Goal: Task Accomplishment & Management: Manage account settings

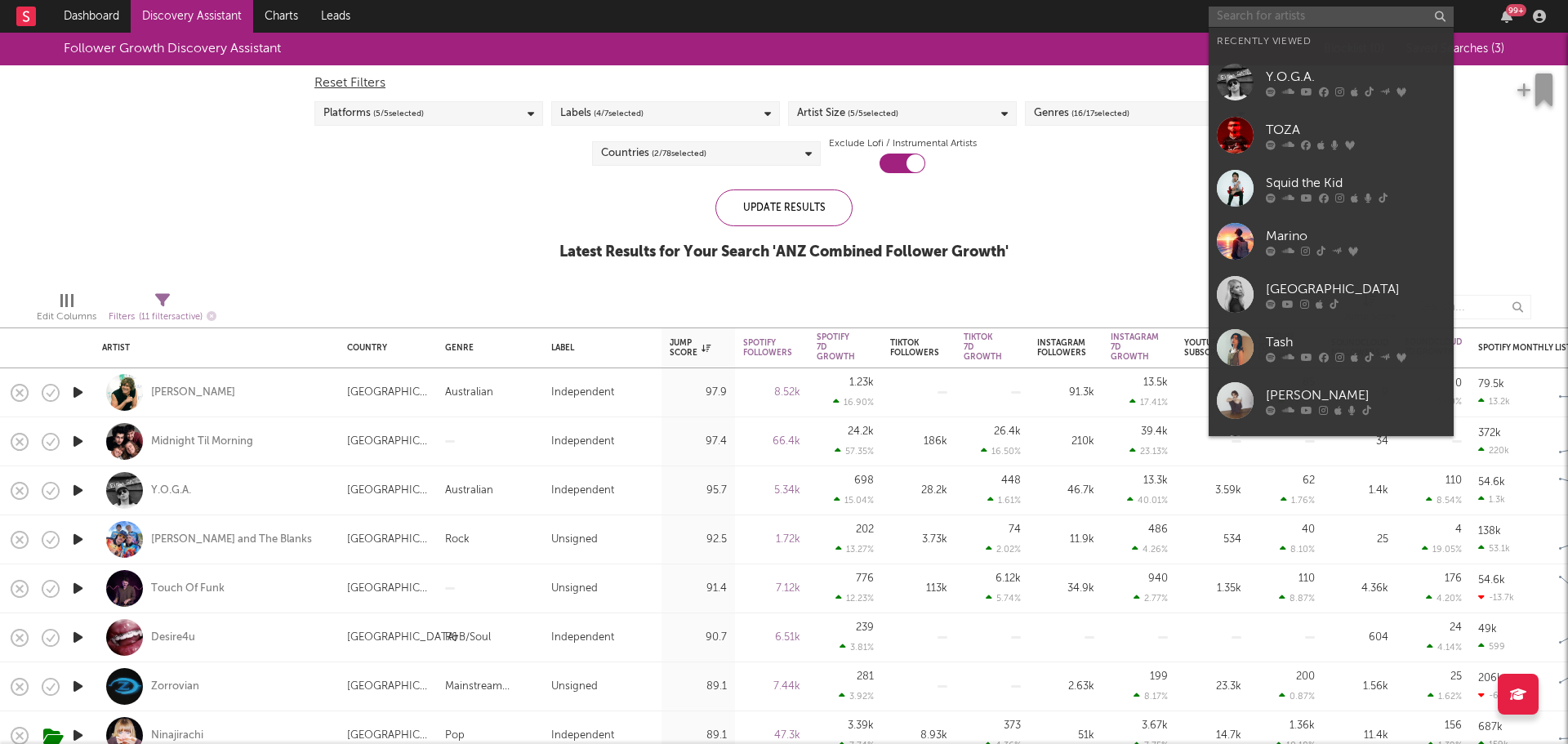
click at [1335, 18] on input "text" at bounding box center [1330, 17] width 245 height 20
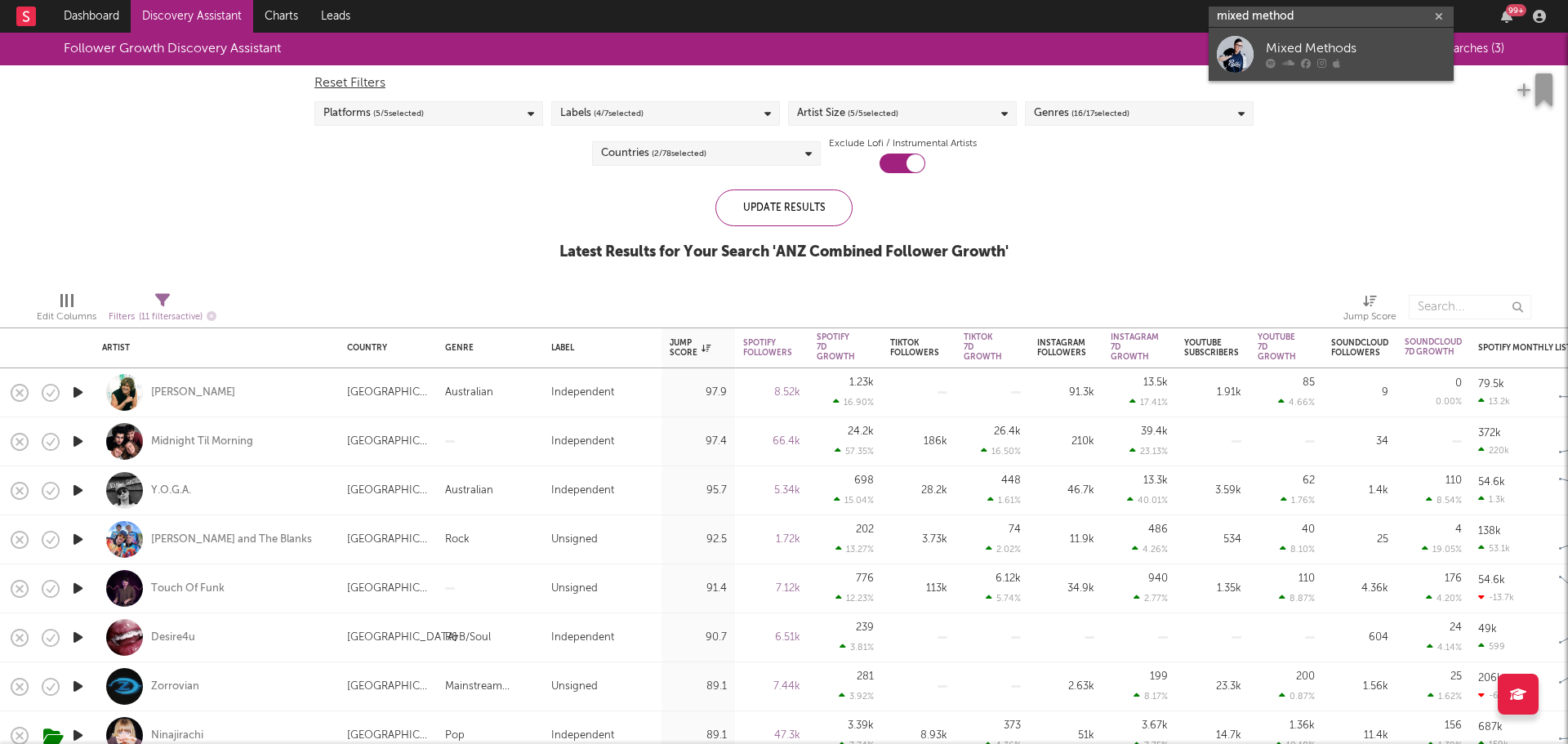
type input "mixed method"
click at [1299, 46] on div "Mixed Methods" at bounding box center [1355, 48] width 180 height 19
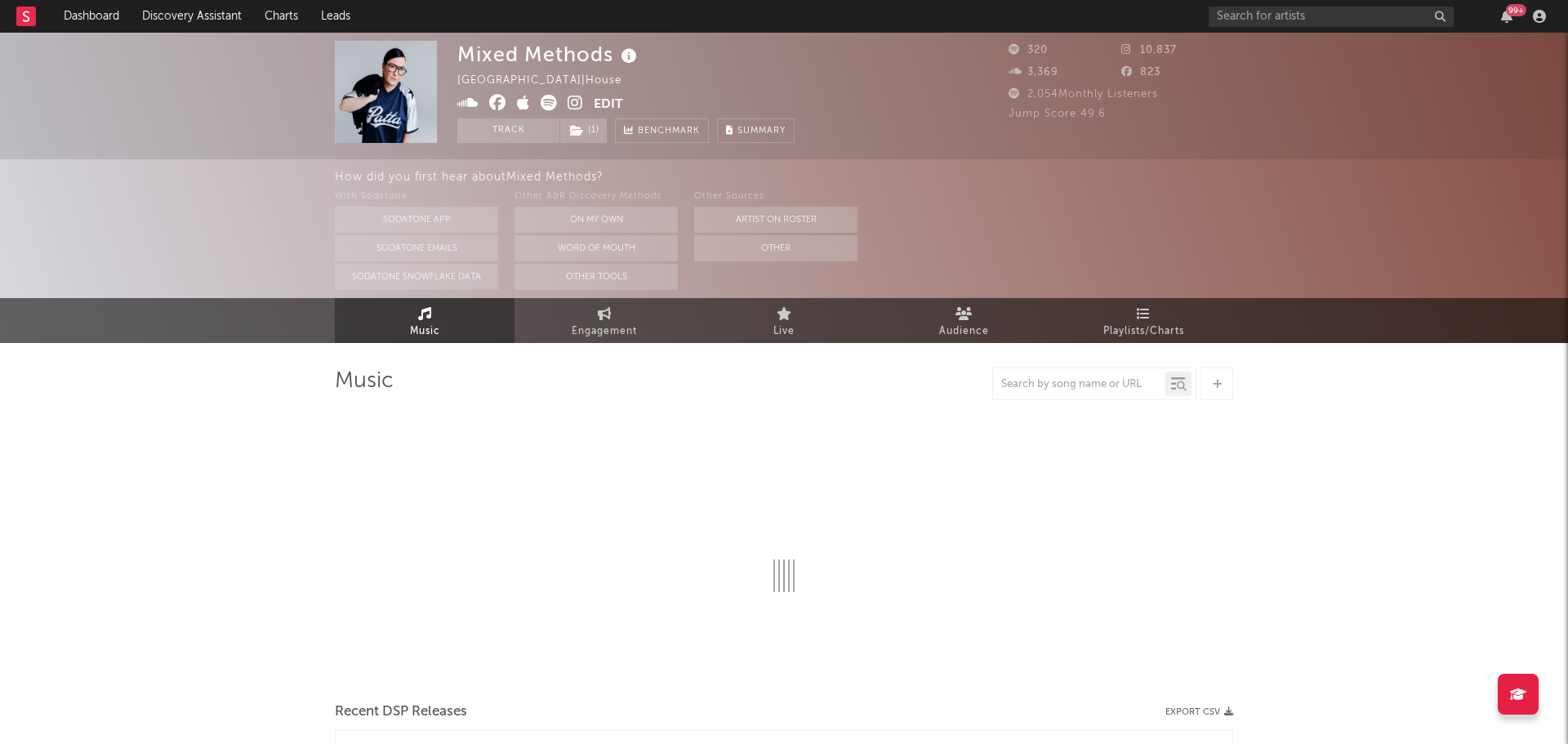
select select "1w"
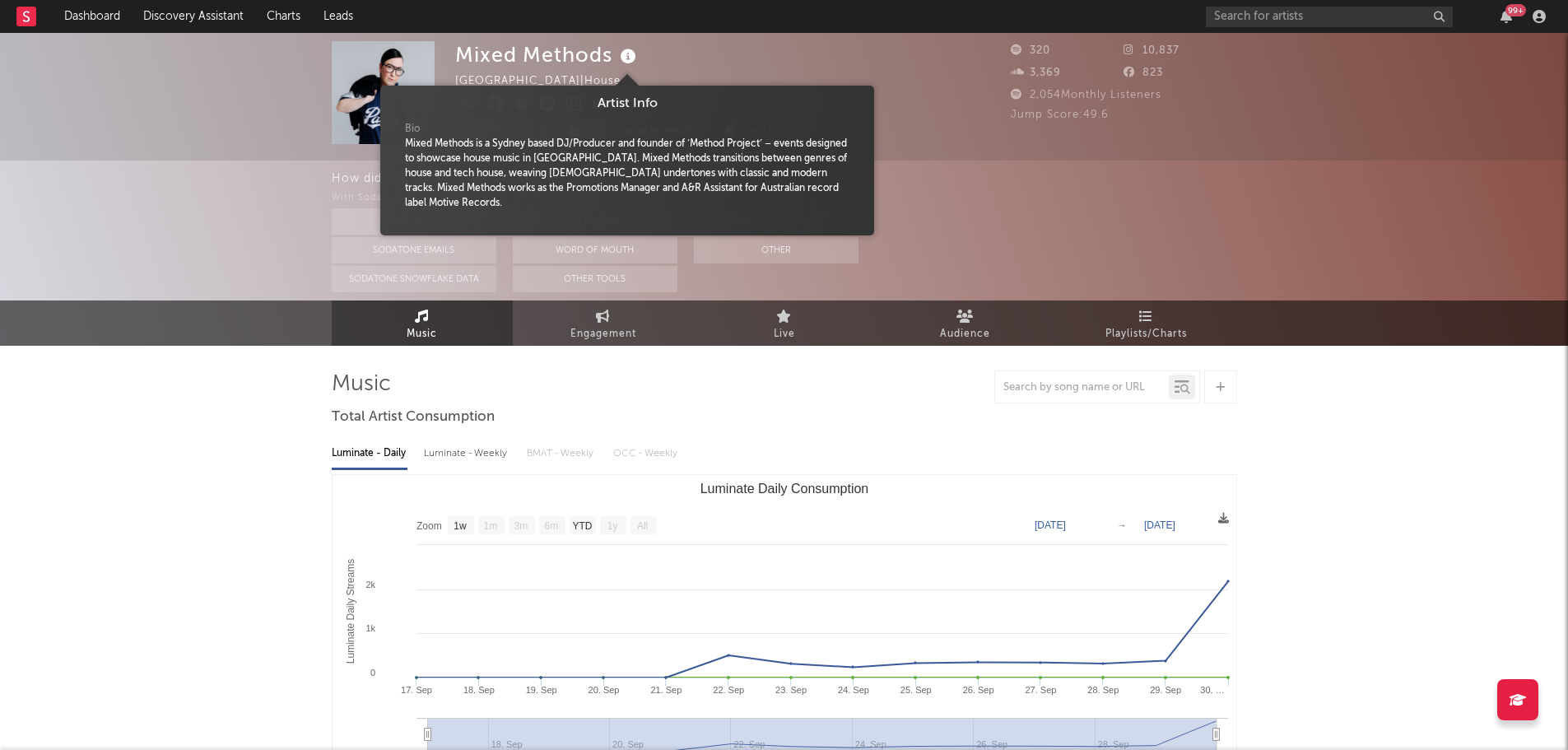
click at [632, 56] on icon at bounding box center [629, 57] width 24 height 23
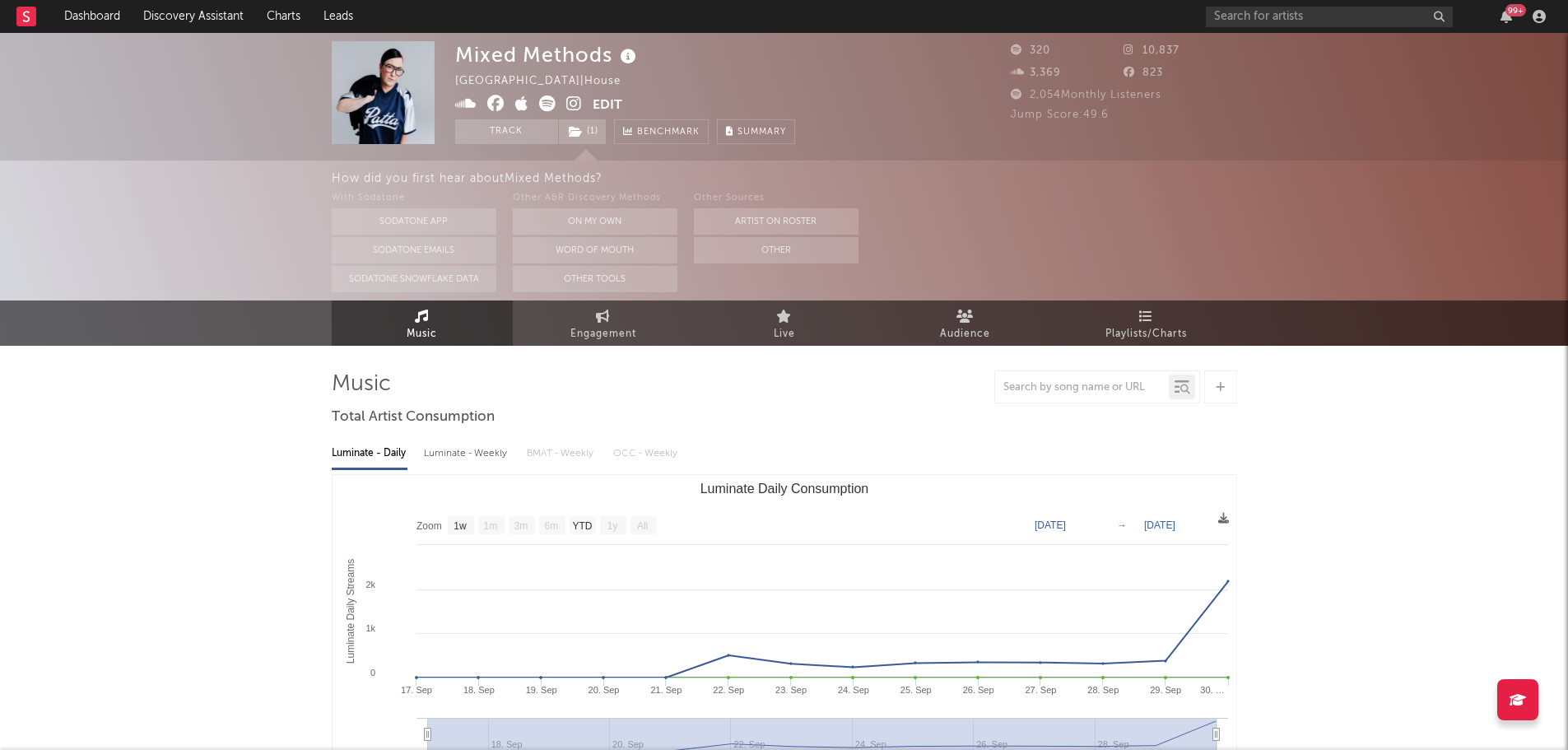
click at [458, 107] on icon at bounding box center [465, 104] width 21 height 17
click at [1301, 20] on input "text" at bounding box center [1329, 17] width 247 height 20
type input "mollotone"
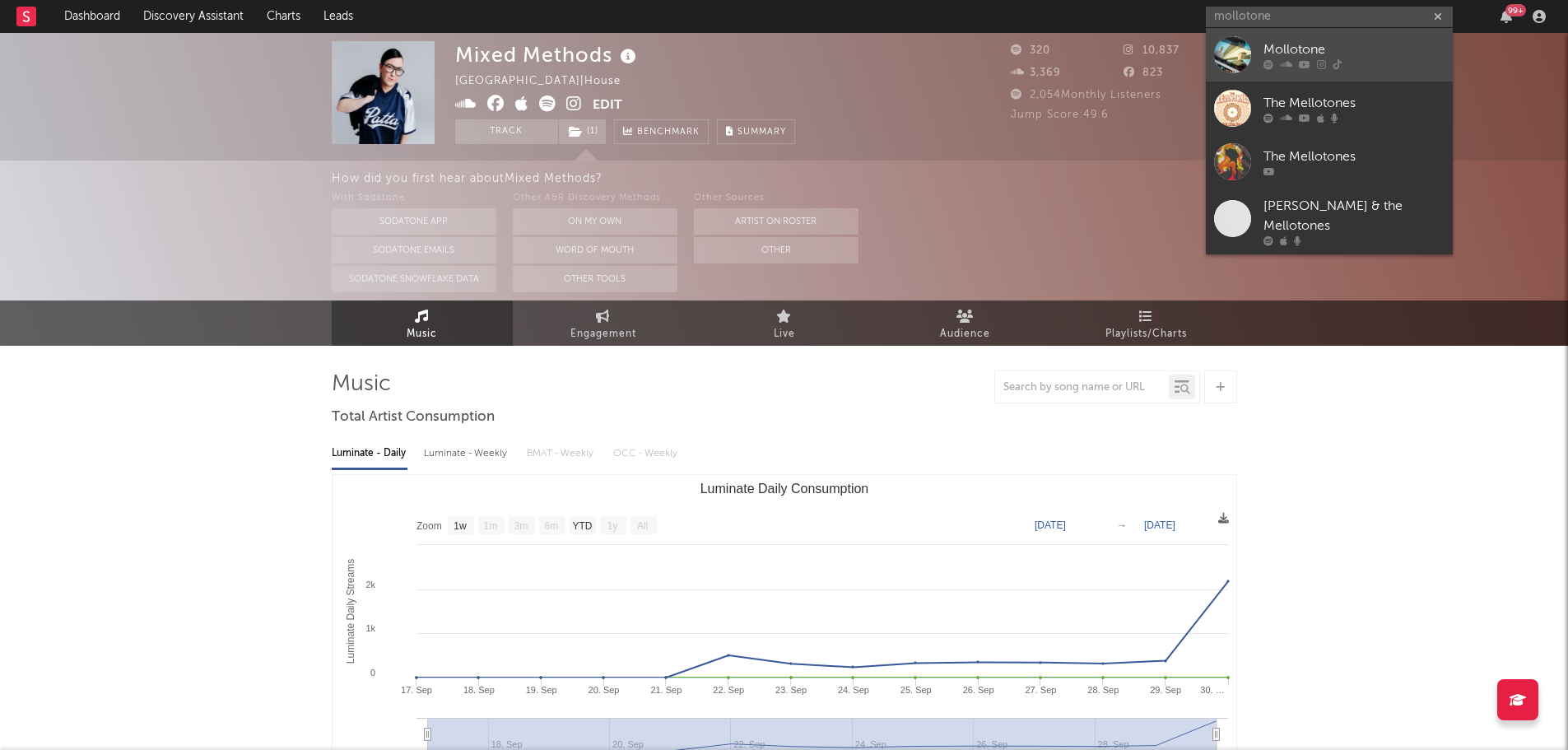
click at [1307, 46] on div "Mollotone" at bounding box center [1354, 48] width 181 height 20
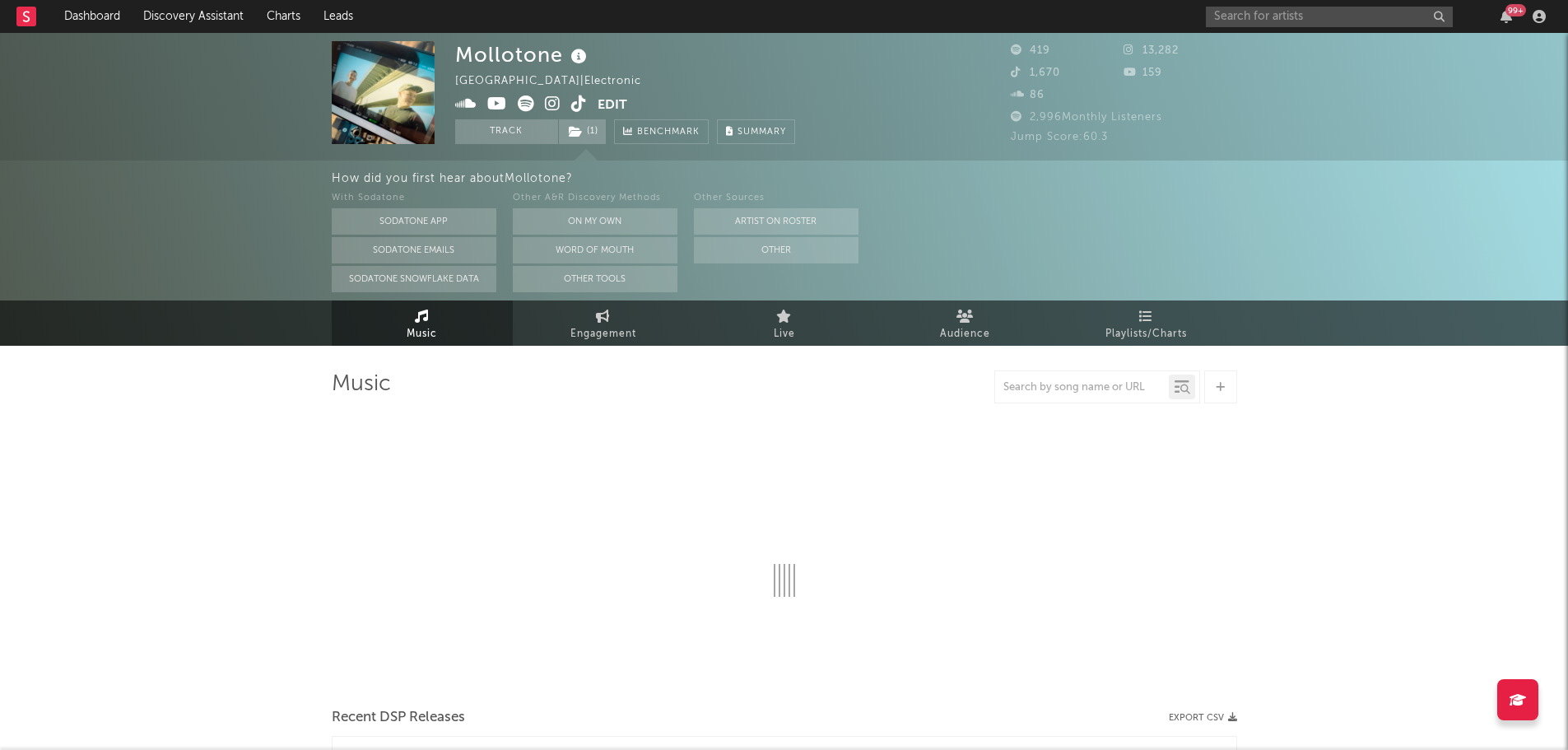
select select "6m"
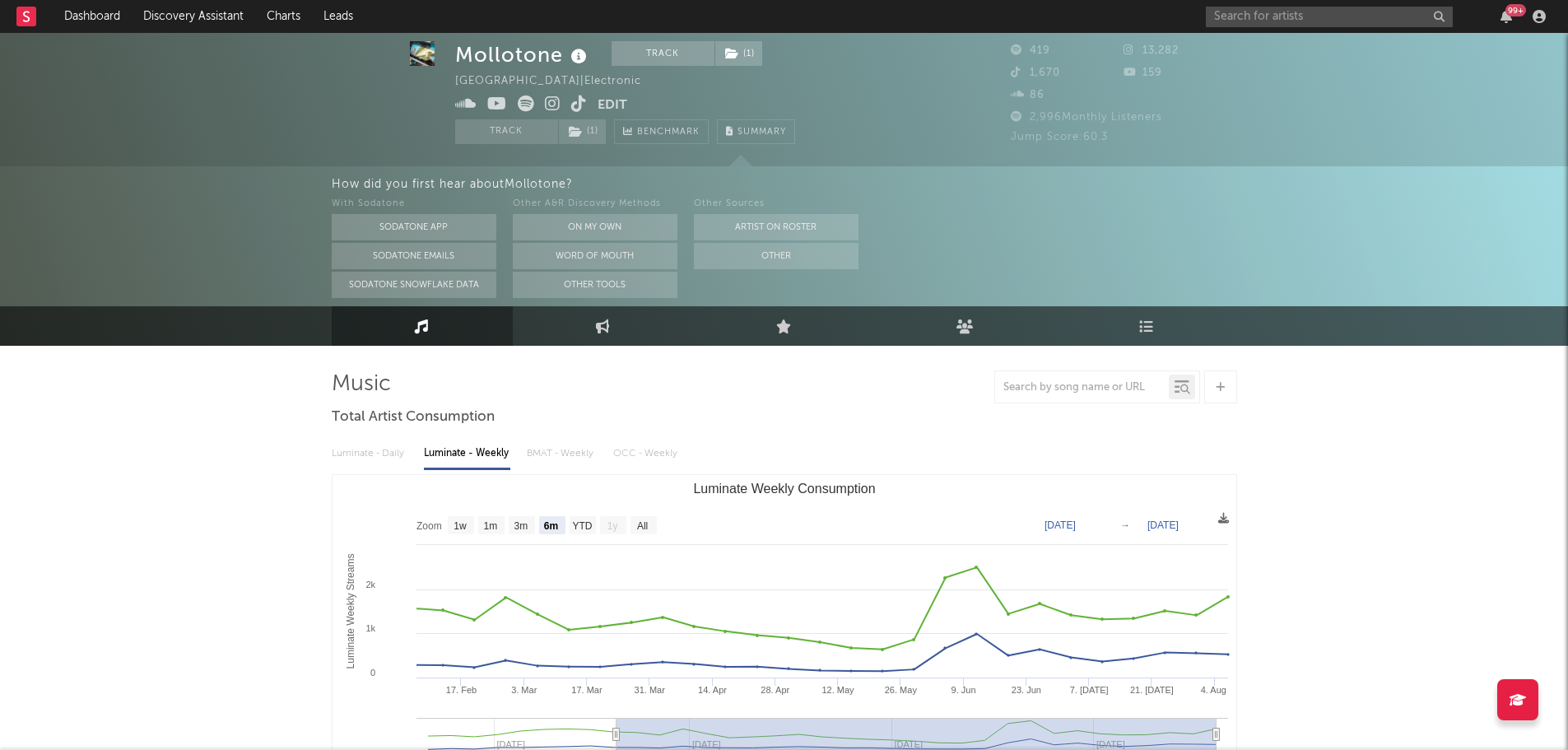
scroll to position [411, 0]
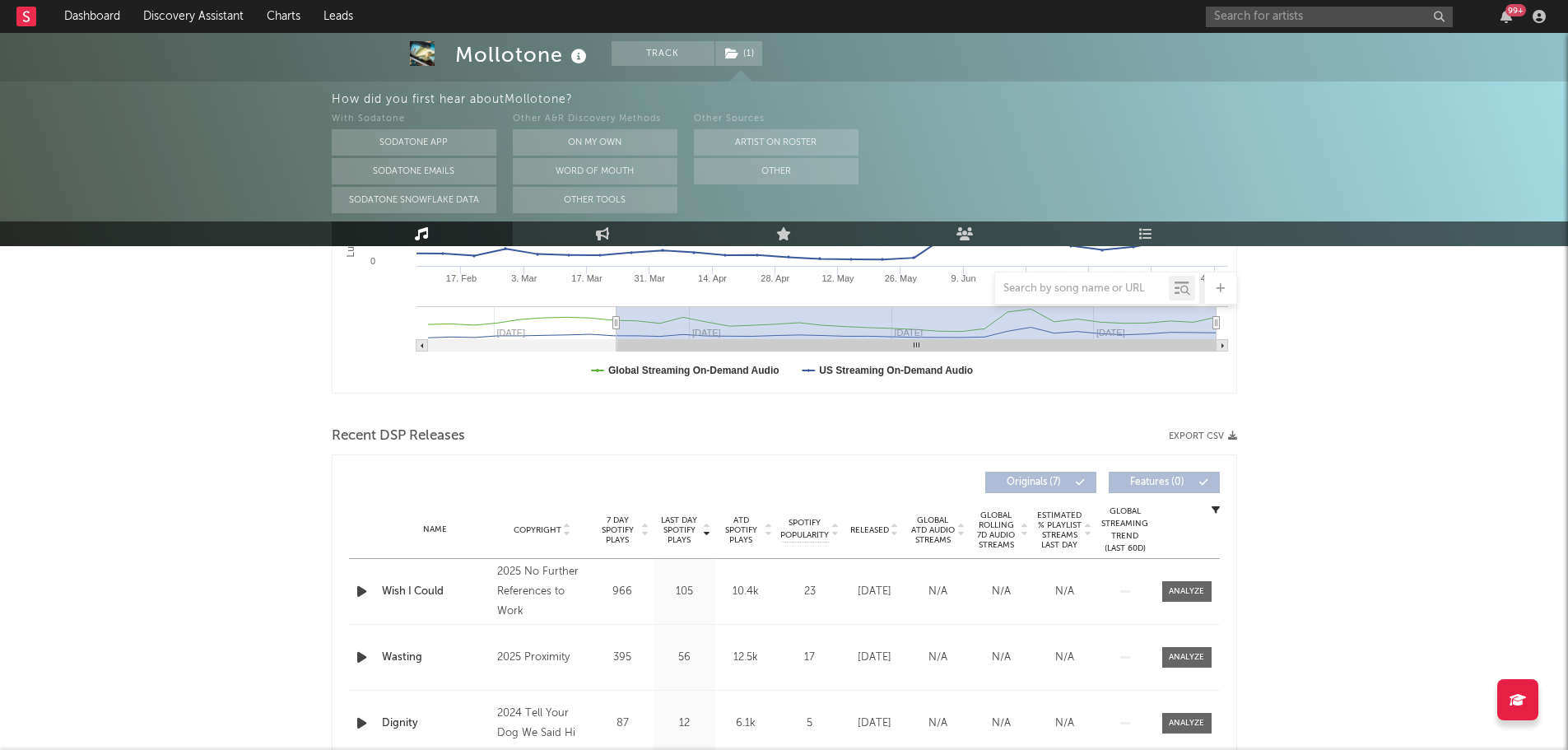
click at [360, 593] on icon "button" at bounding box center [362, 592] width 18 height 20
click at [869, 528] on span "Released" at bounding box center [870, 529] width 39 height 10
click at [683, 539] on span "Last Day Spotify Plays" at bounding box center [679, 530] width 44 height 30
click at [761, 726] on div "00:03 00:25" at bounding box center [784, 730] width 288 height 41
click at [358, 596] on icon "button" at bounding box center [361, 592] width 16 height 20
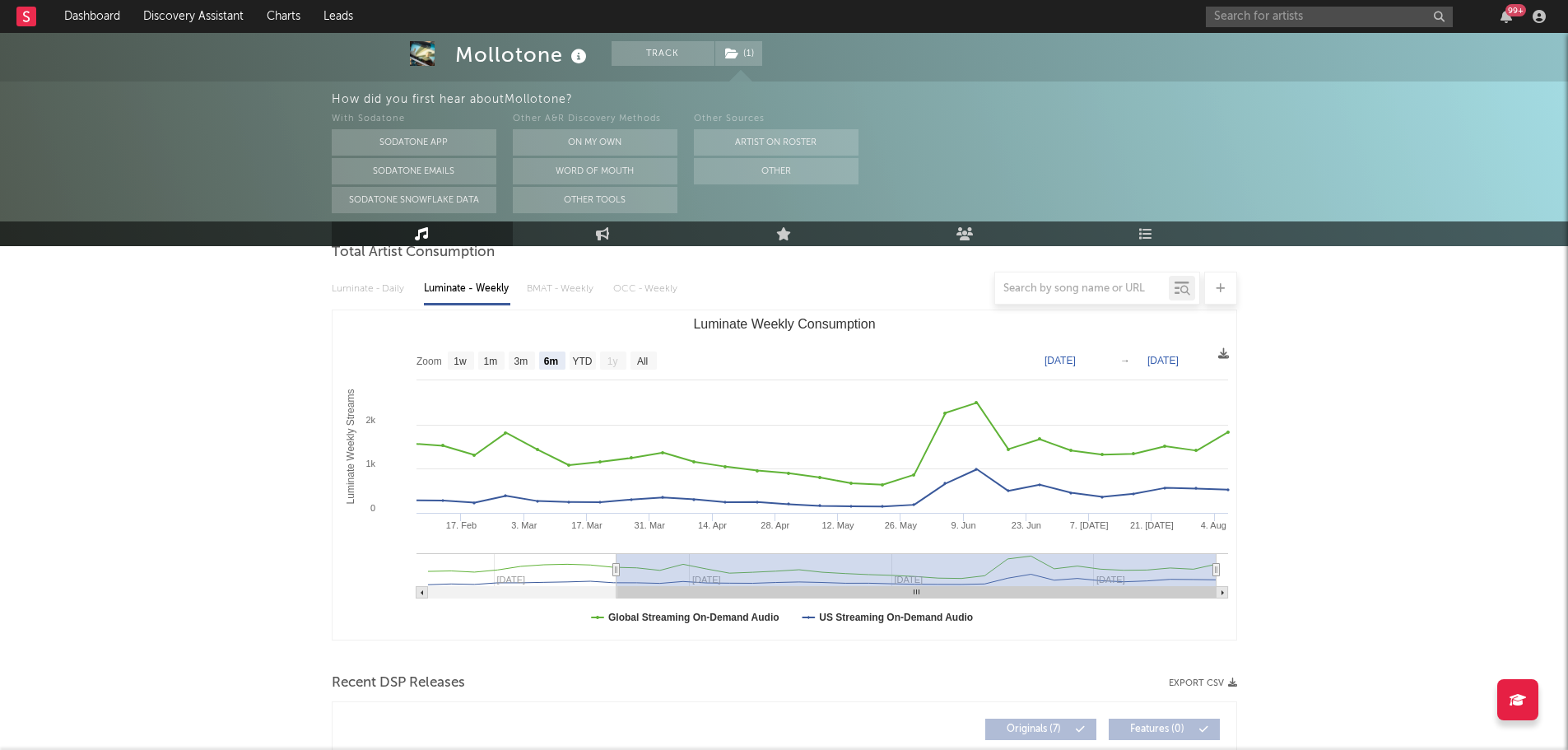
scroll to position [0, 0]
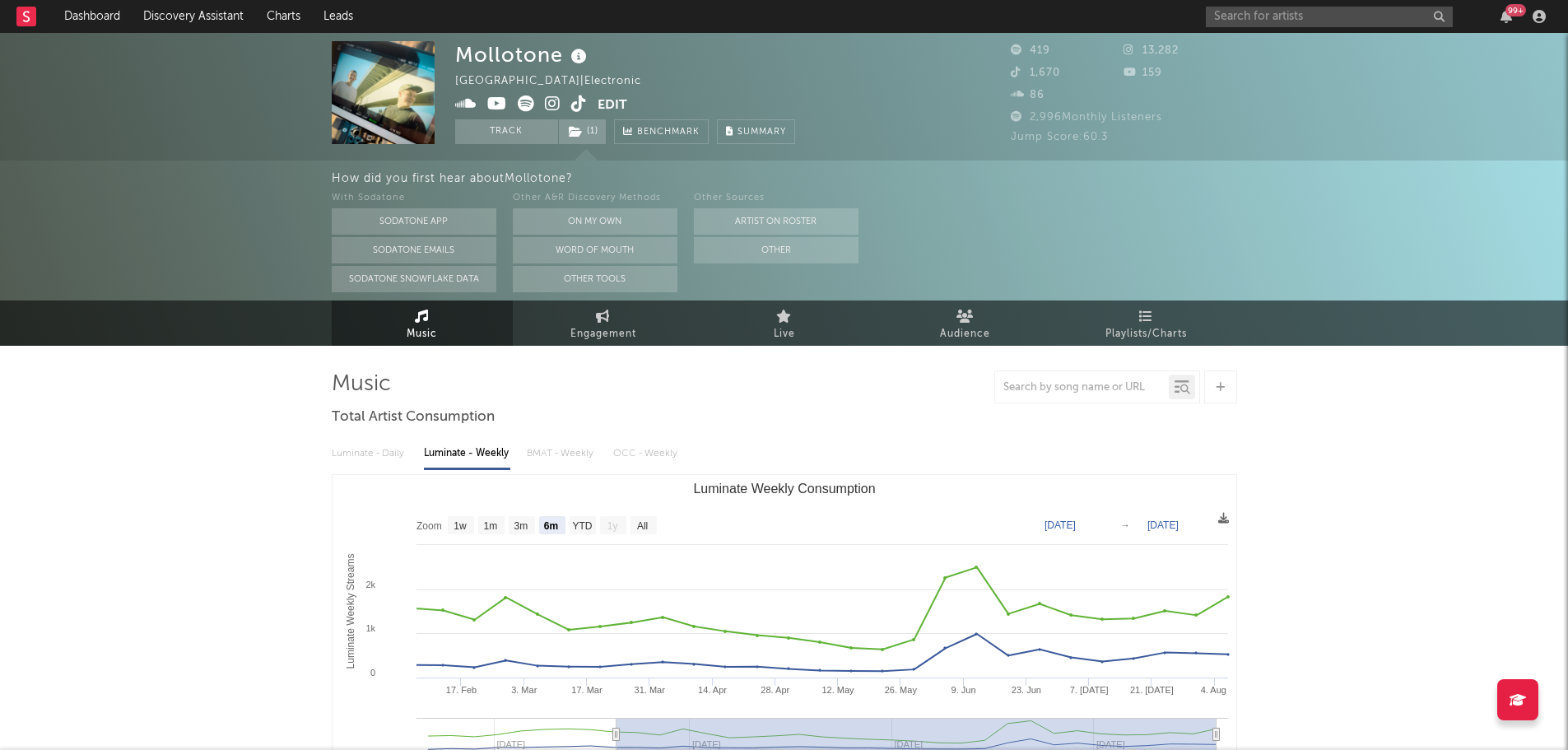
click at [575, 104] on icon at bounding box center [579, 104] width 16 height 17
click at [1306, 10] on input "text" at bounding box center [1329, 17] width 247 height 20
type input "phaseone"
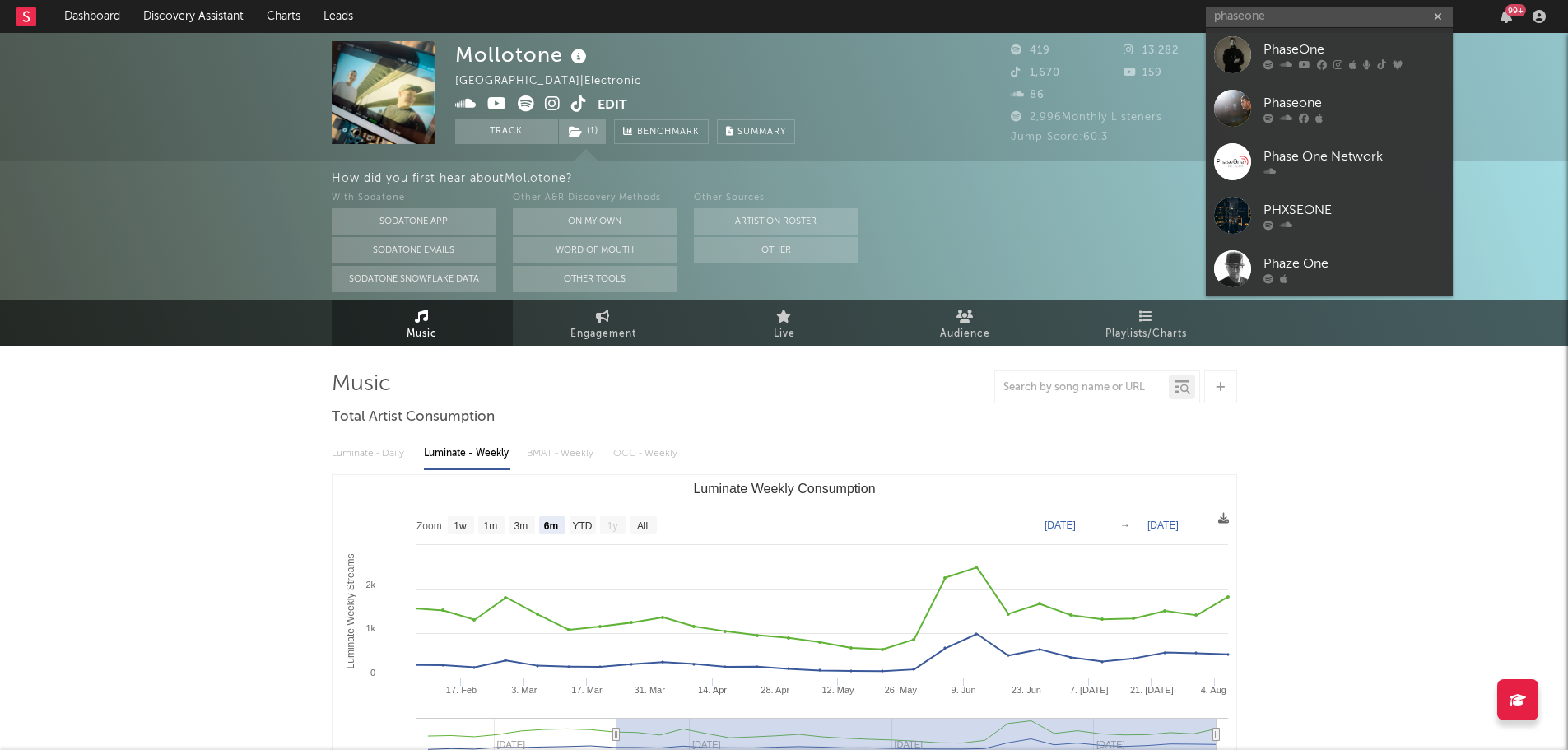
drag, startPoint x: 1311, startPoint y: 52, endPoint x: 1561, endPoint y: 97, distance: 254.0
click at [1312, 52] on div "PhaseOne" at bounding box center [1354, 48] width 181 height 20
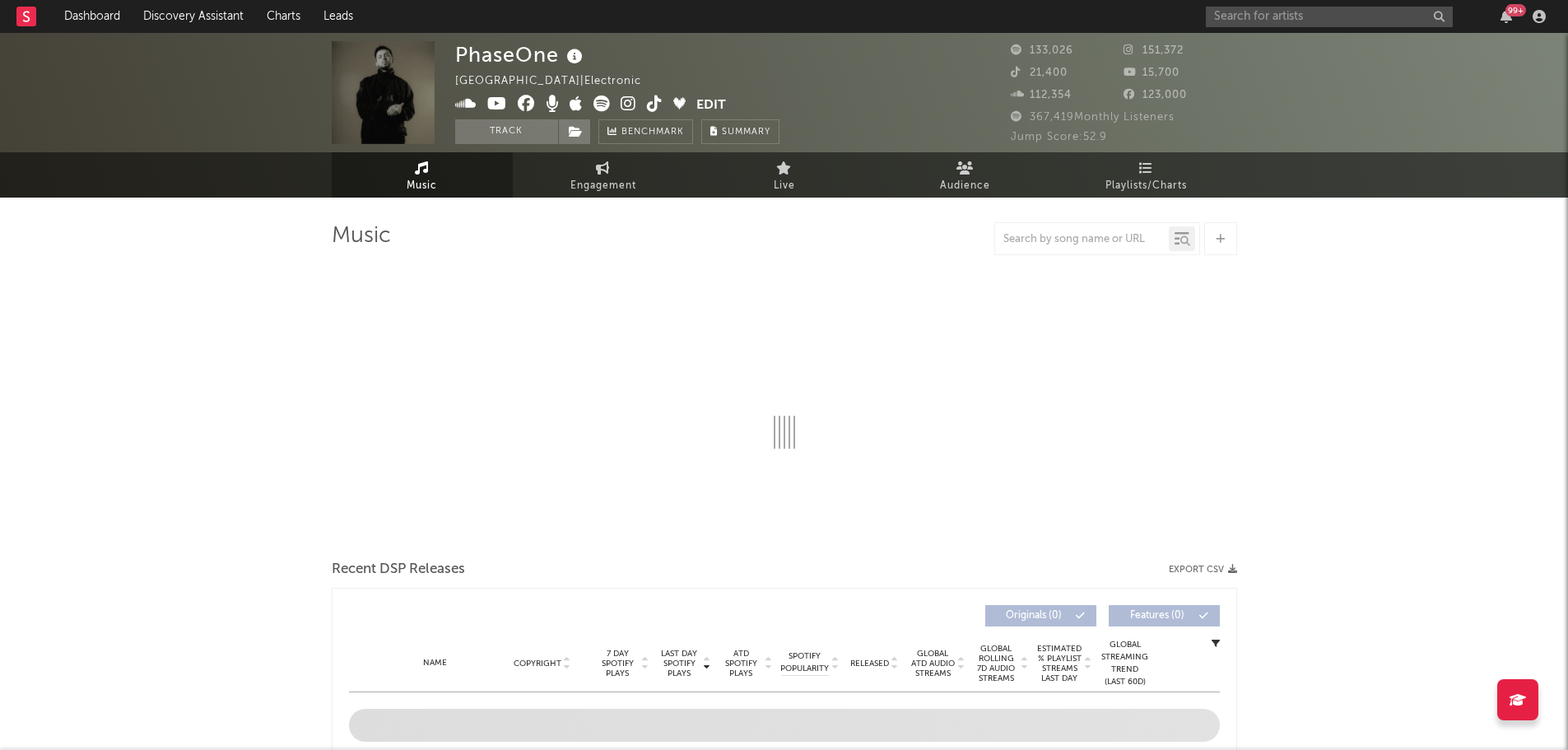
select select "6m"
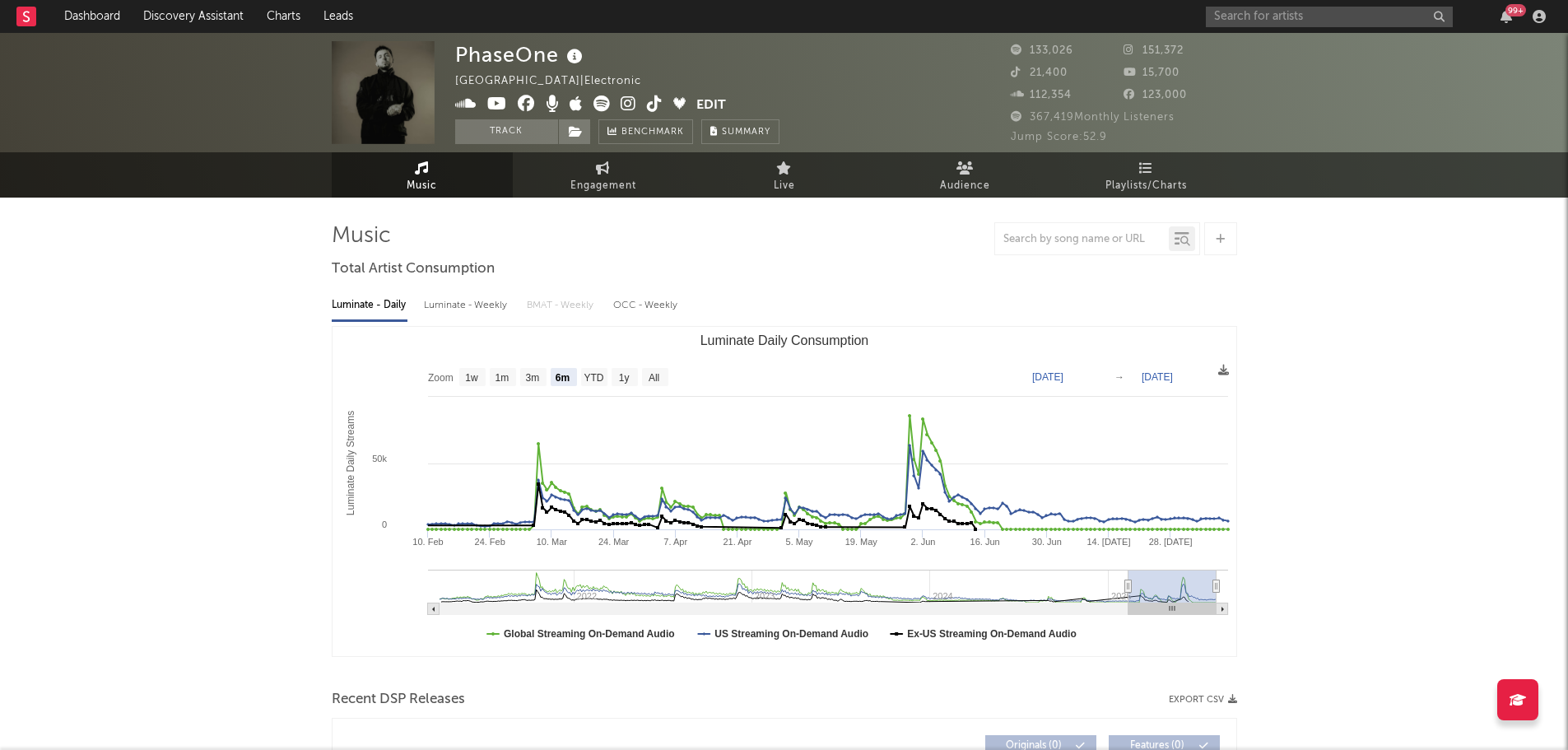
click at [578, 54] on icon at bounding box center [575, 57] width 24 height 23
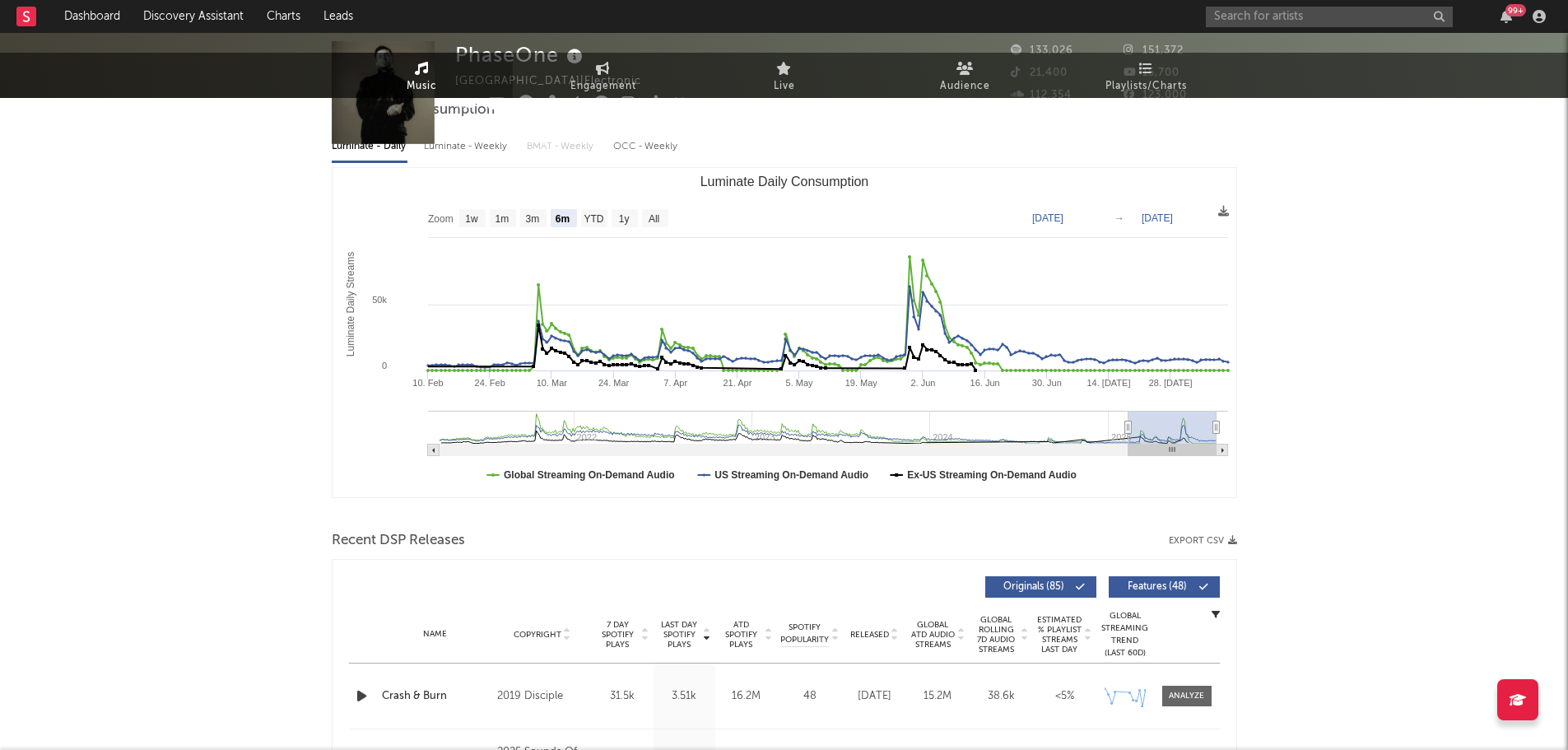
scroll to position [411, 0]
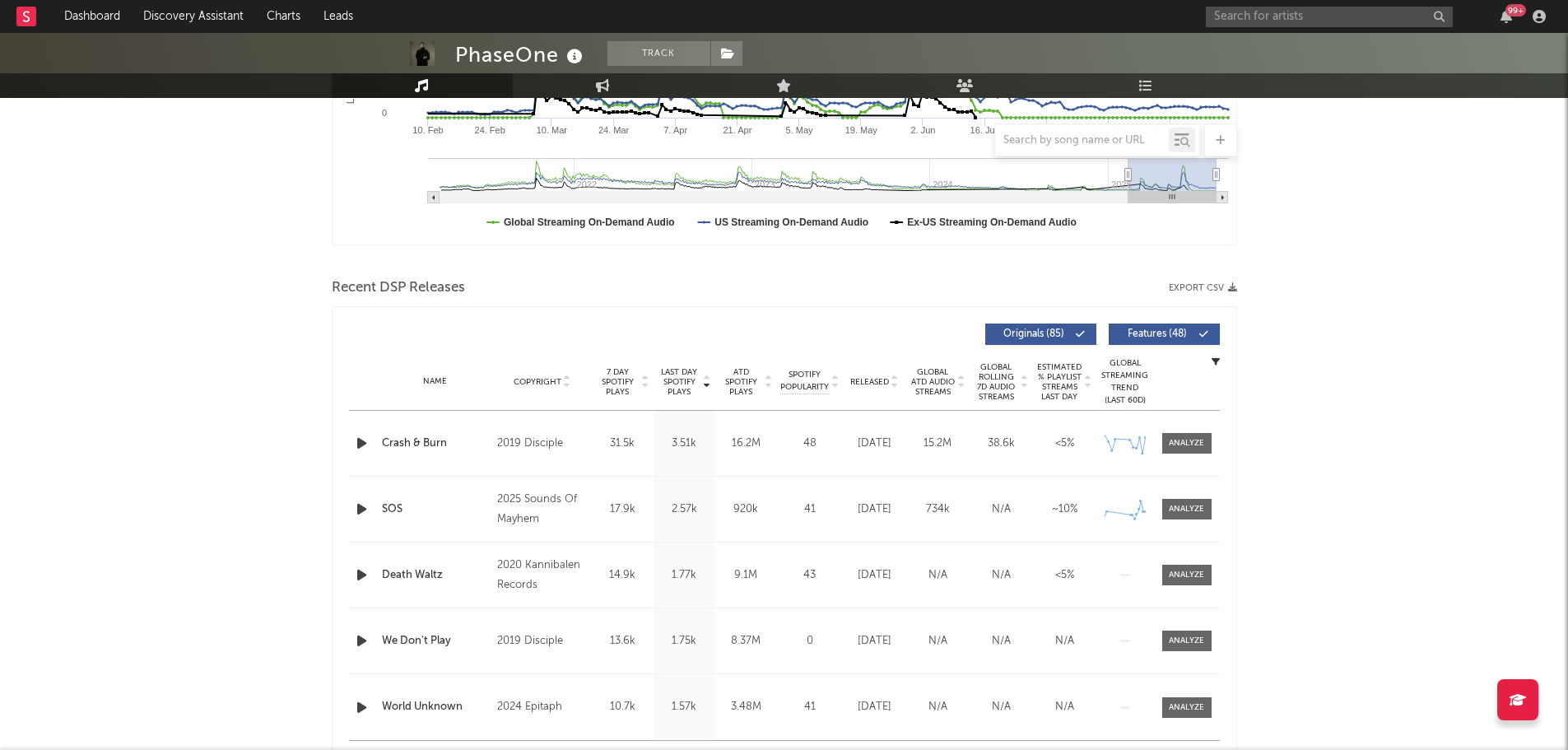
click at [357, 441] on icon "button" at bounding box center [362, 443] width 18 height 20
click at [884, 382] on span "Released" at bounding box center [870, 382] width 39 height 10
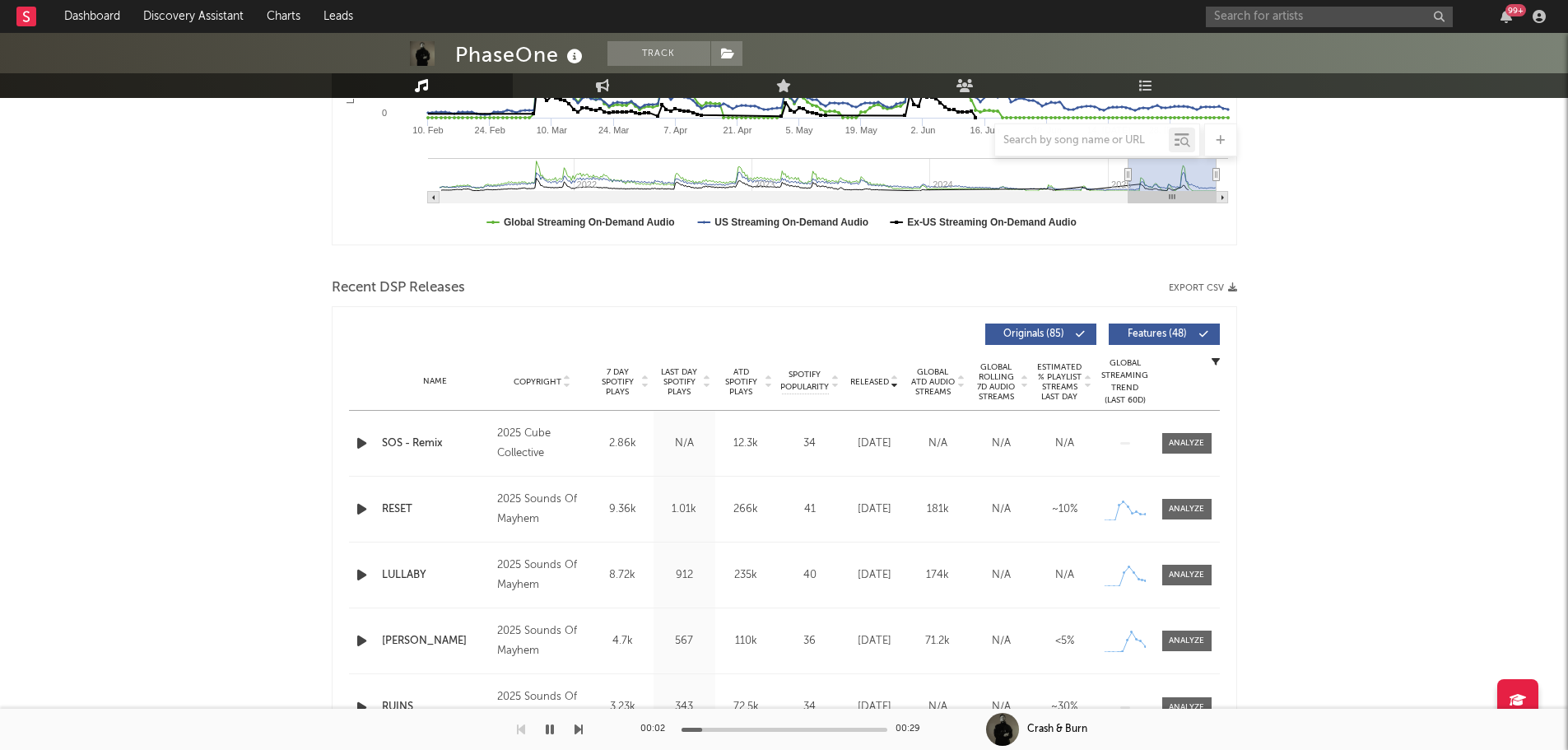
click at [360, 435] on icon "button" at bounding box center [362, 443] width 18 height 20
click at [362, 508] on icon "button" at bounding box center [362, 509] width 18 height 20
click at [362, 508] on icon "button" at bounding box center [361, 509] width 16 height 20
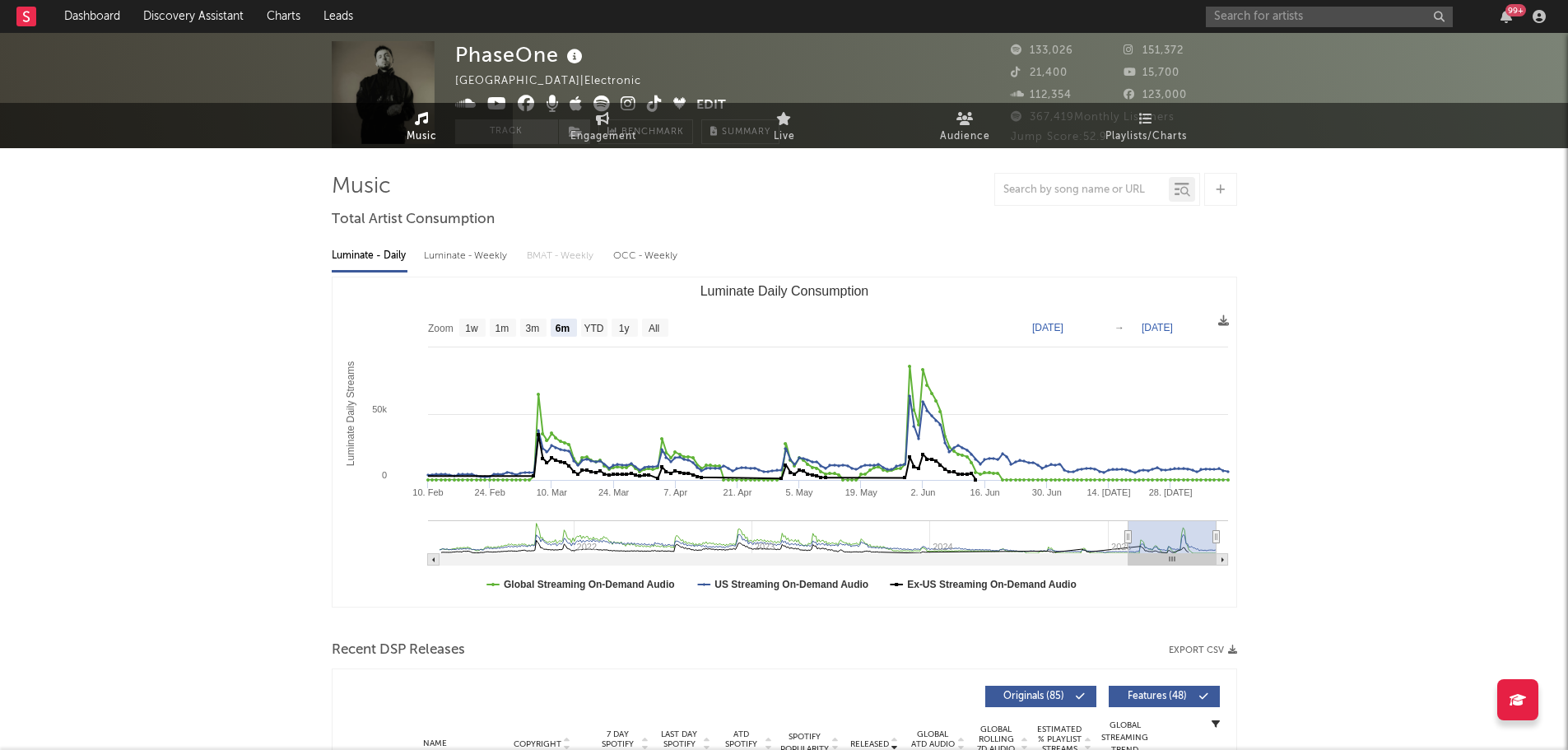
scroll to position [0, 0]
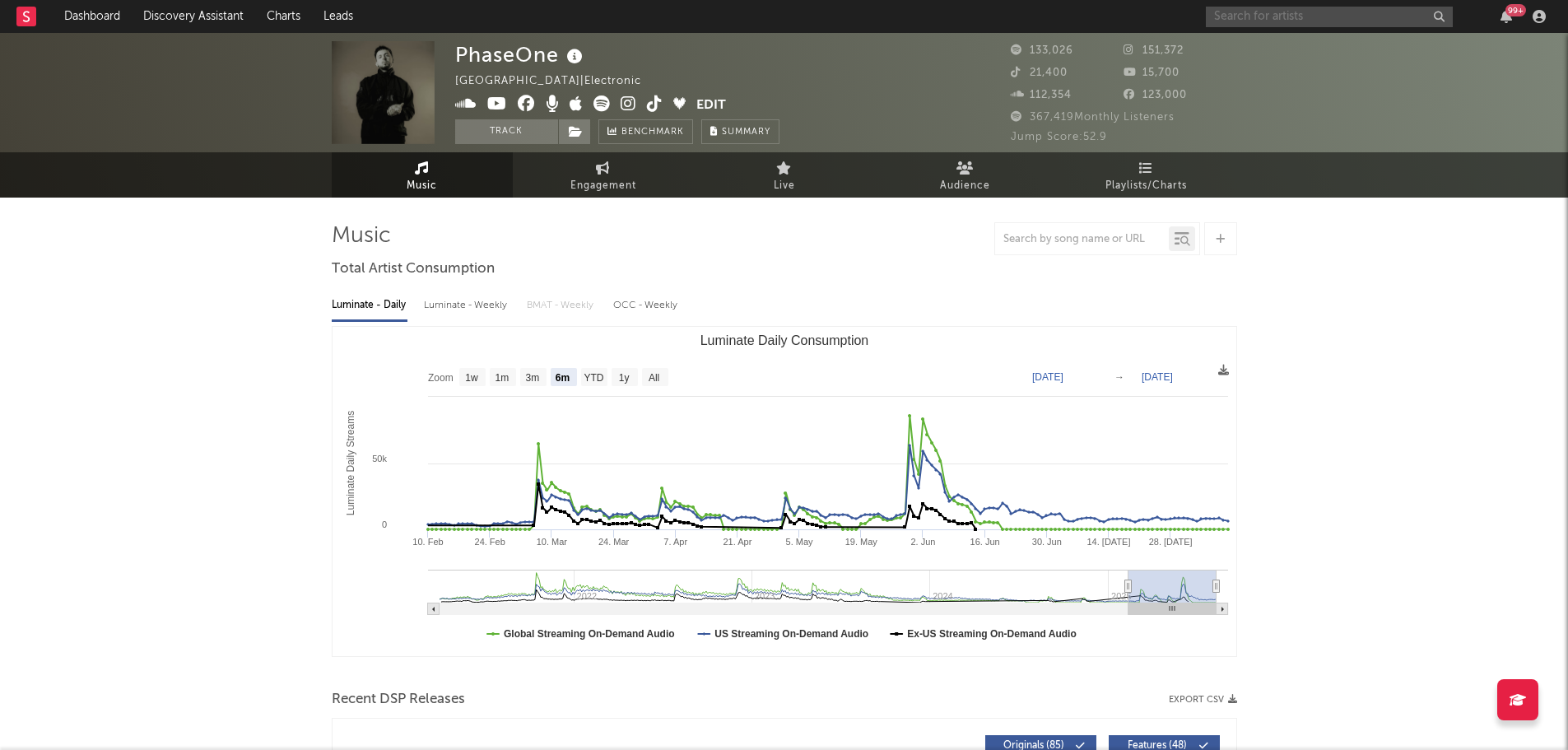
click at [1276, 17] on input "text" at bounding box center [1329, 17] width 247 height 20
type input "tseba"
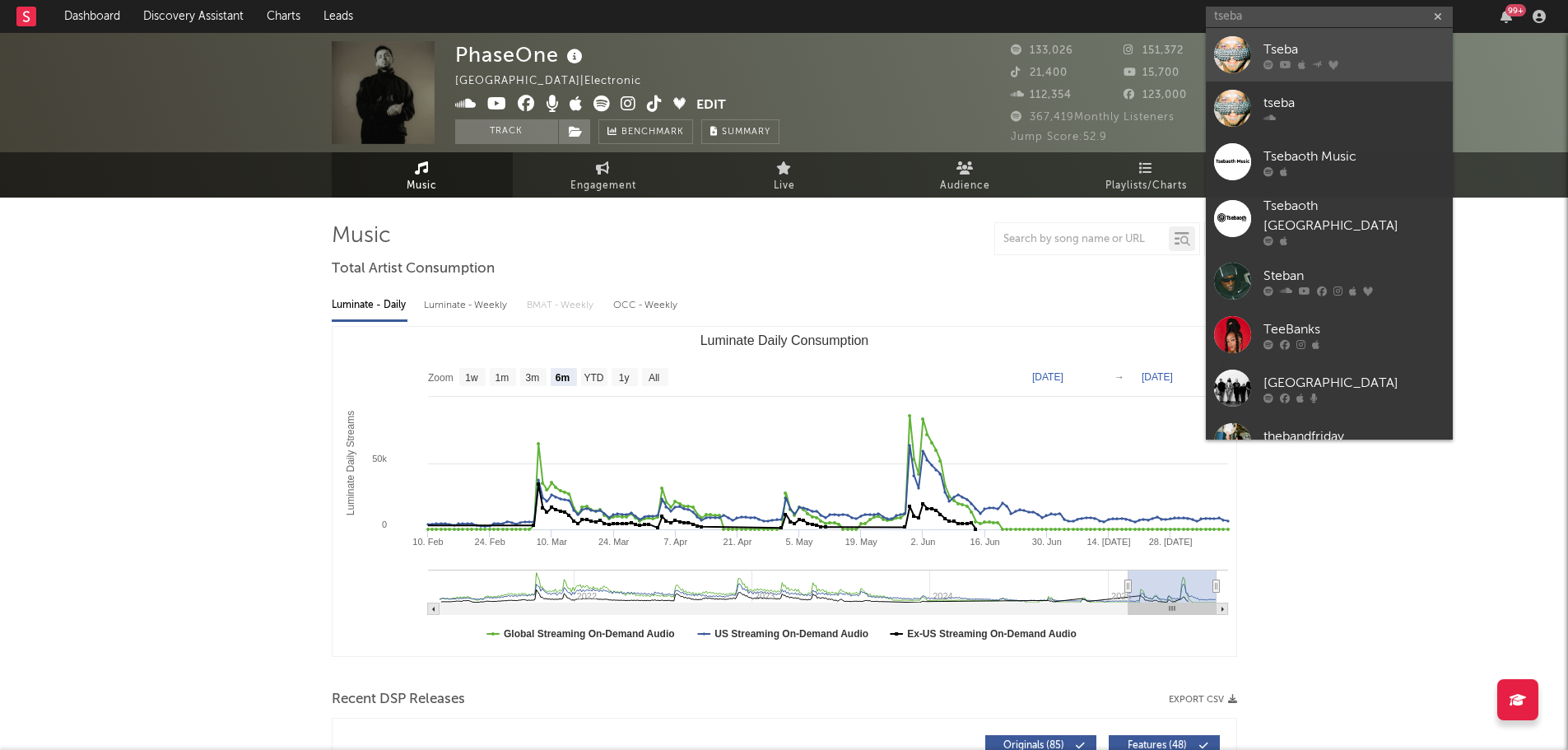
click at [1302, 47] on div "Tseba" at bounding box center [1354, 48] width 181 height 20
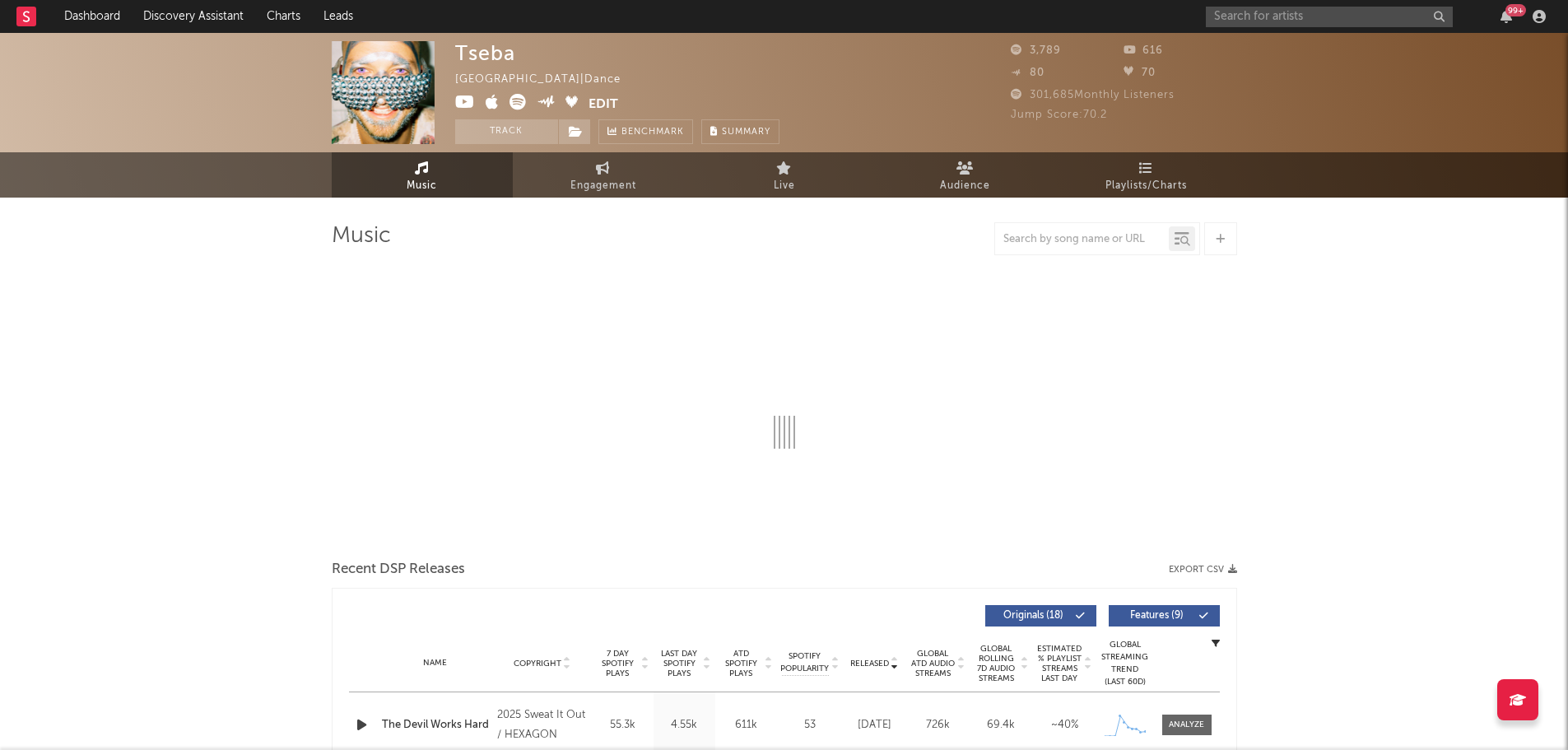
select select "6m"
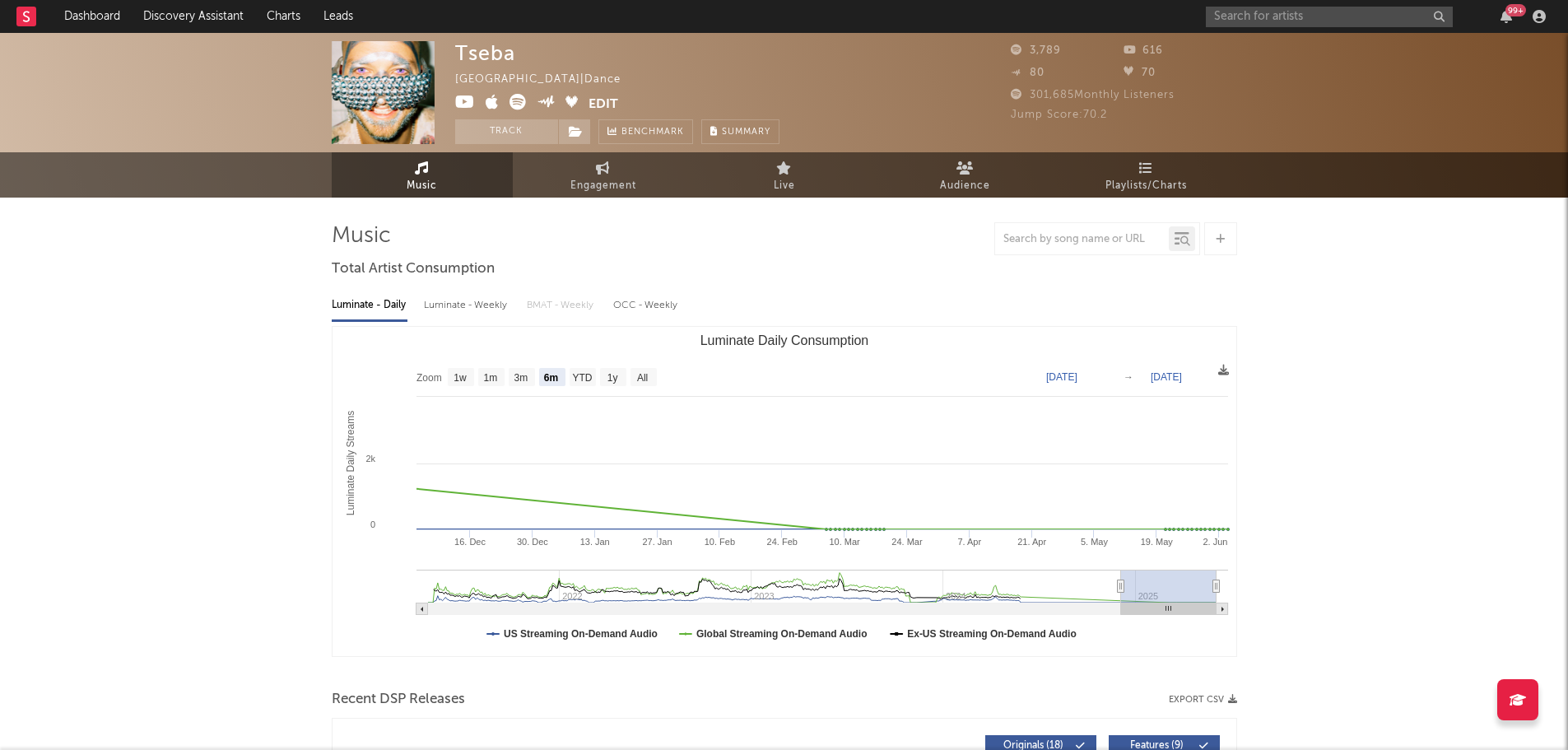
click at [596, 106] on button "Edit" at bounding box center [604, 104] width 30 height 20
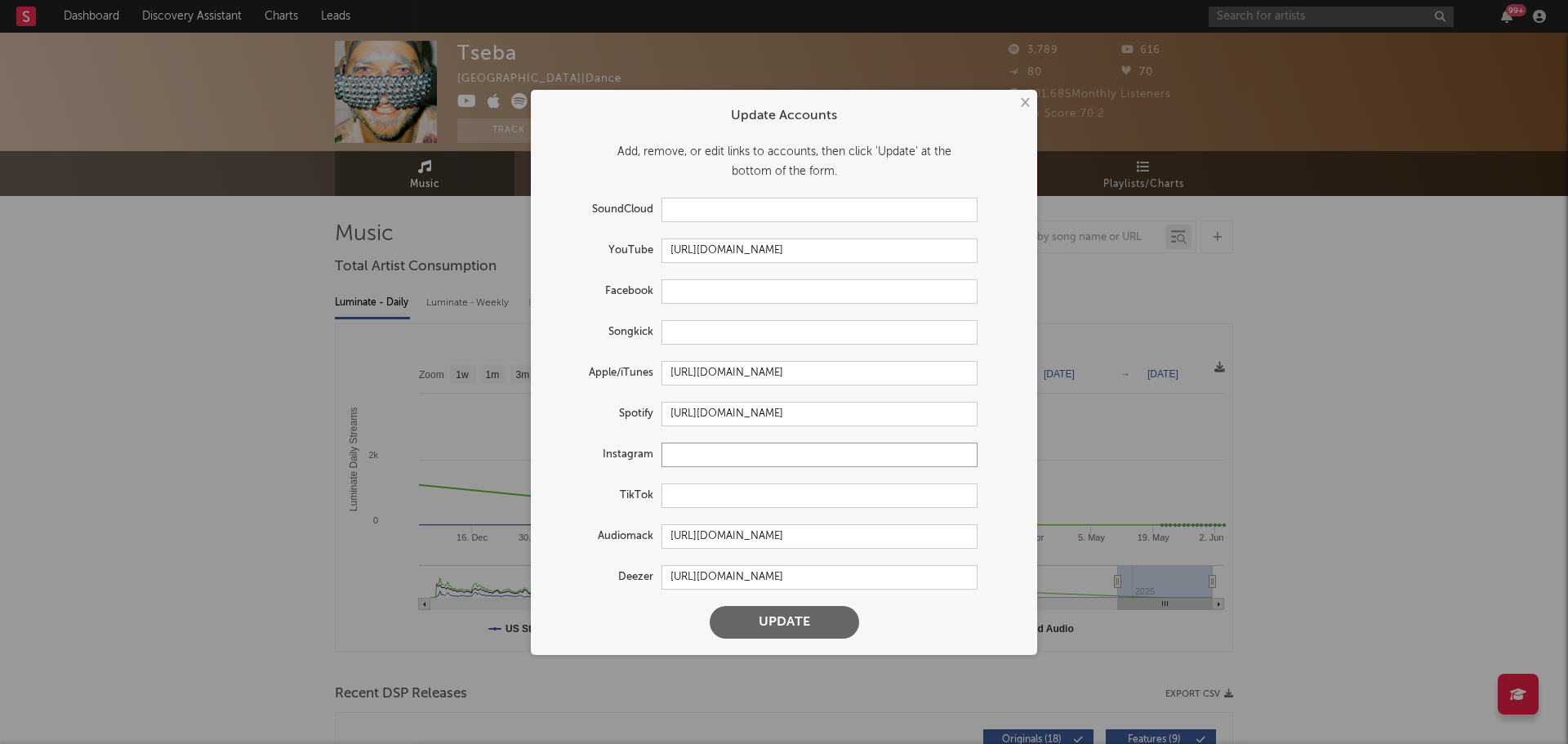
click at [697, 455] on input "text" at bounding box center [820, 454] width 316 height 25
paste input "[URL][DOMAIN_NAME]"
type input "[URL][DOMAIN_NAME]"
click at [784, 619] on button "Update" at bounding box center [784, 621] width 150 height 32
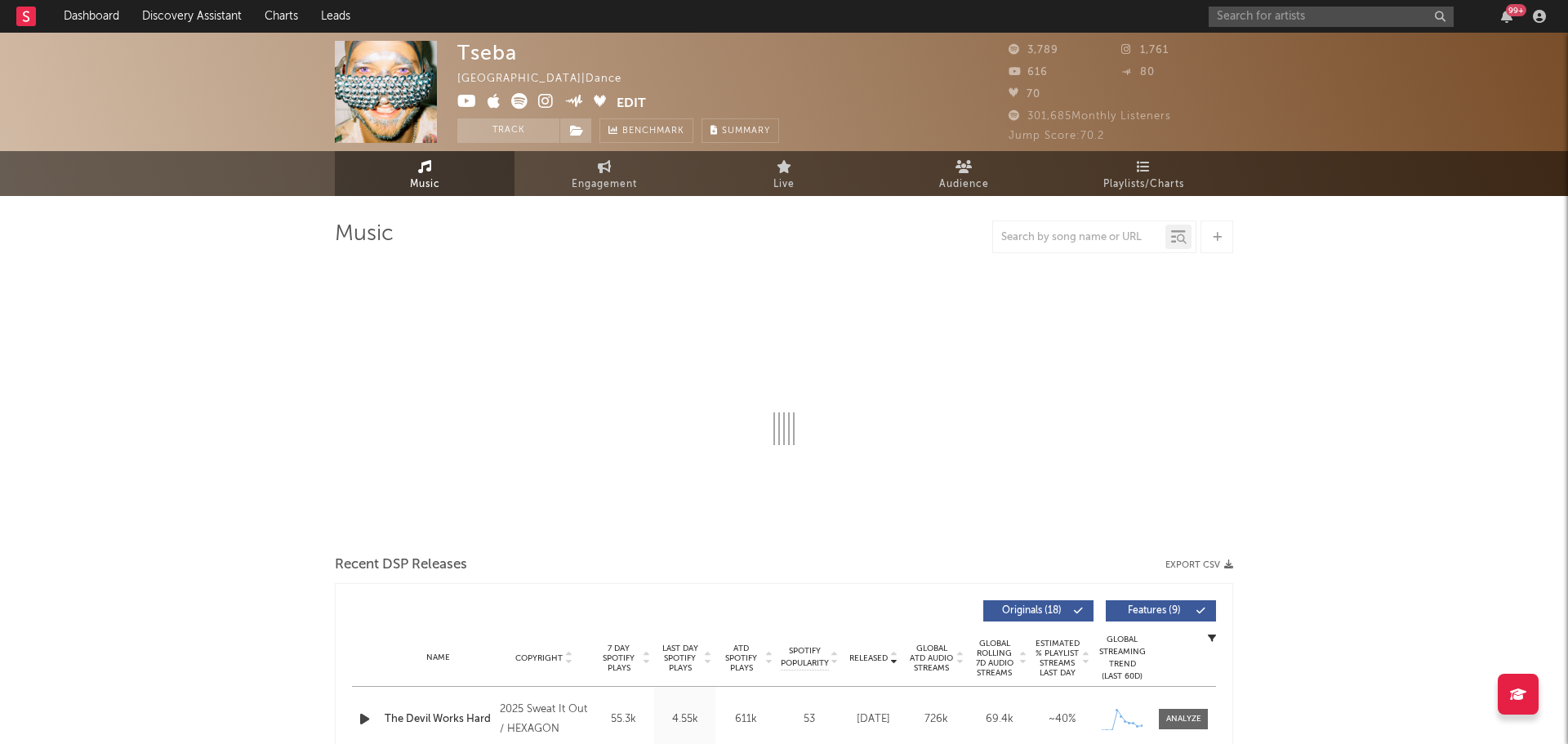
select select "6m"
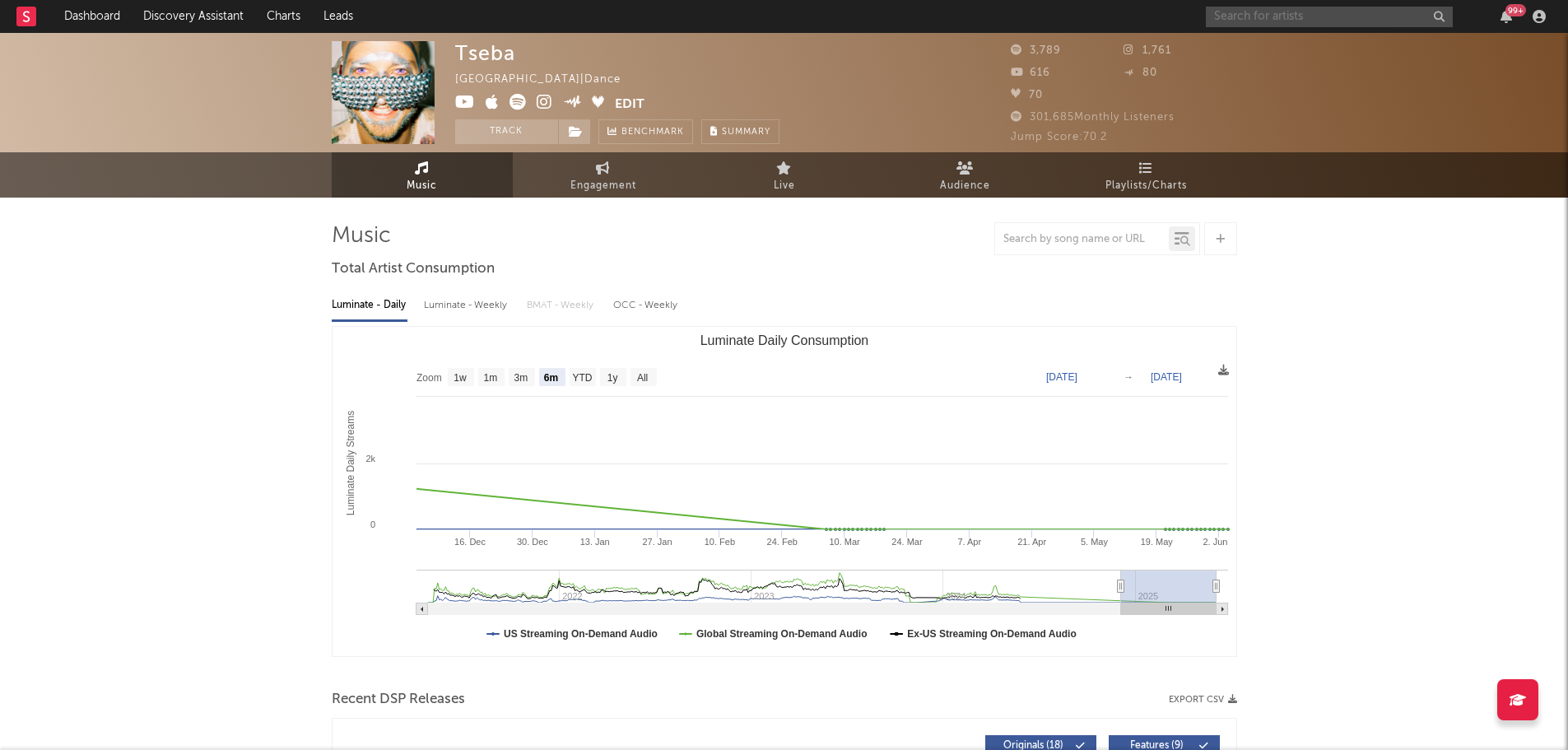
click at [1305, 20] on input "text" at bounding box center [1329, 17] width 247 height 20
type input "kvision"
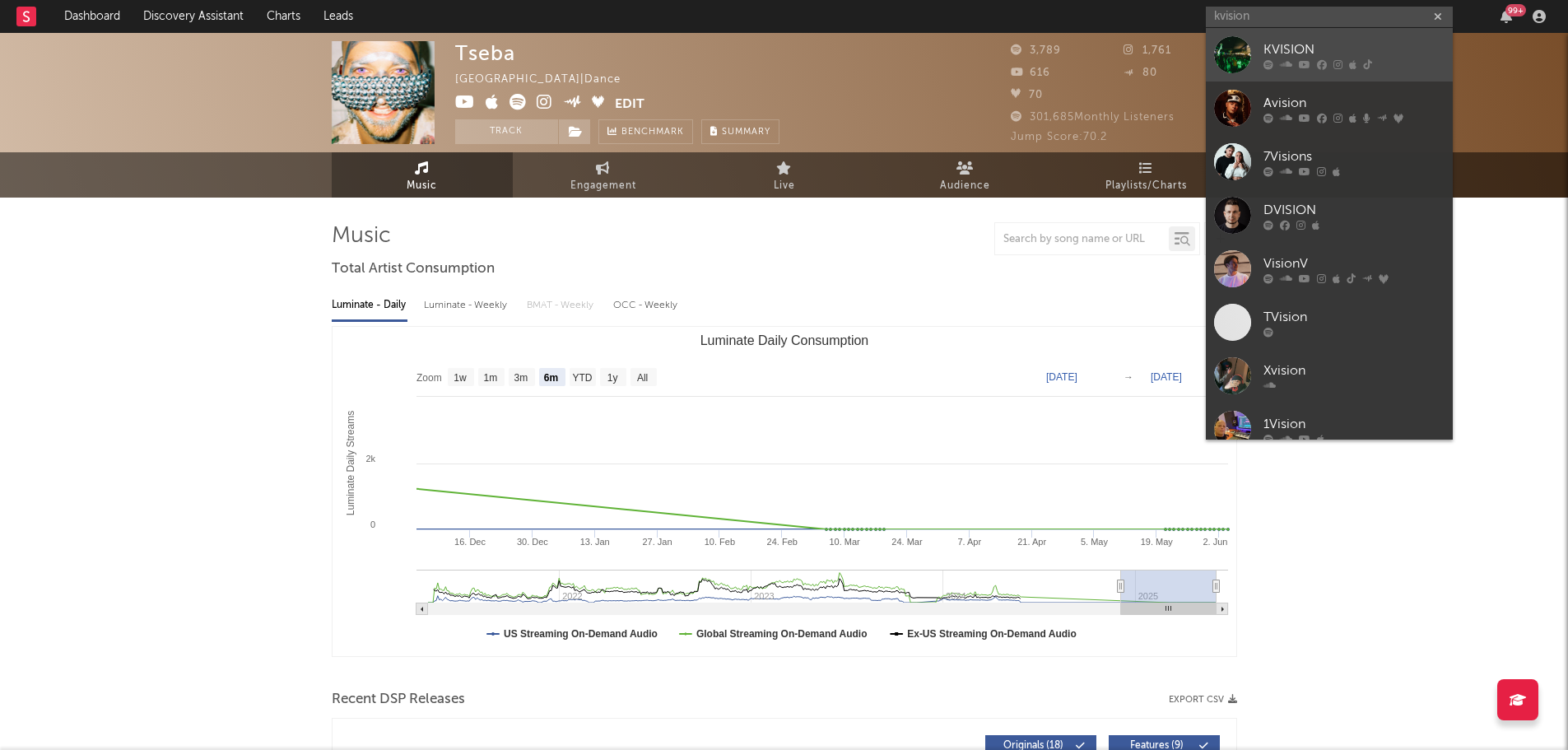
click at [1290, 60] on icon at bounding box center [1286, 64] width 12 height 10
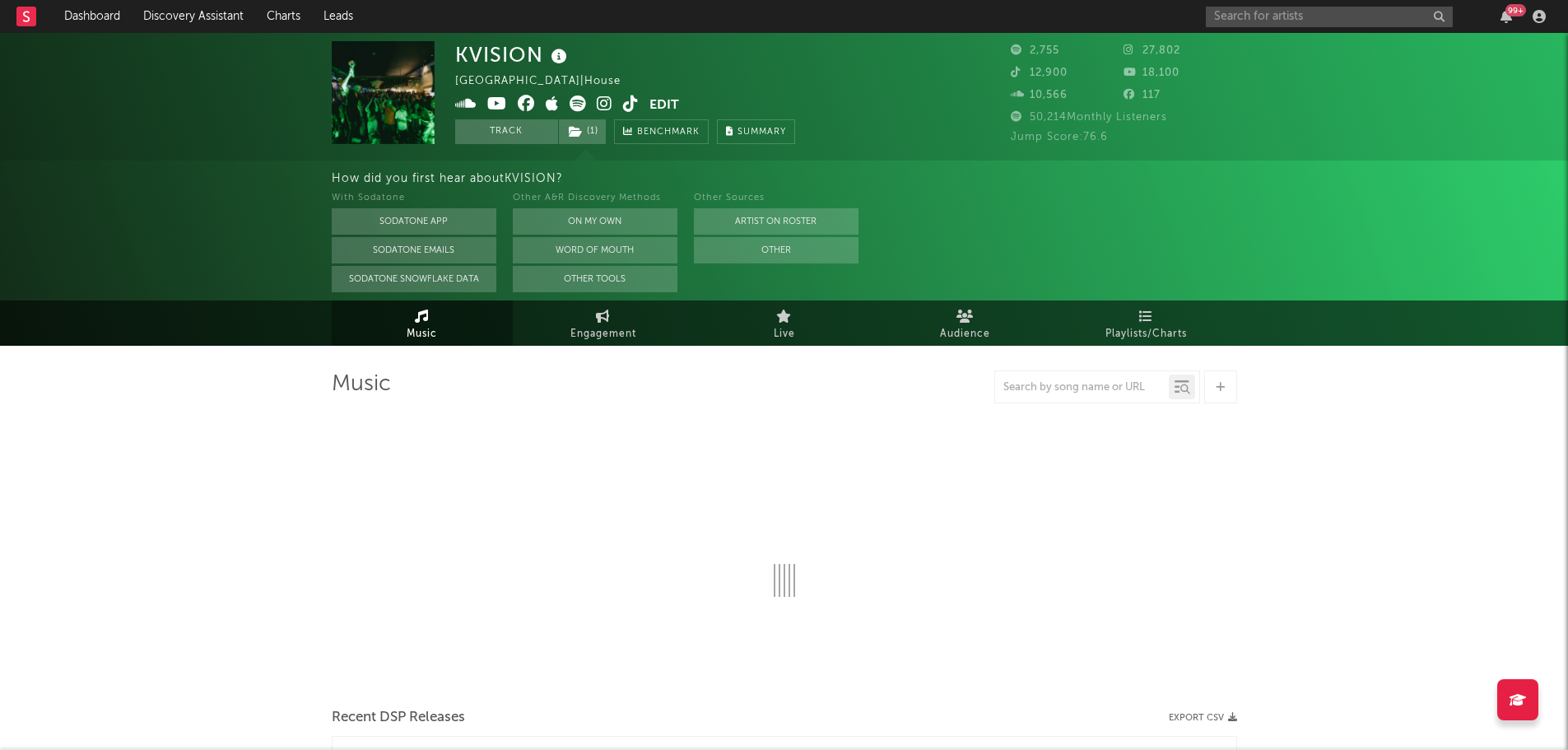
select select "6m"
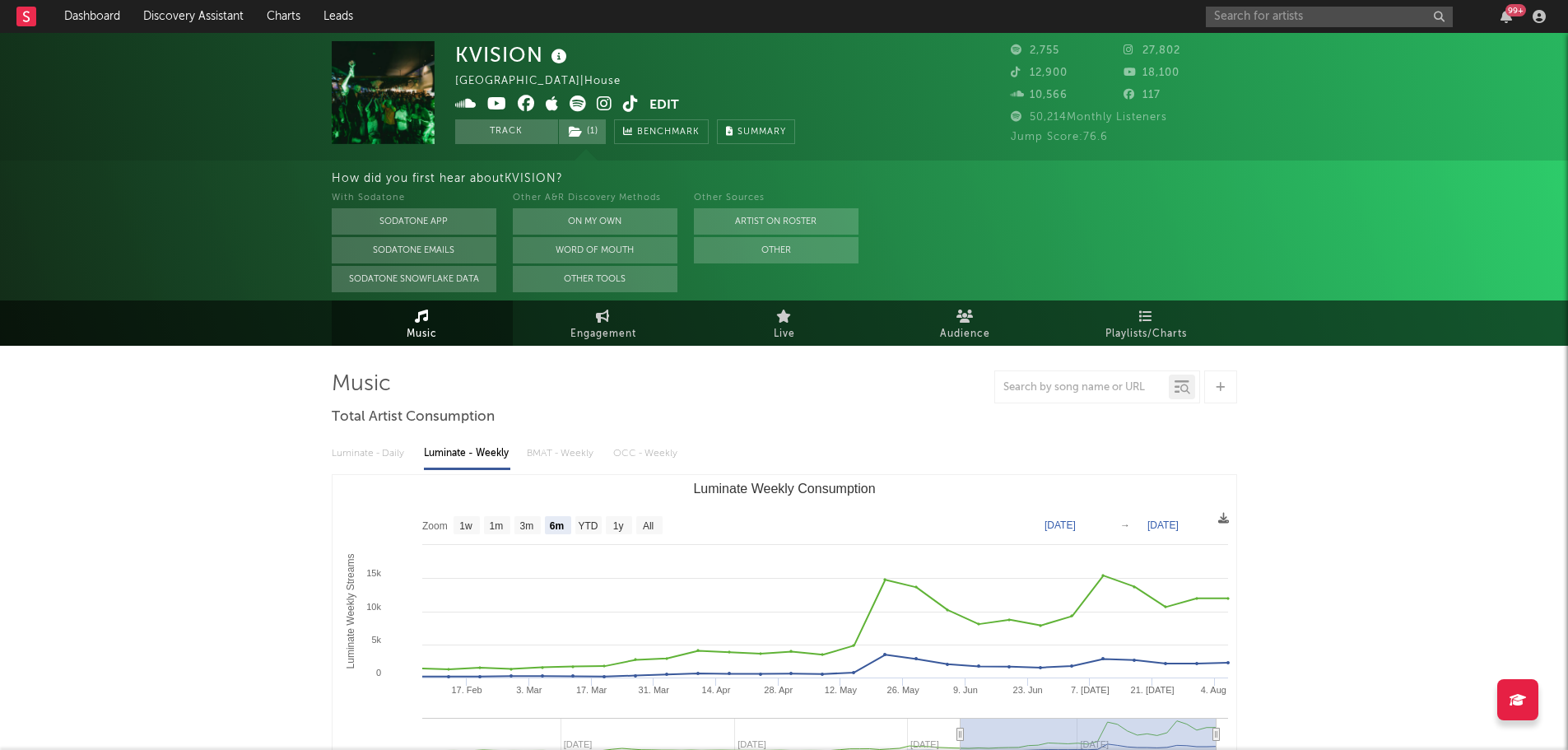
click at [563, 67] on icon at bounding box center [559, 57] width 24 height 23
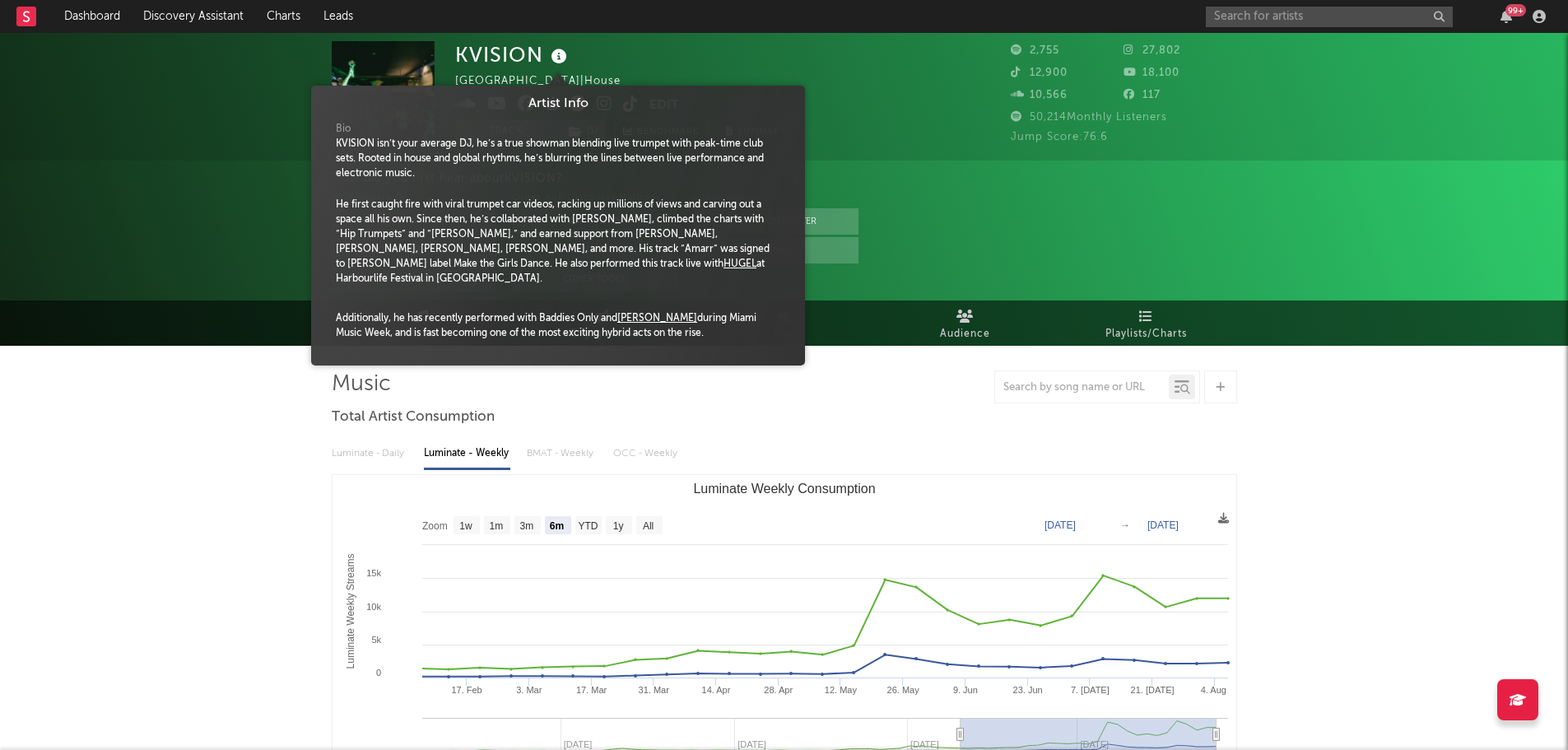
click at [556, 58] on icon at bounding box center [559, 57] width 24 height 23
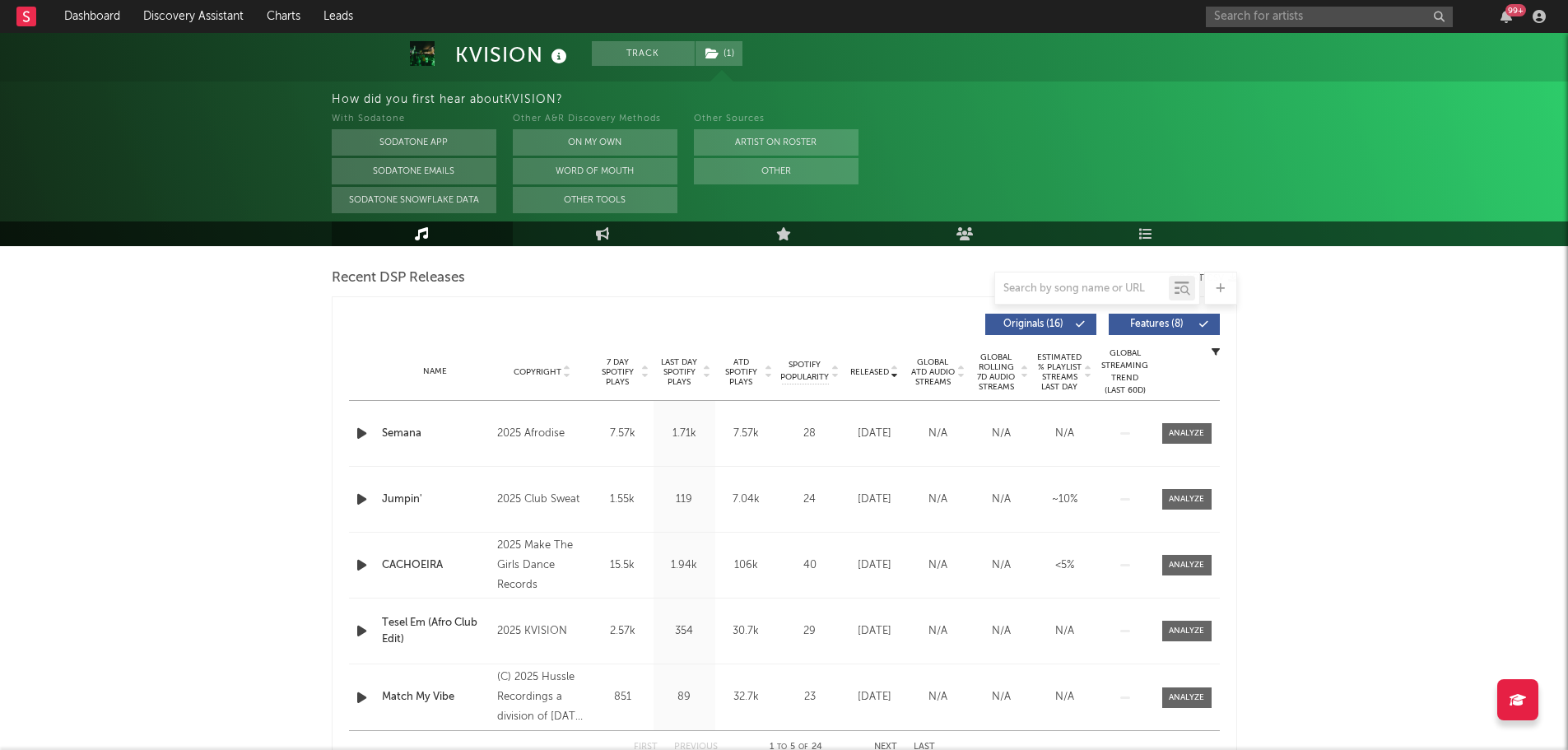
scroll to position [576, 0]
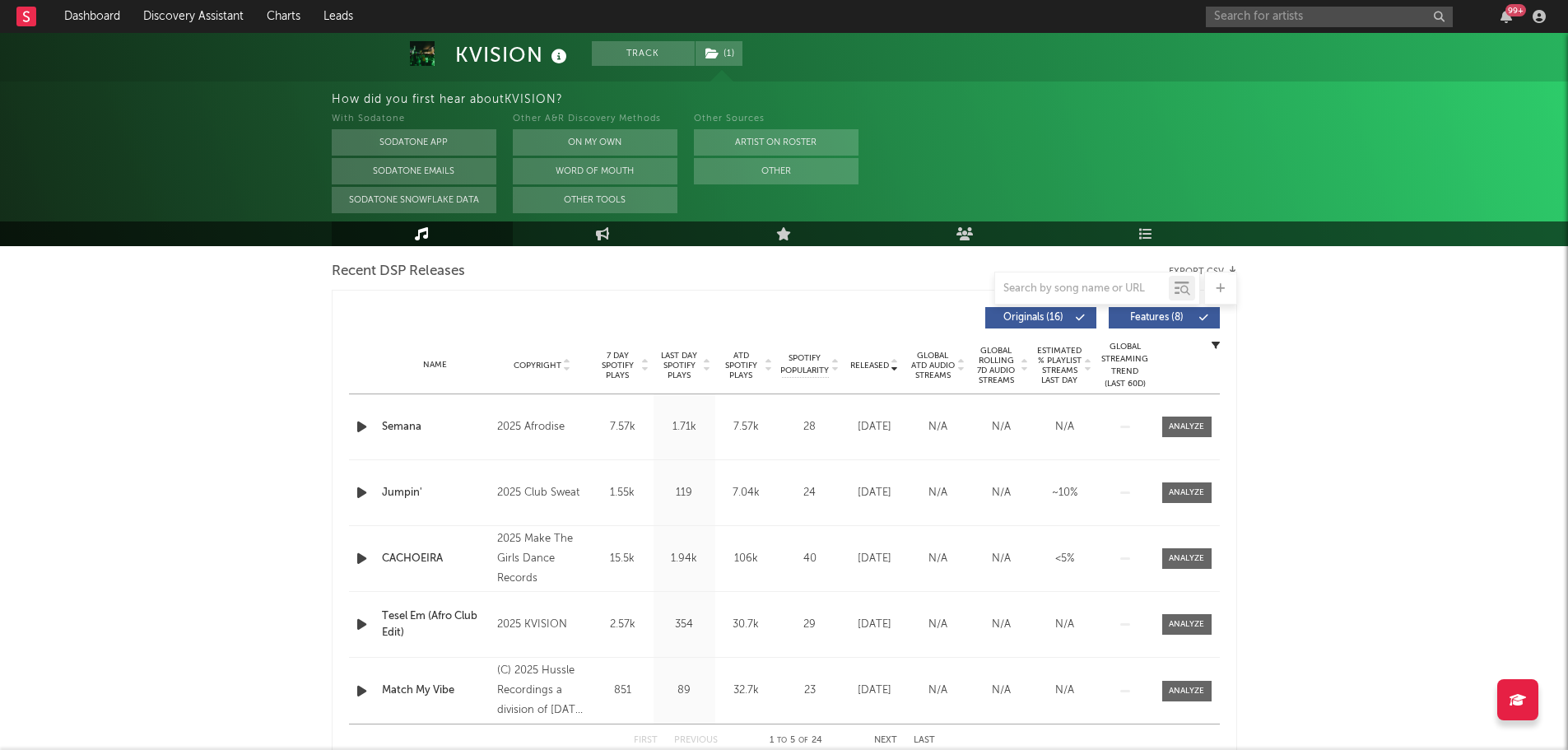
click at [359, 432] on icon "button" at bounding box center [362, 427] width 18 height 20
drag, startPoint x: 777, startPoint y: 730, endPoint x: 767, endPoint y: 663, distance: 67.7
click at [777, 730] on div at bounding box center [784, 730] width 206 height 4
click at [686, 362] on span "Last Day Spotify Plays" at bounding box center [679, 366] width 44 height 30
click at [360, 427] on icon "button" at bounding box center [362, 427] width 18 height 20
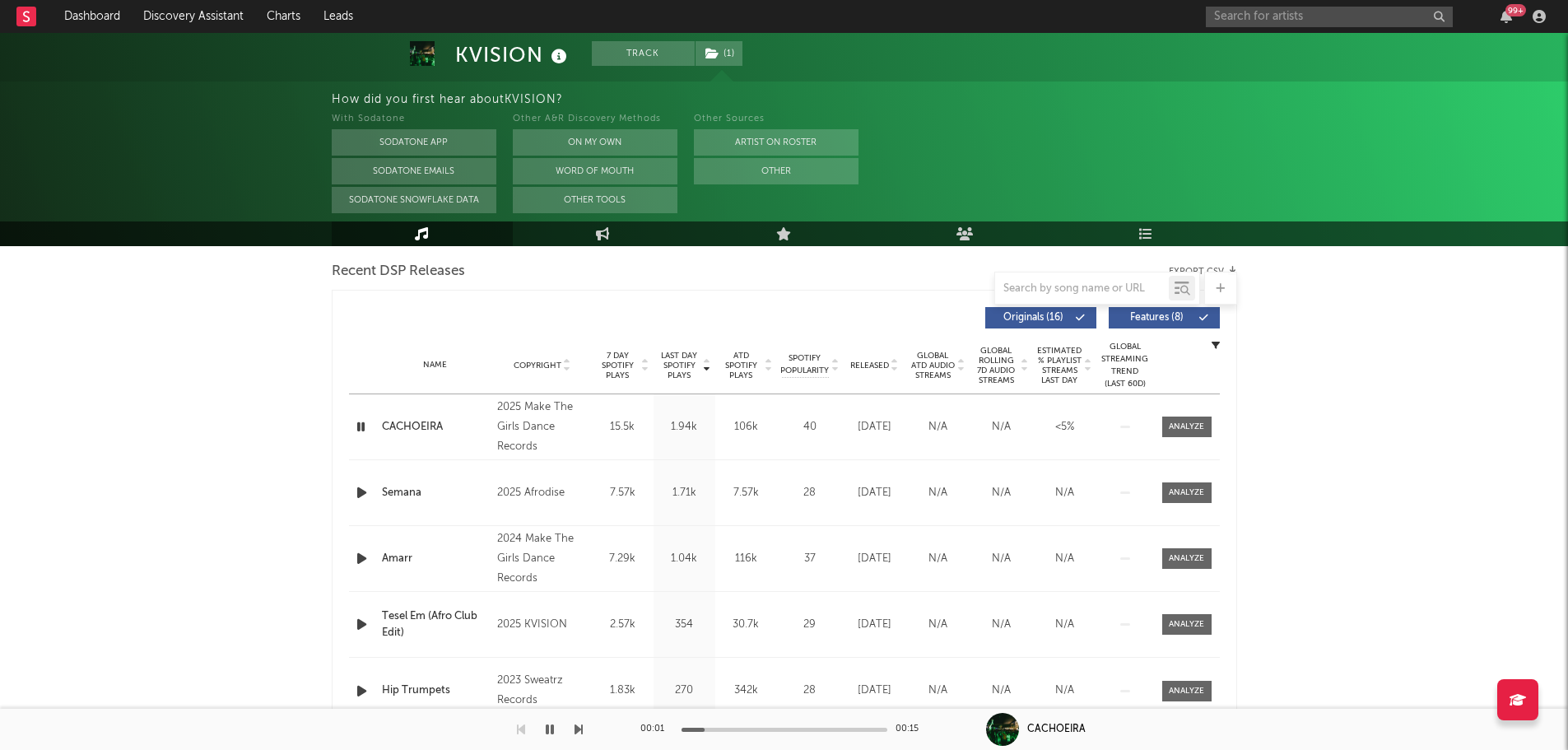
click at [362, 425] on icon "button" at bounding box center [361, 427] width 16 height 20
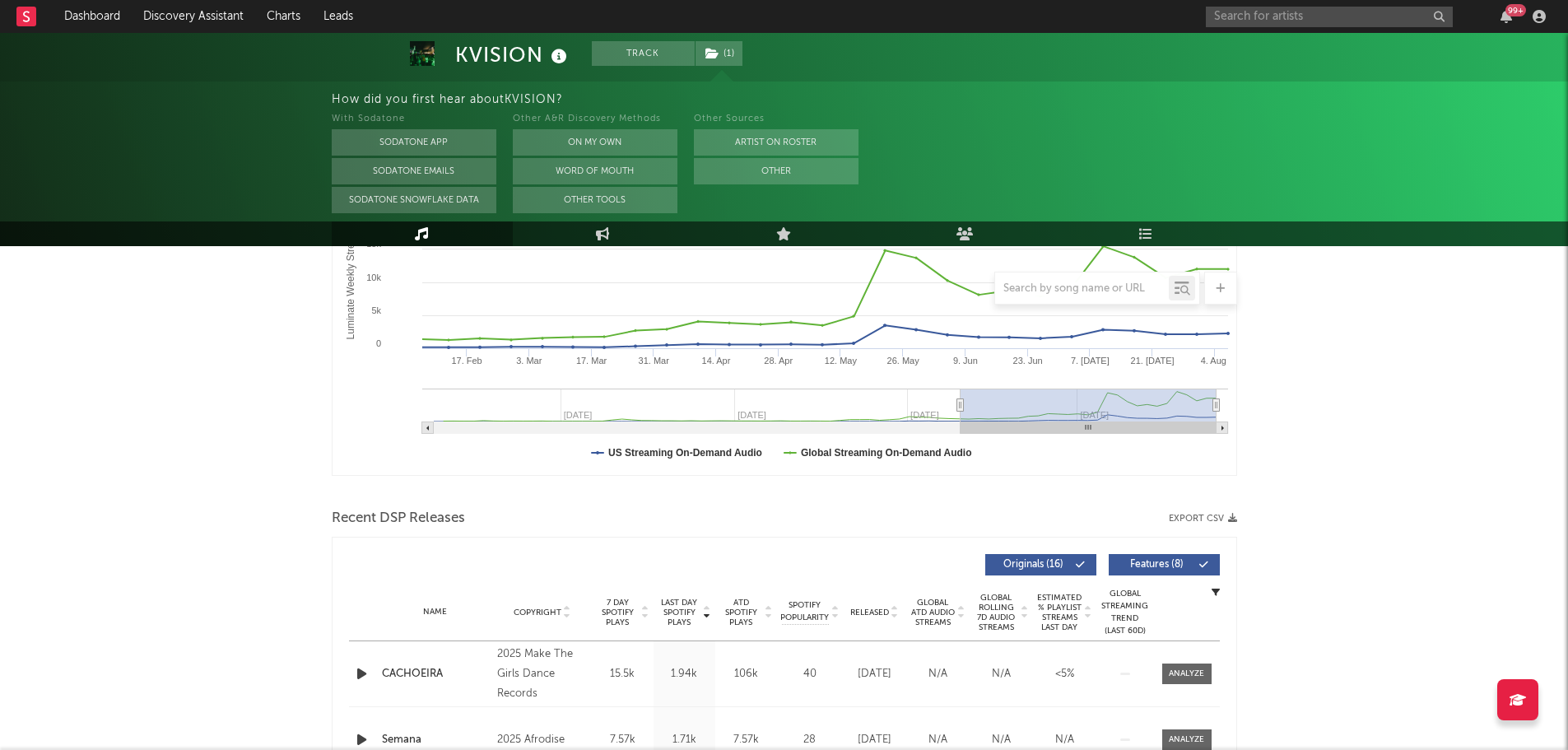
scroll to position [0, 0]
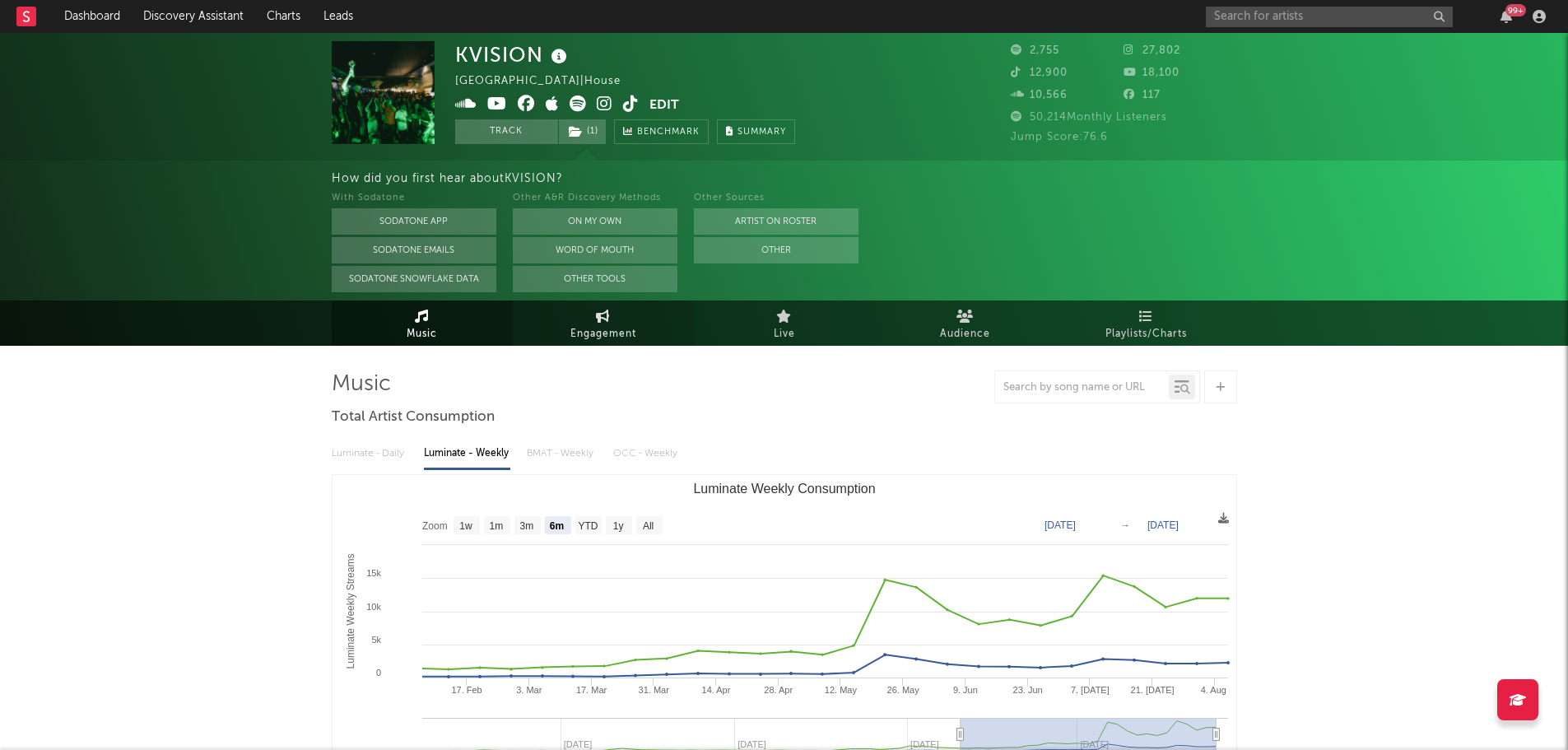
click at [609, 330] on span "Engagement" at bounding box center [603, 334] width 66 height 20
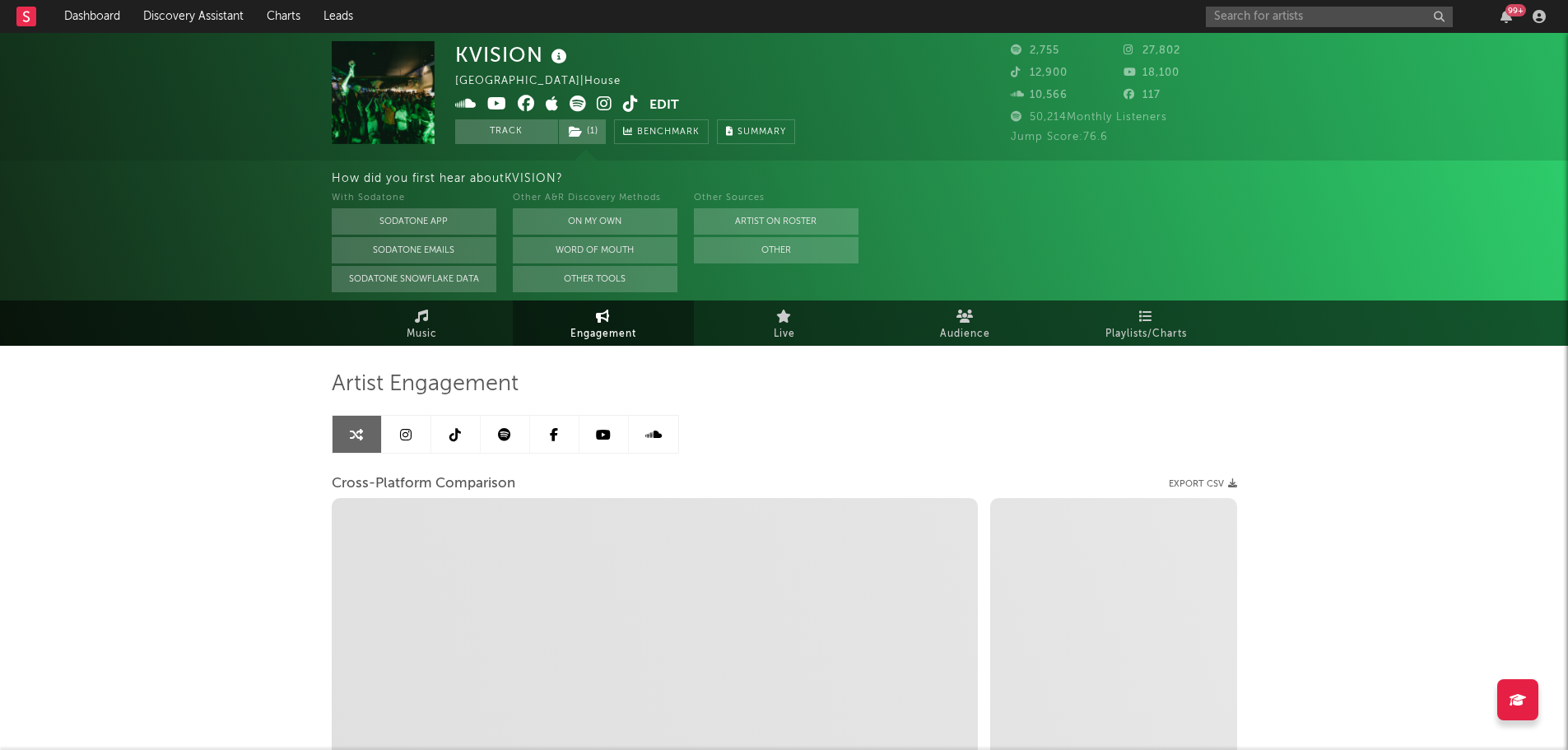
select select "1w"
click at [633, 102] on icon at bounding box center [631, 104] width 16 height 17
select select "1m"
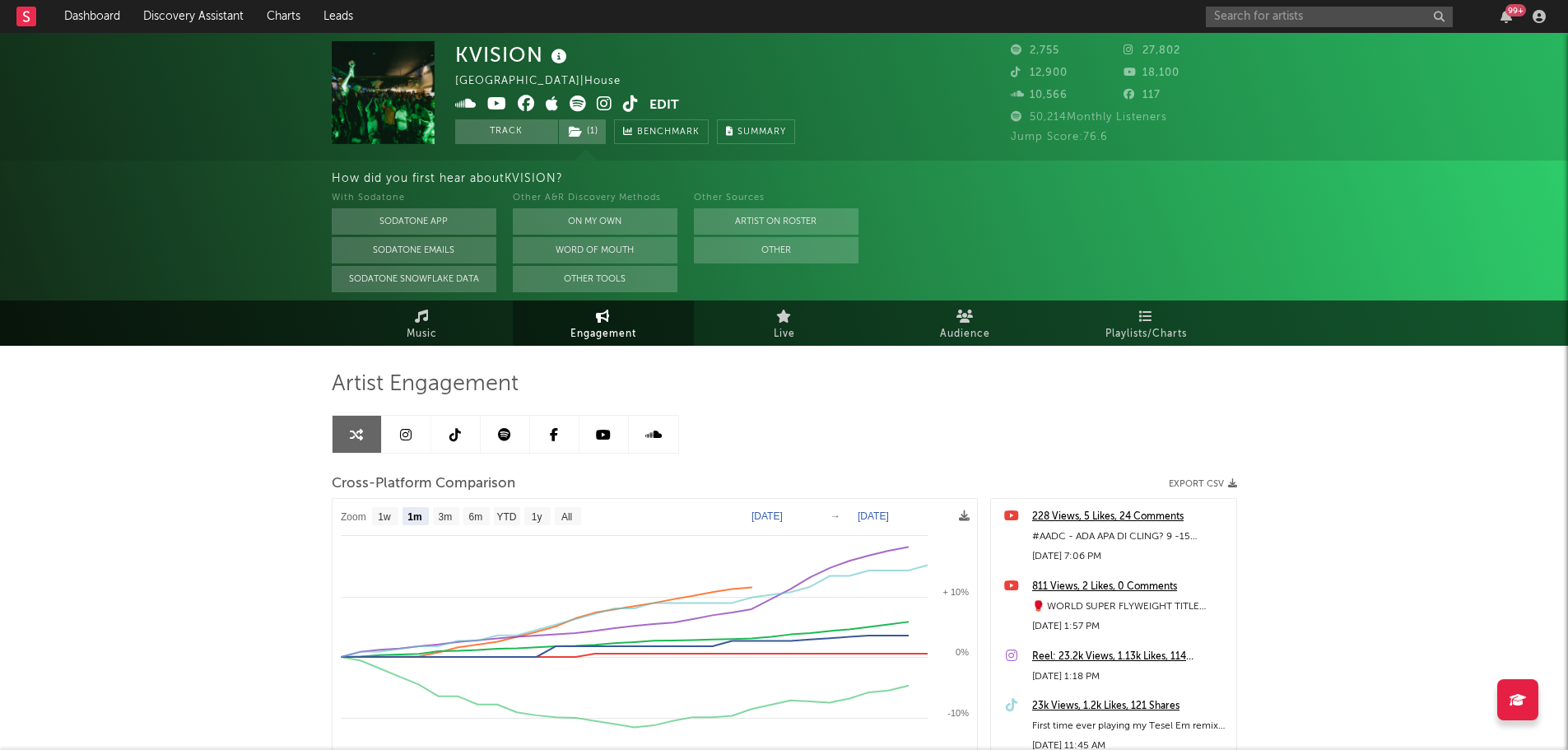
click at [625, 104] on icon at bounding box center [631, 104] width 16 height 17
click at [672, 97] on button "Edit" at bounding box center [664, 106] width 30 height 20
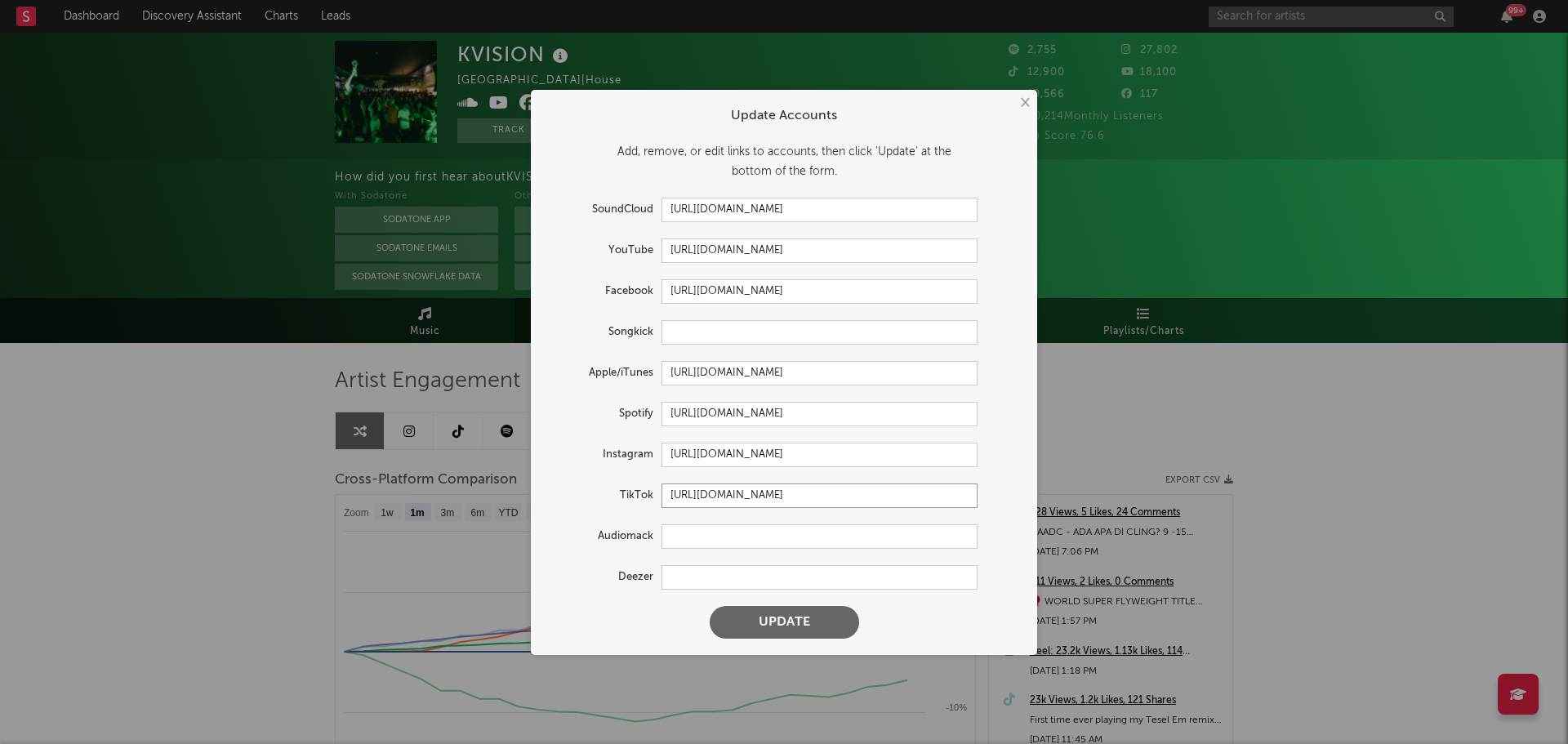
click at [750, 492] on input "[URL][DOMAIN_NAME]" at bounding box center [820, 496] width 316 height 25
paste input "@kvisionmusic"
type input "[URL][DOMAIN_NAME]"
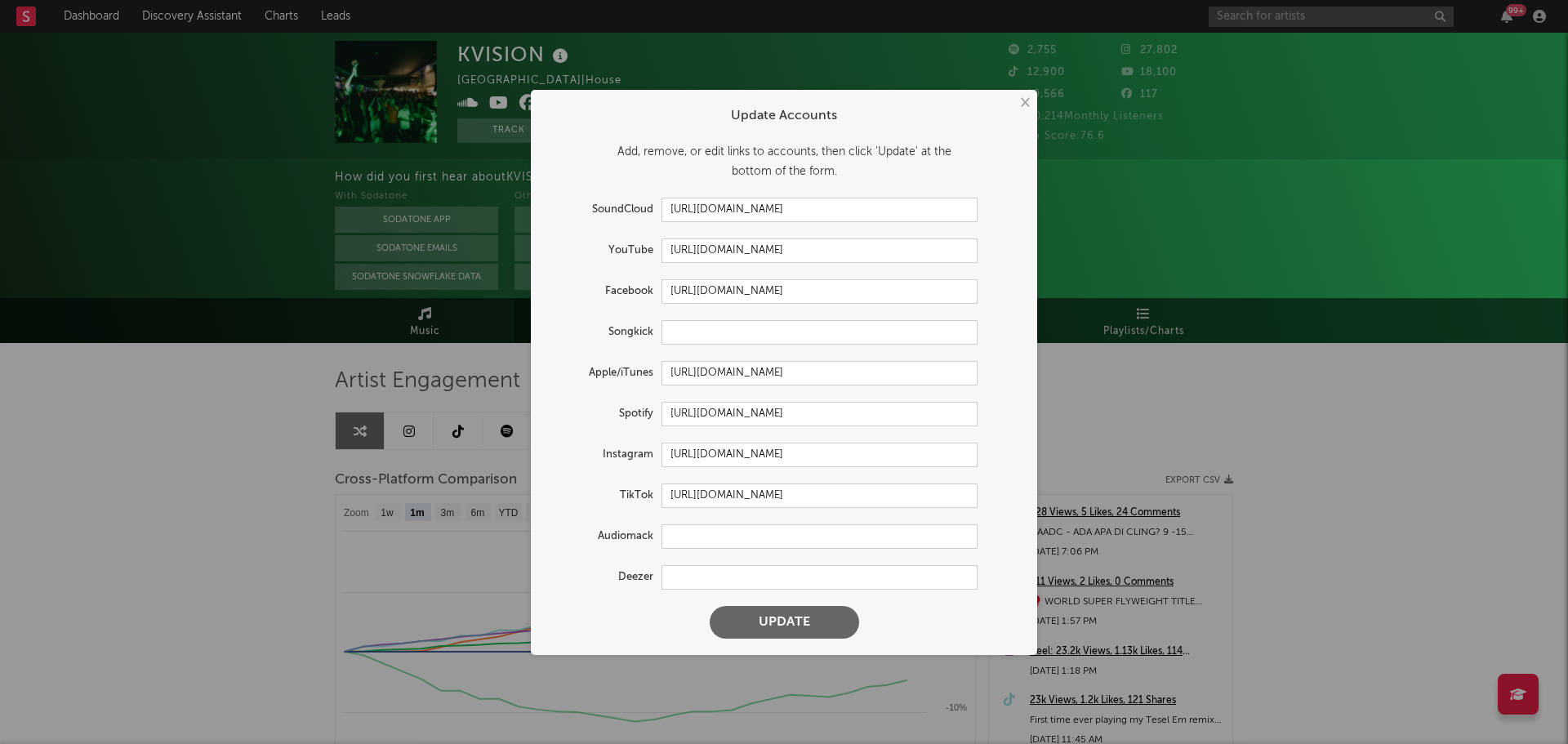
click at [785, 632] on button "Update" at bounding box center [784, 621] width 150 height 32
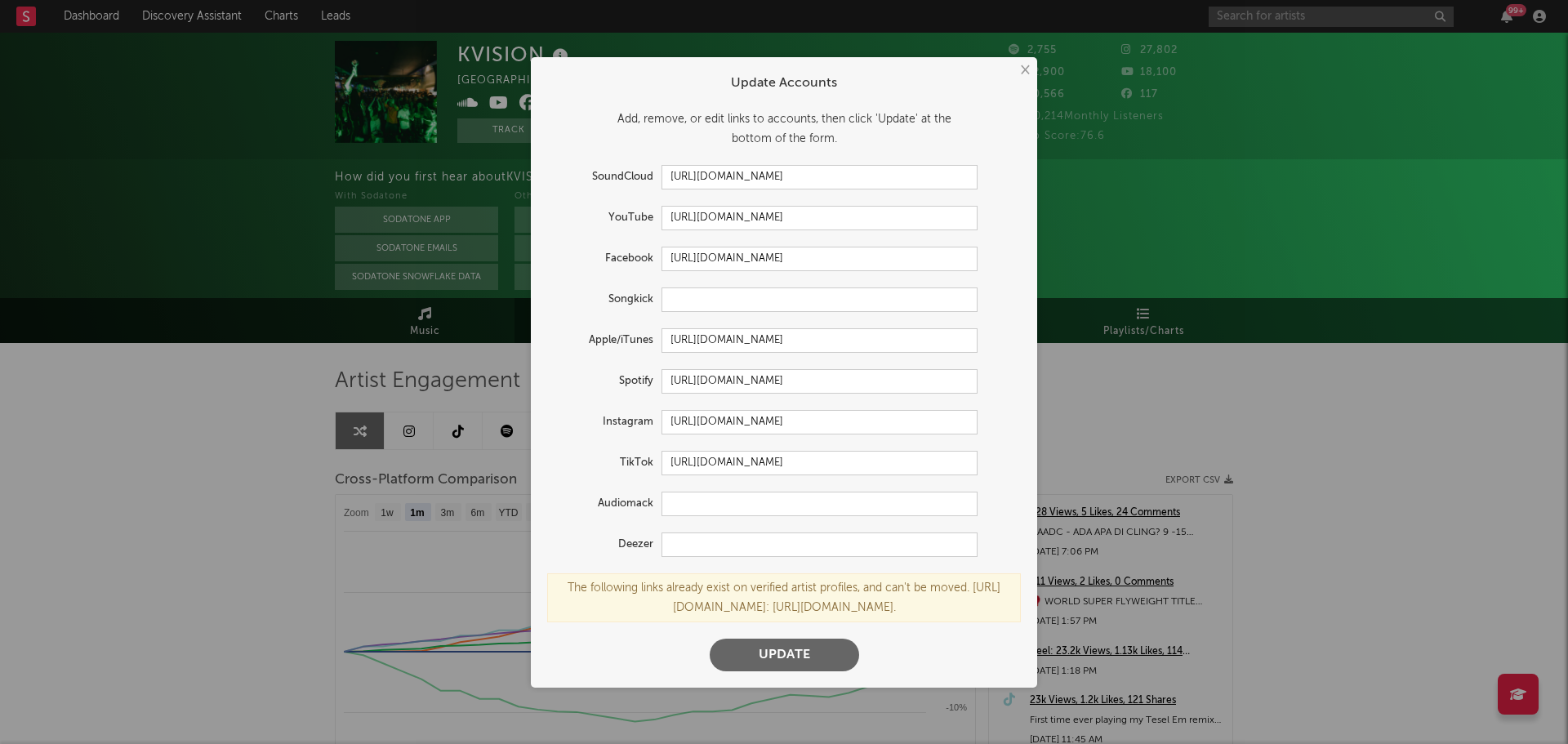
click at [1021, 61] on button "×" at bounding box center [1023, 69] width 18 height 18
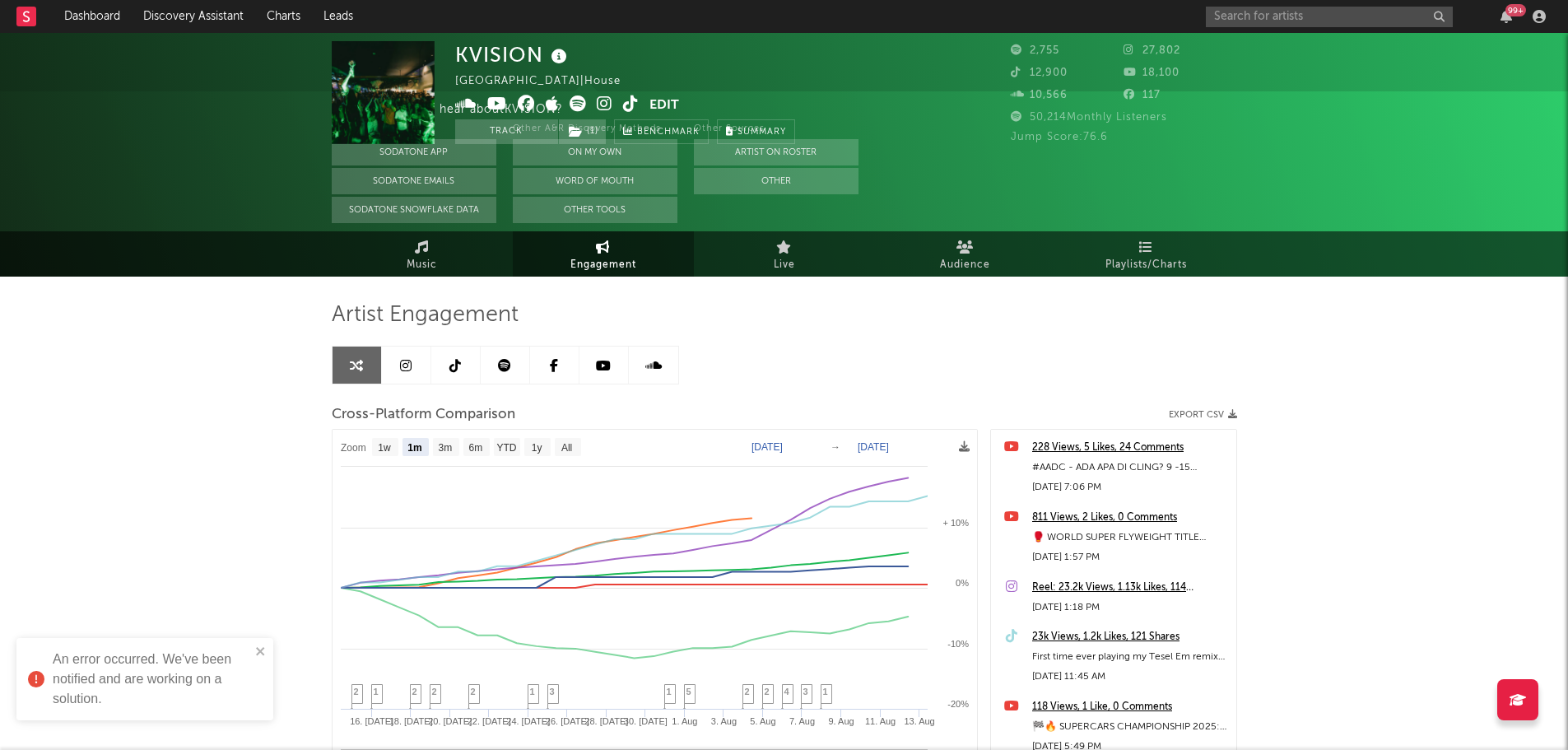
scroll to position [165, 0]
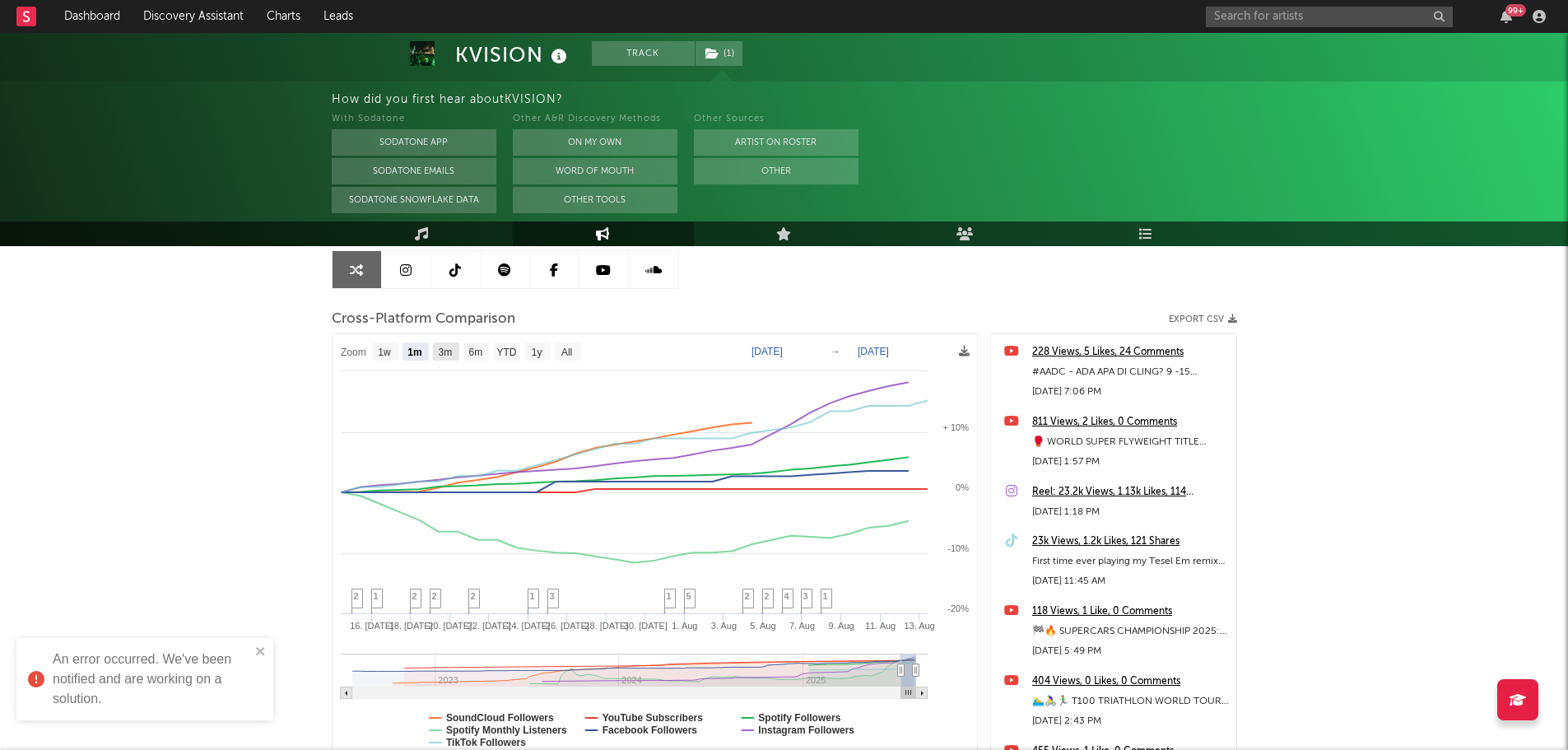
click at [438, 353] on text "3m" at bounding box center [445, 352] width 14 height 11
select select "3m"
type input "[DATE]"
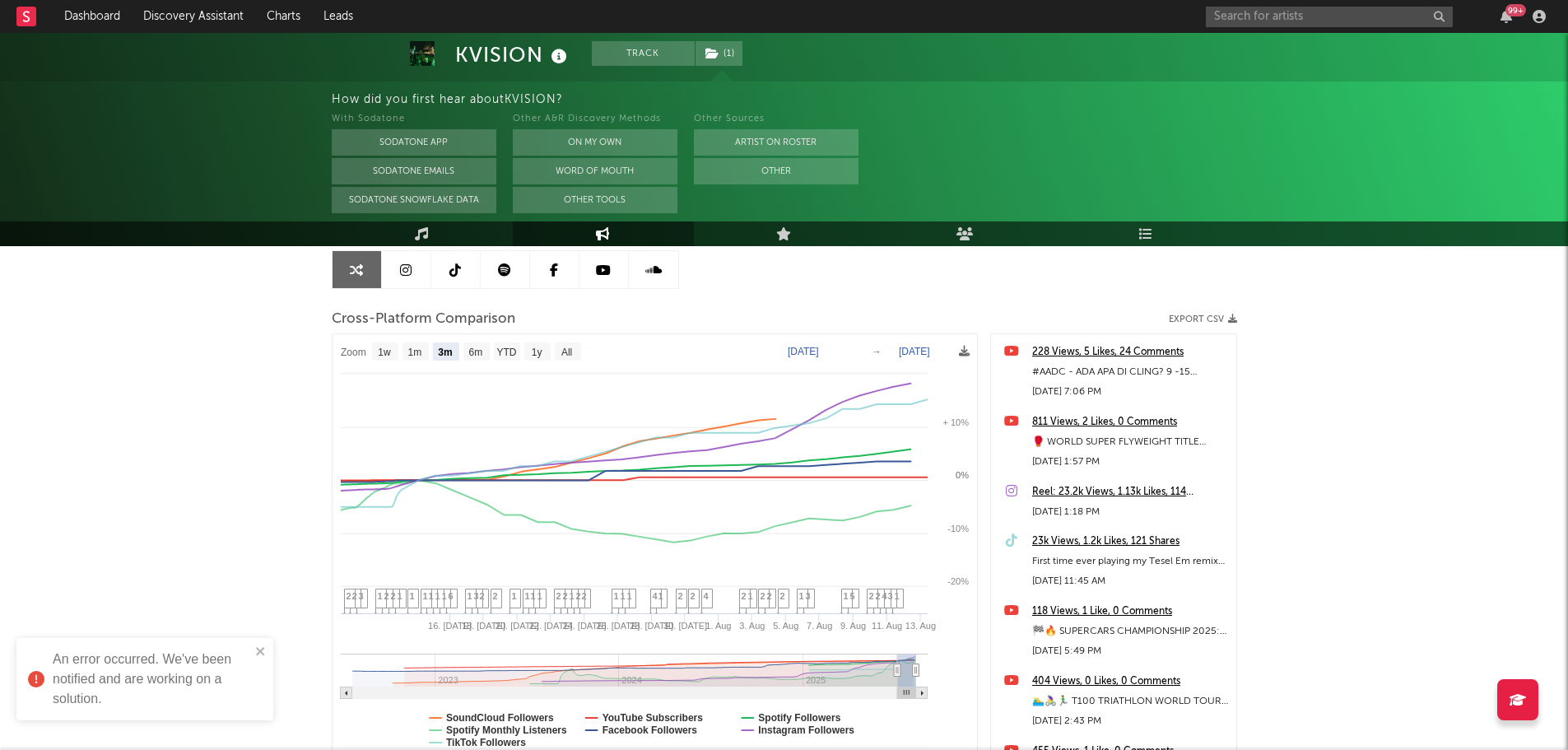
select select "3m"
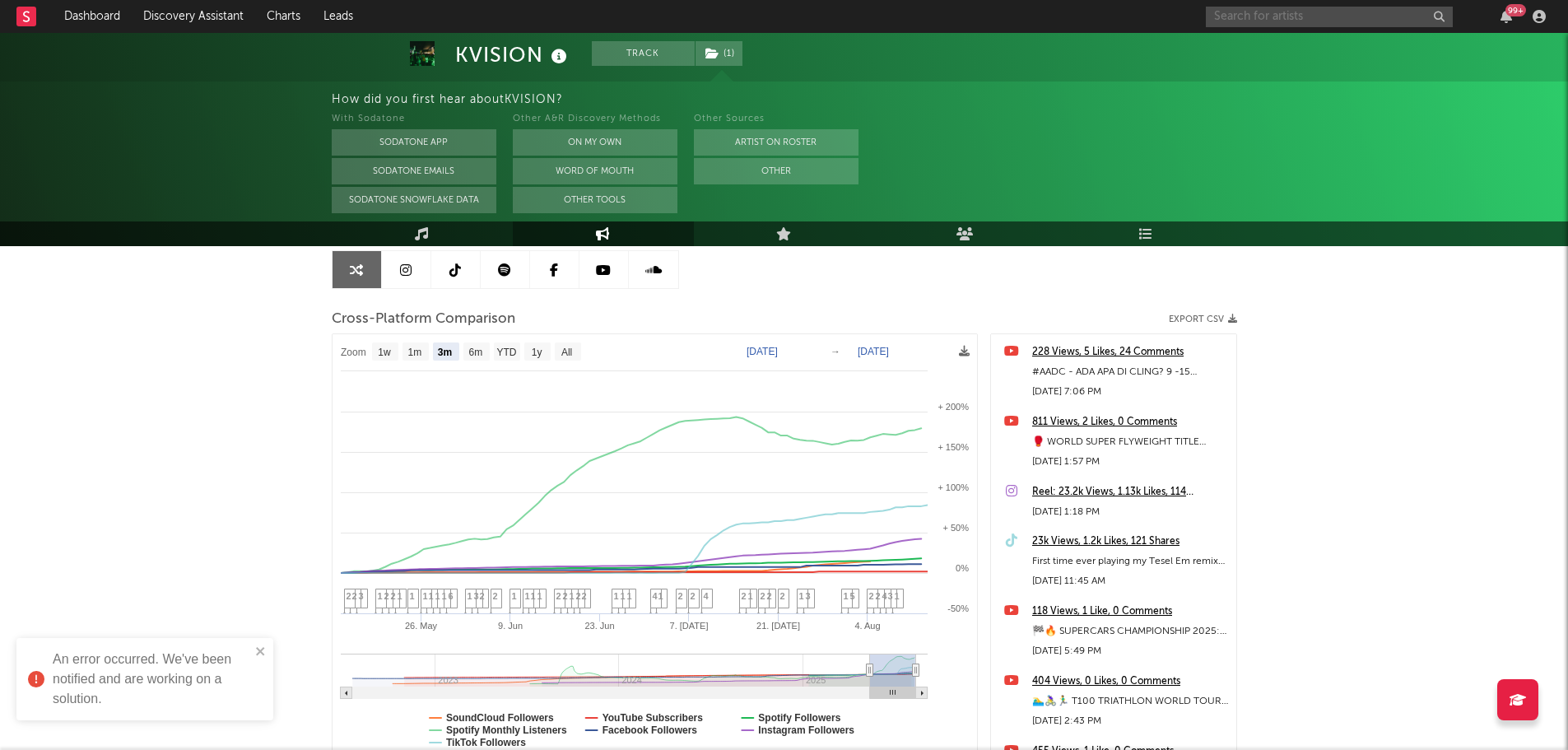
click at [1251, 8] on input "text" at bounding box center [1329, 17] width 247 height 20
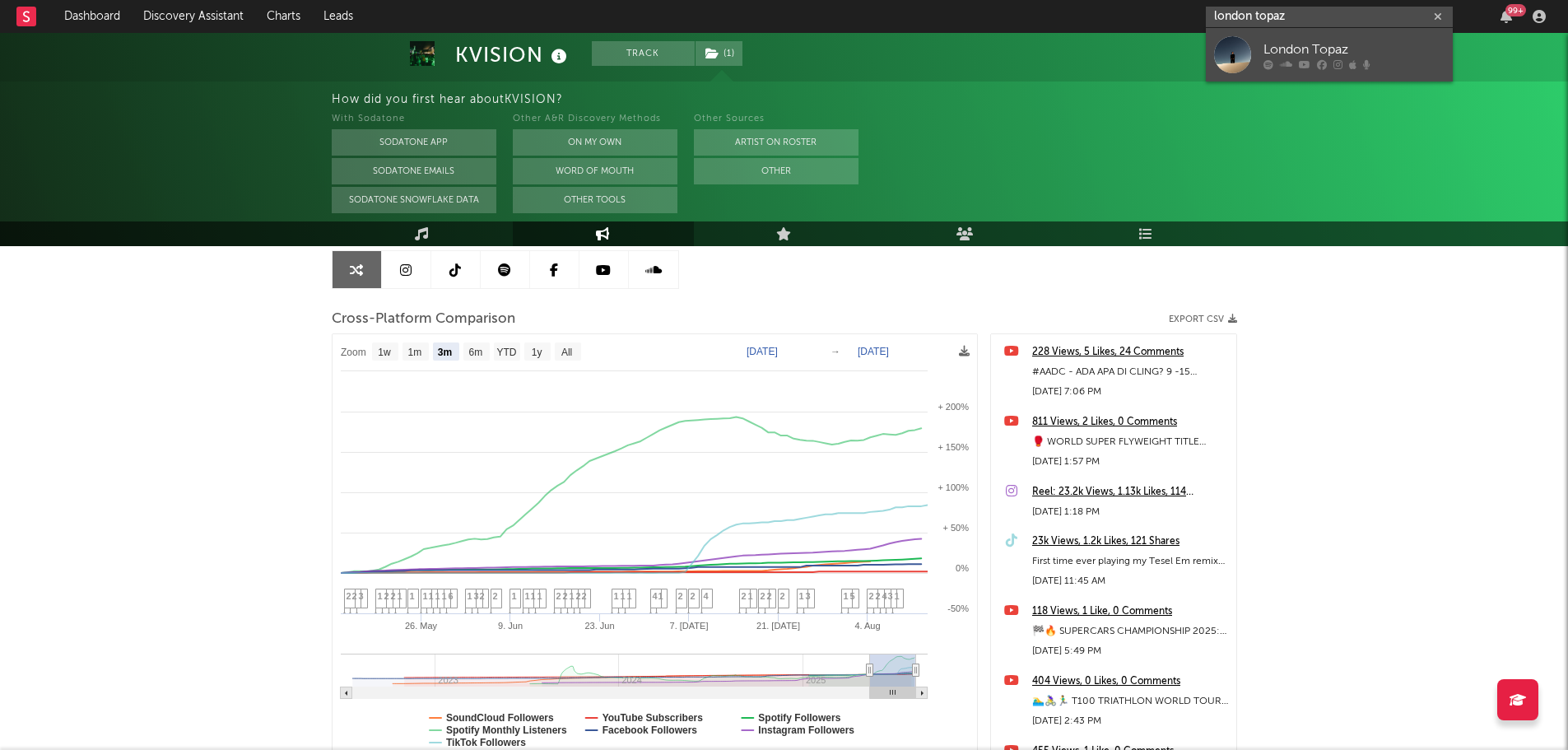
type input "london topaz"
click at [1303, 52] on div "London Topaz" at bounding box center [1354, 48] width 181 height 20
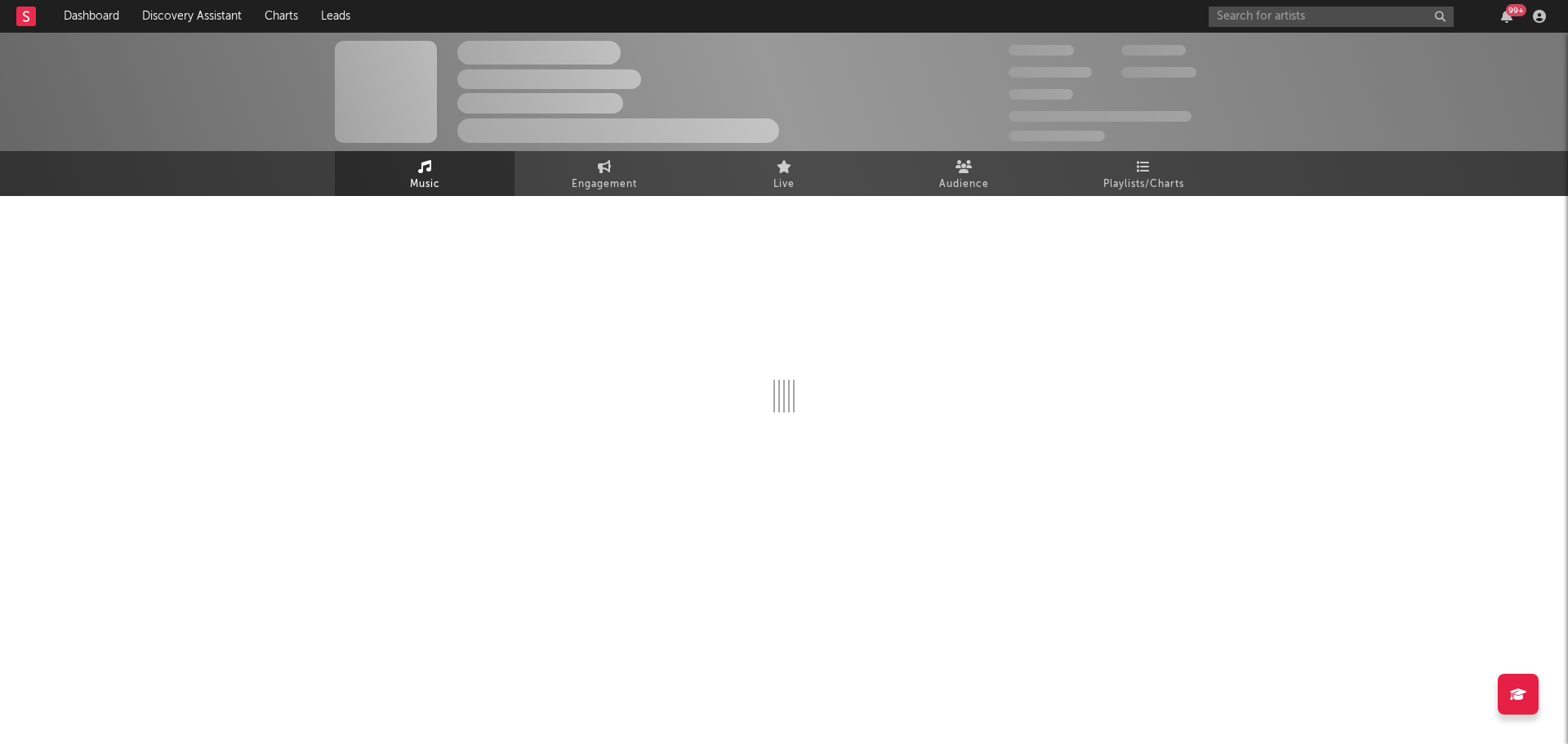
select select "1w"
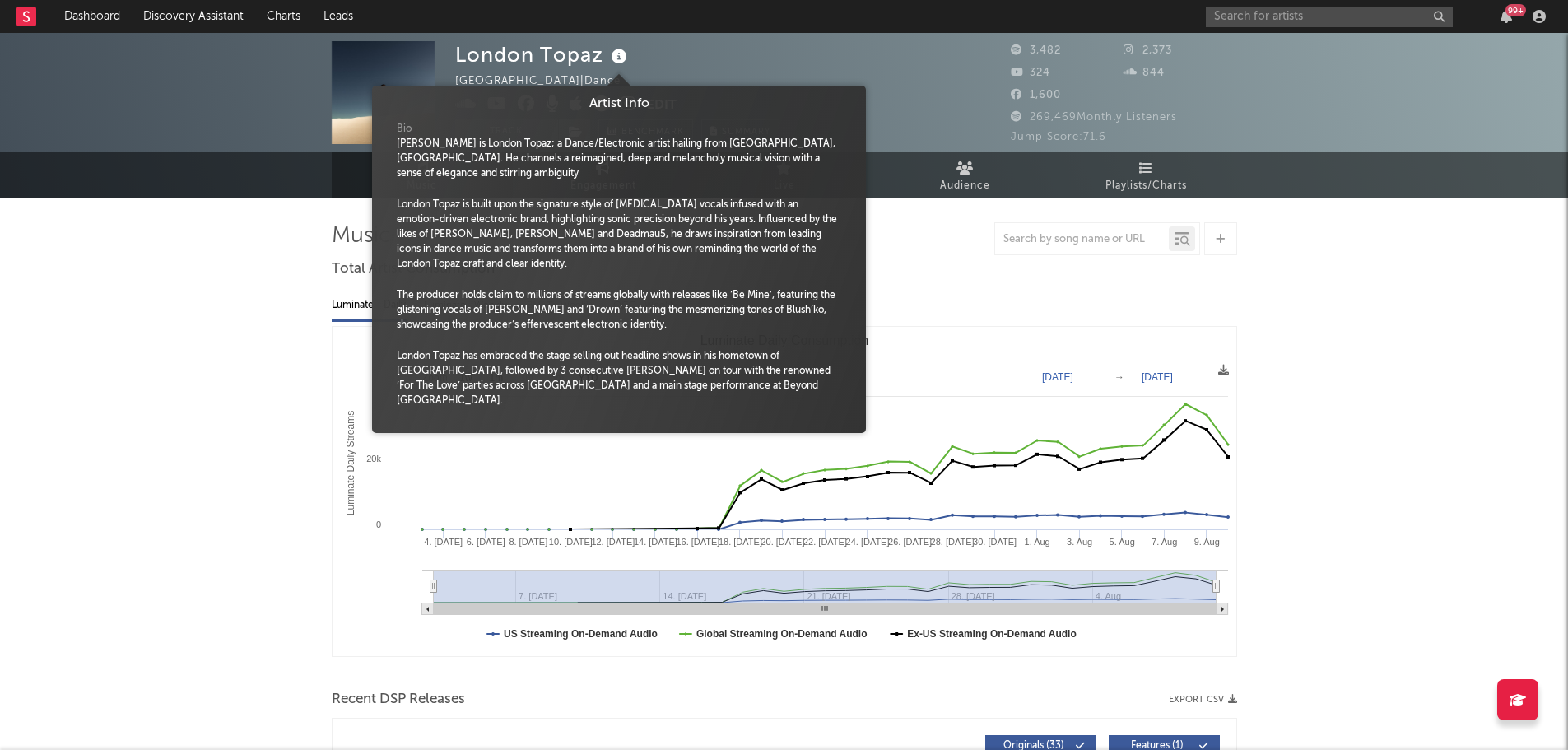
click at [617, 55] on icon at bounding box center [620, 57] width 24 height 23
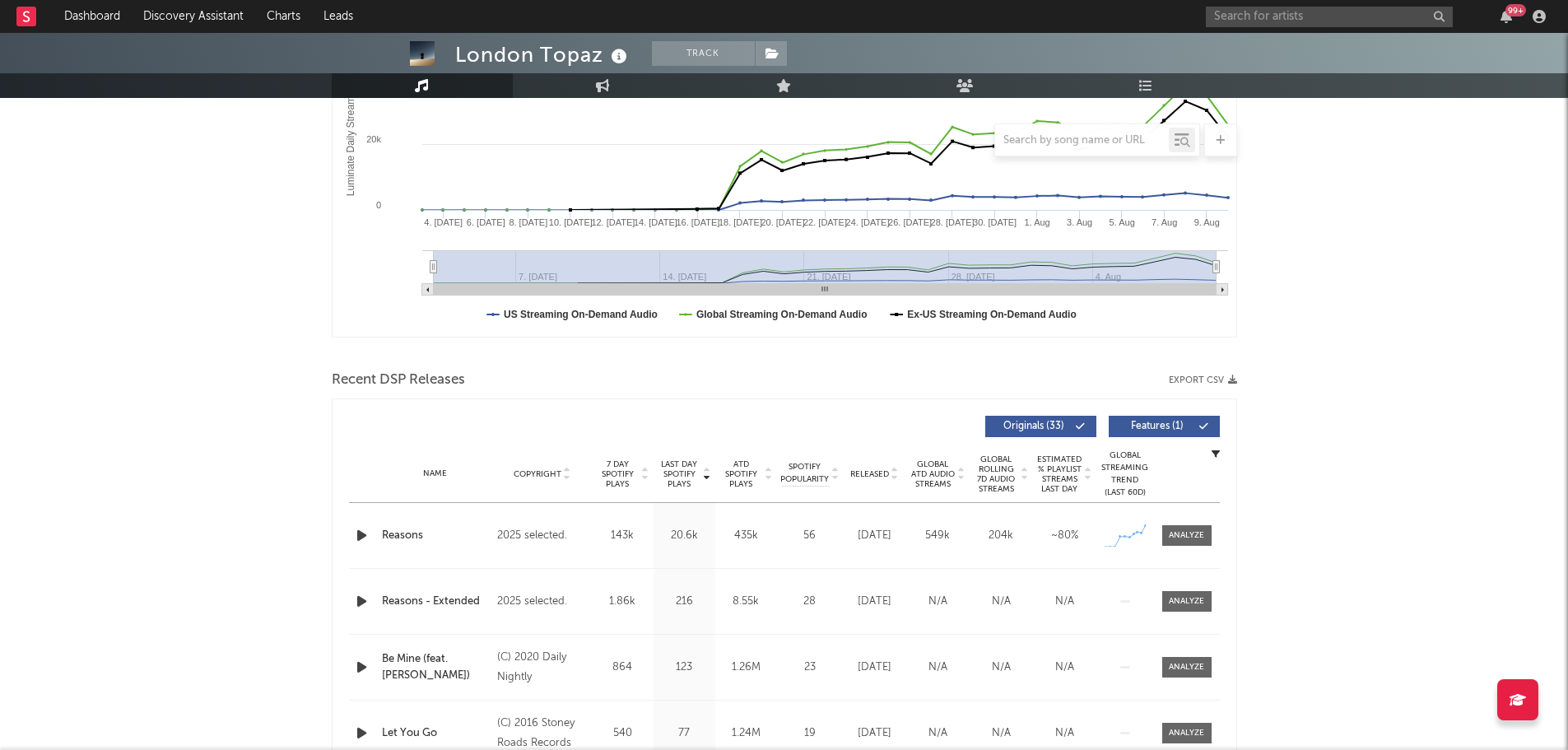
scroll to position [329, 0]
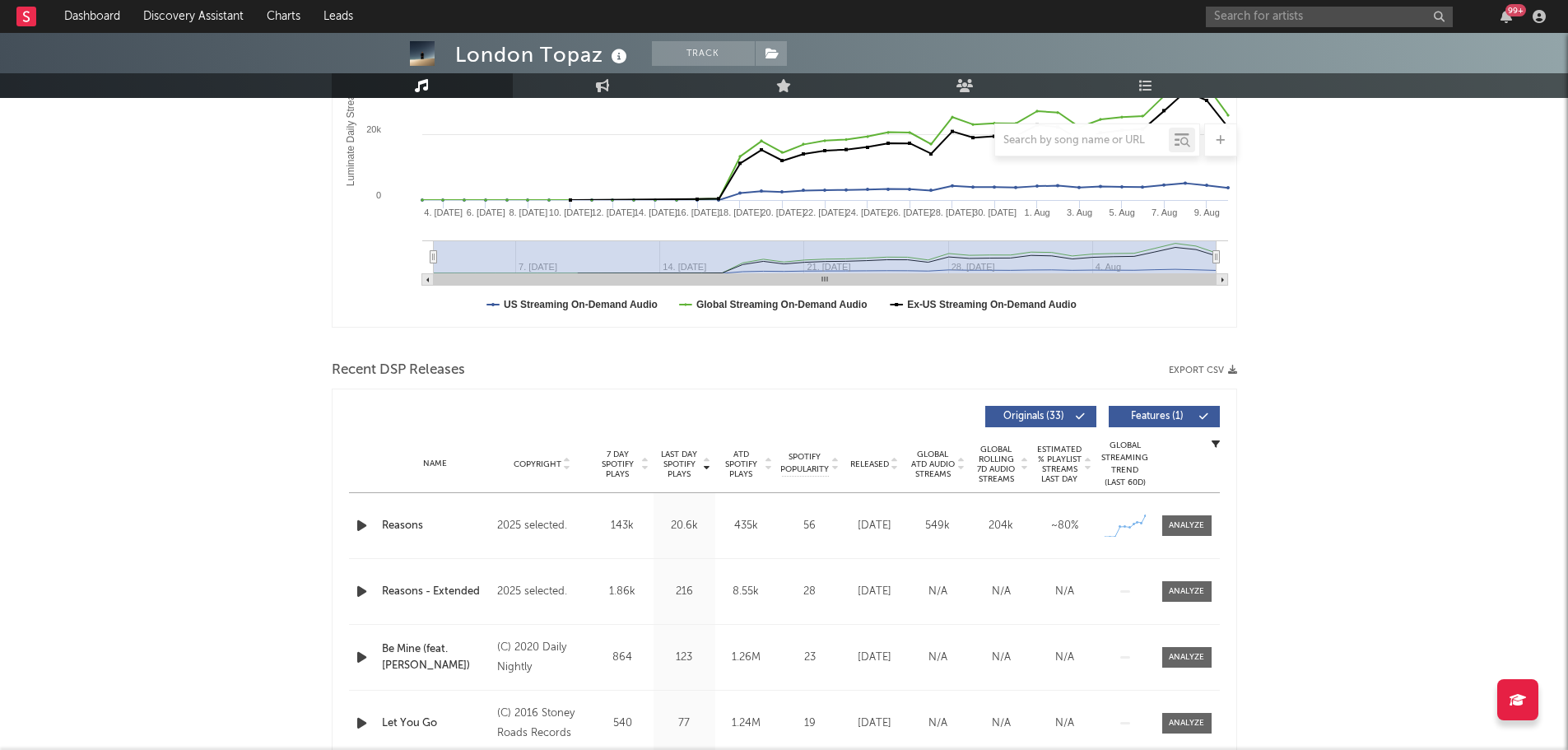
click at [356, 528] on icon "button" at bounding box center [362, 526] width 18 height 20
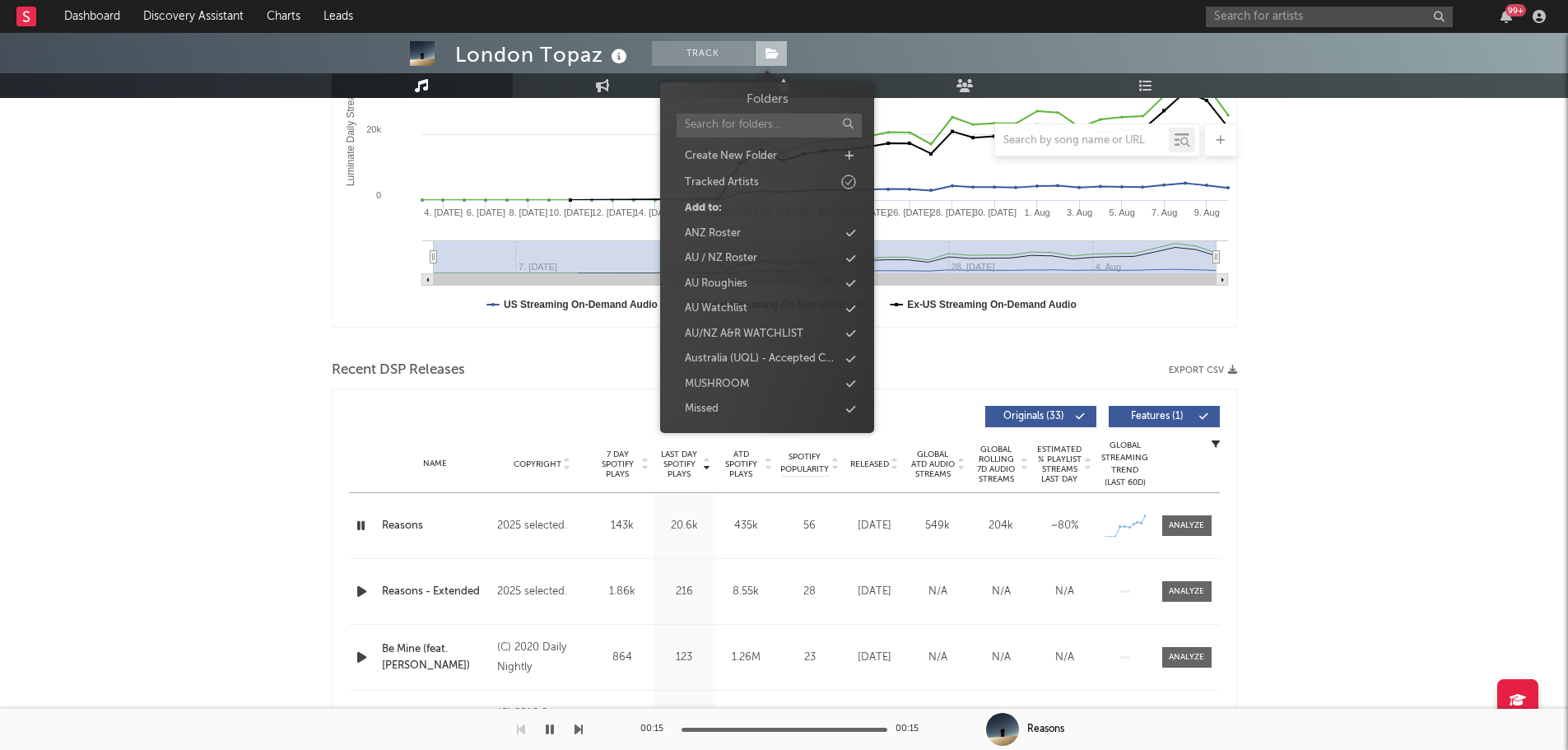
click at [774, 53] on icon at bounding box center [772, 53] width 14 height 11
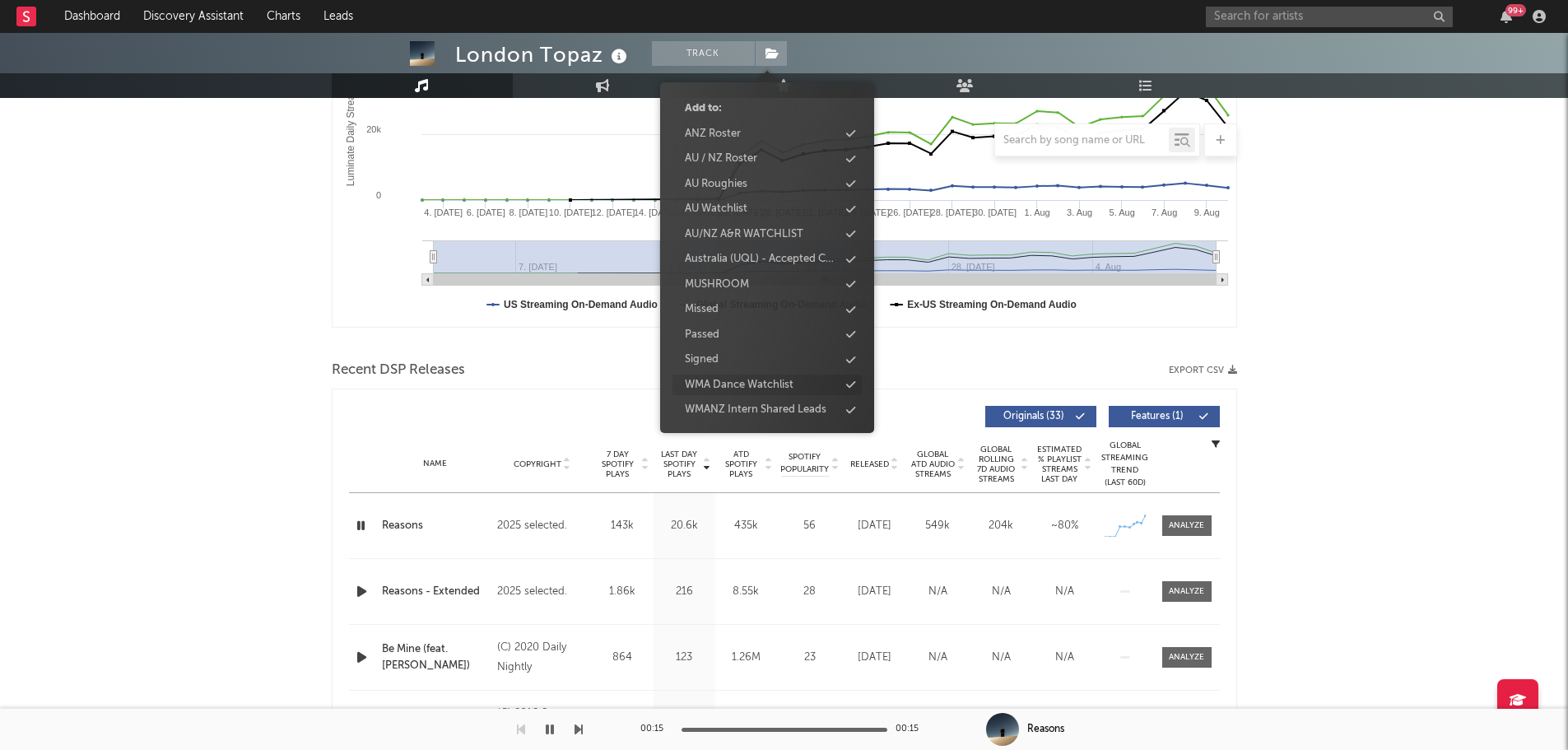
click at [752, 389] on div "WMA Dance Watchlist" at bounding box center [739, 385] width 109 height 17
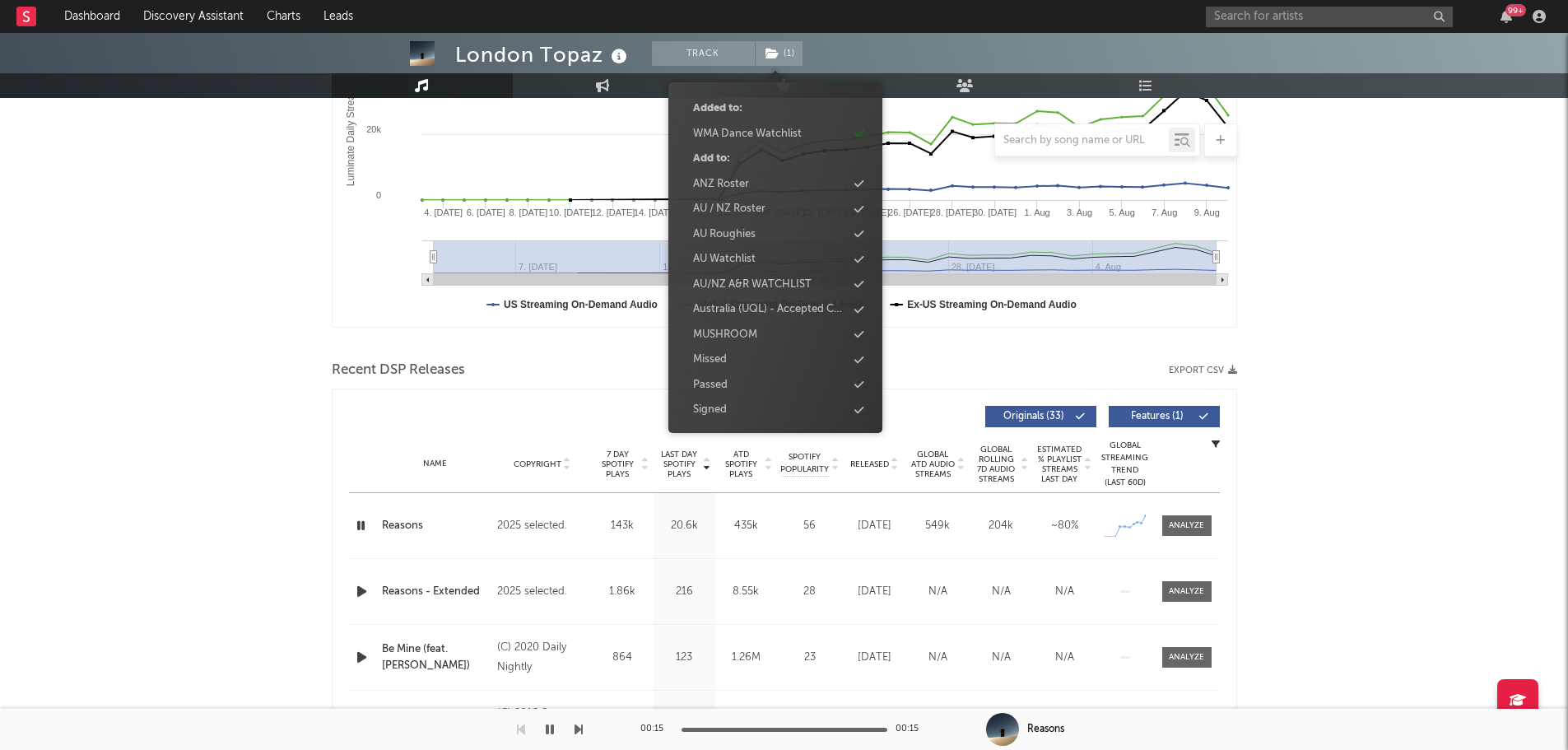
click at [274, 419] on div "London Topaz Track ( 1 ) [GEOGRAPHIC_DATA] | Dance Edit Track ( 1 ) Benchmark S…" at bounding box center [784, 749] width 1568 height 2090
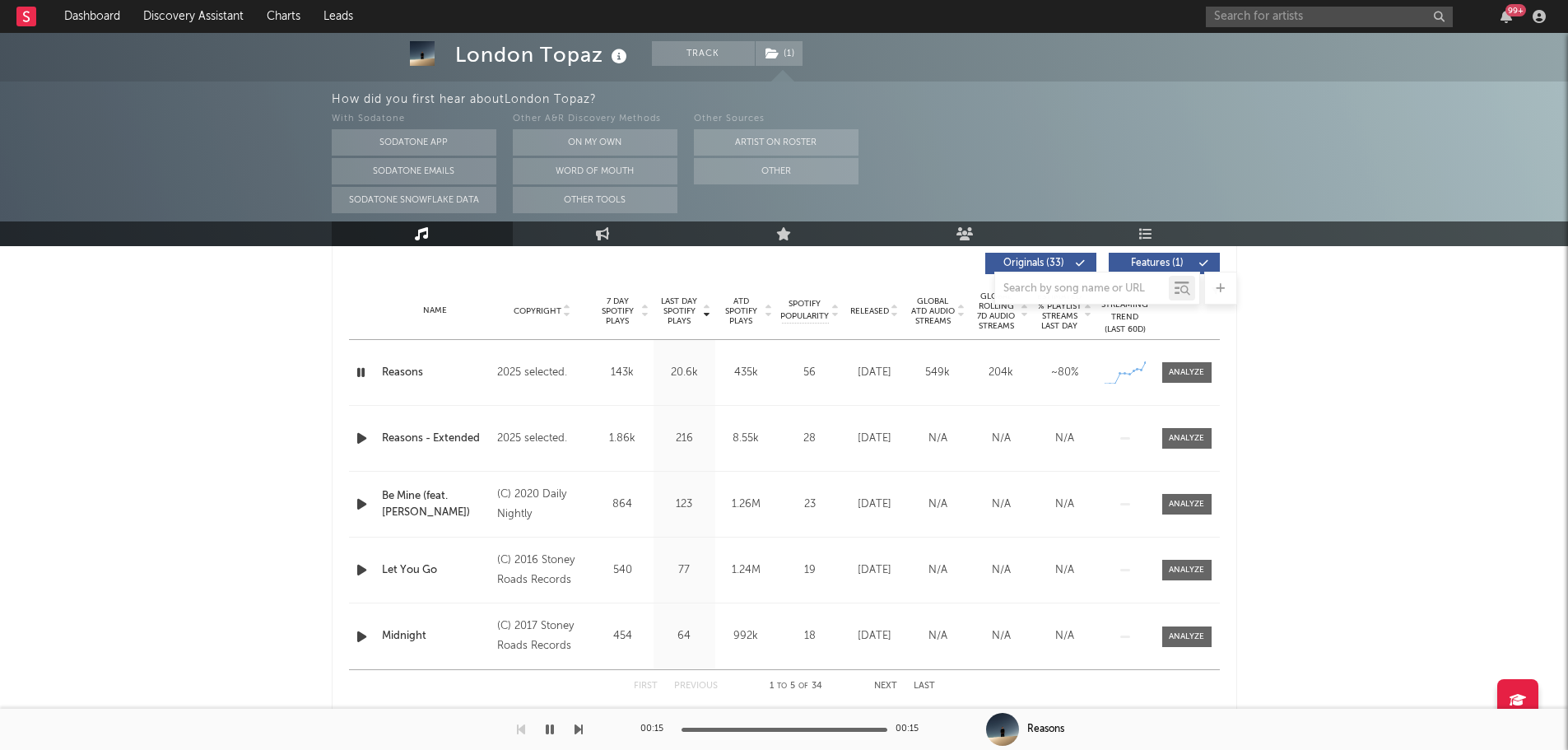
scroll to position [642, 0]
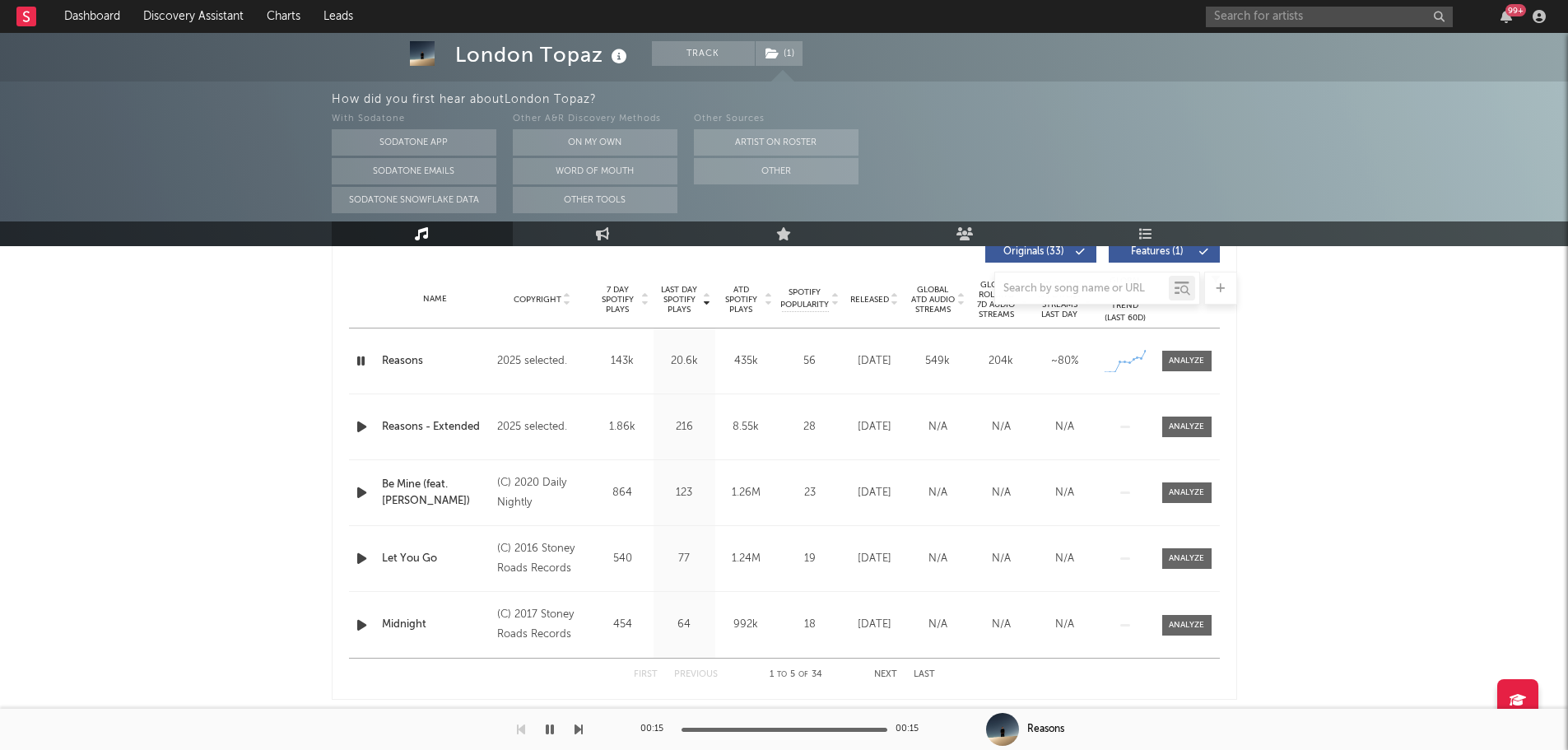
click at [863, 301] on div at bounding box center [784, 288] width 905 height 33
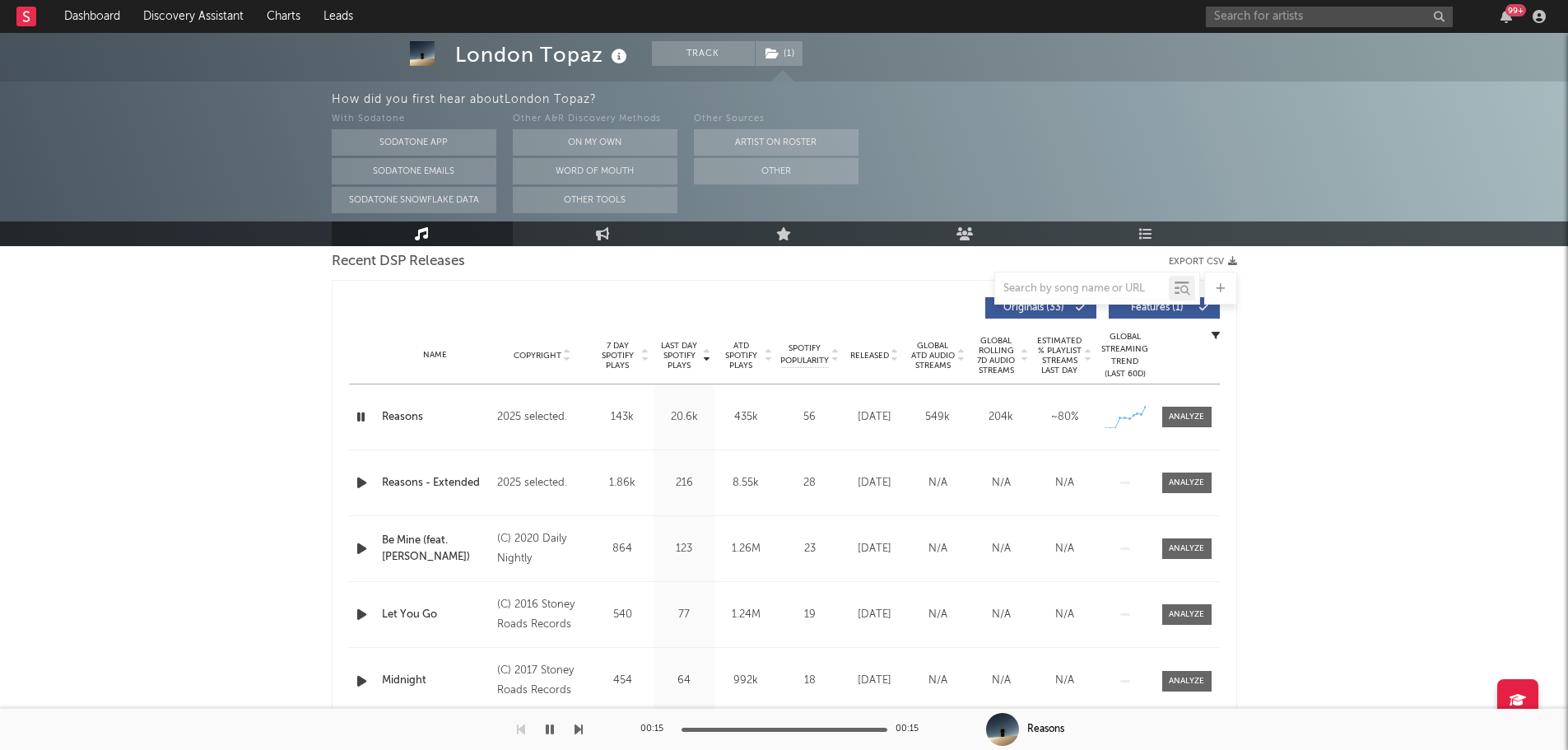
scroll to position [560, 0]
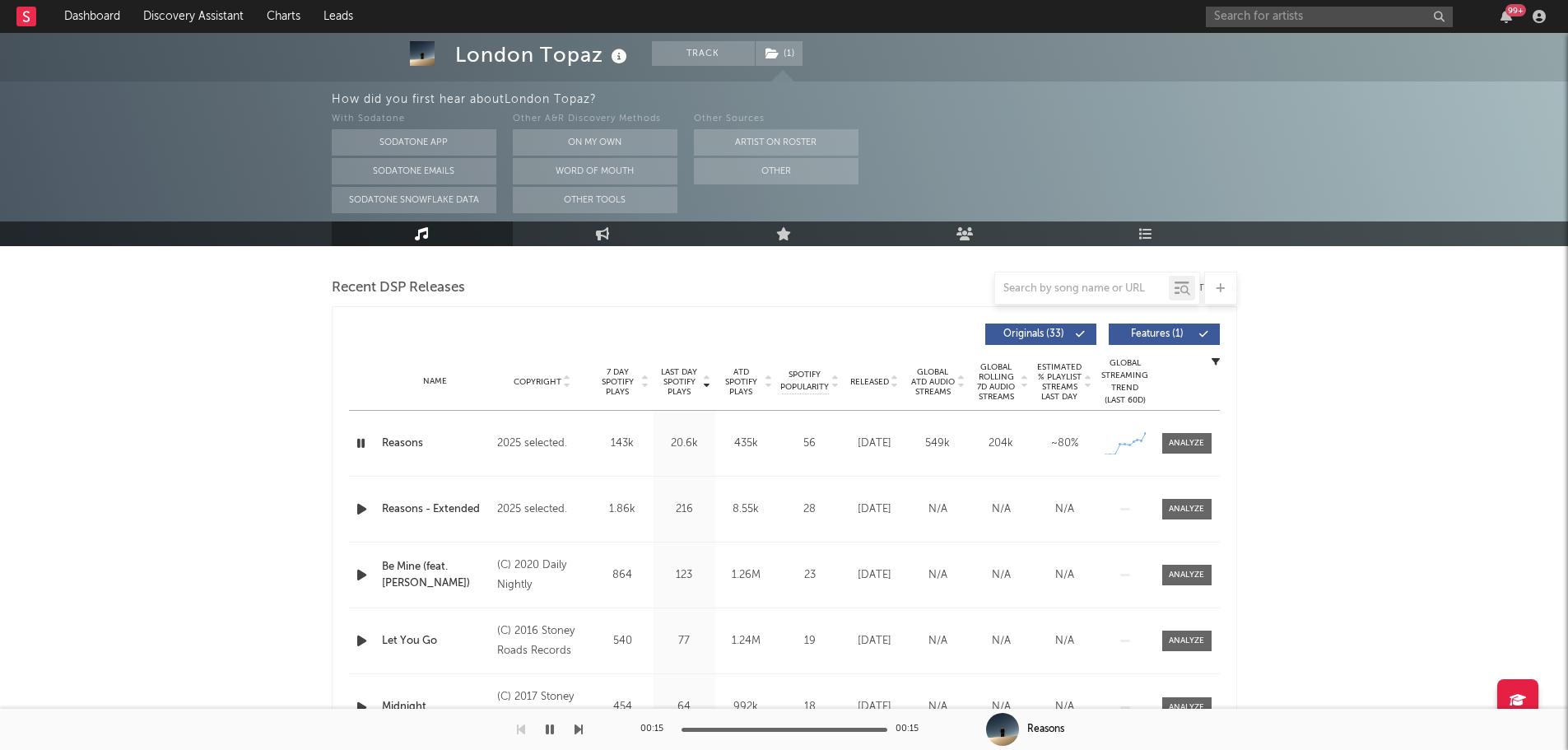
click at [874, 385] on span "Released" at bounding box center [870, 382] width 39 height 10
click at [361, 570] on icon "button" at bounding box center [362, 575] width 18 height 20
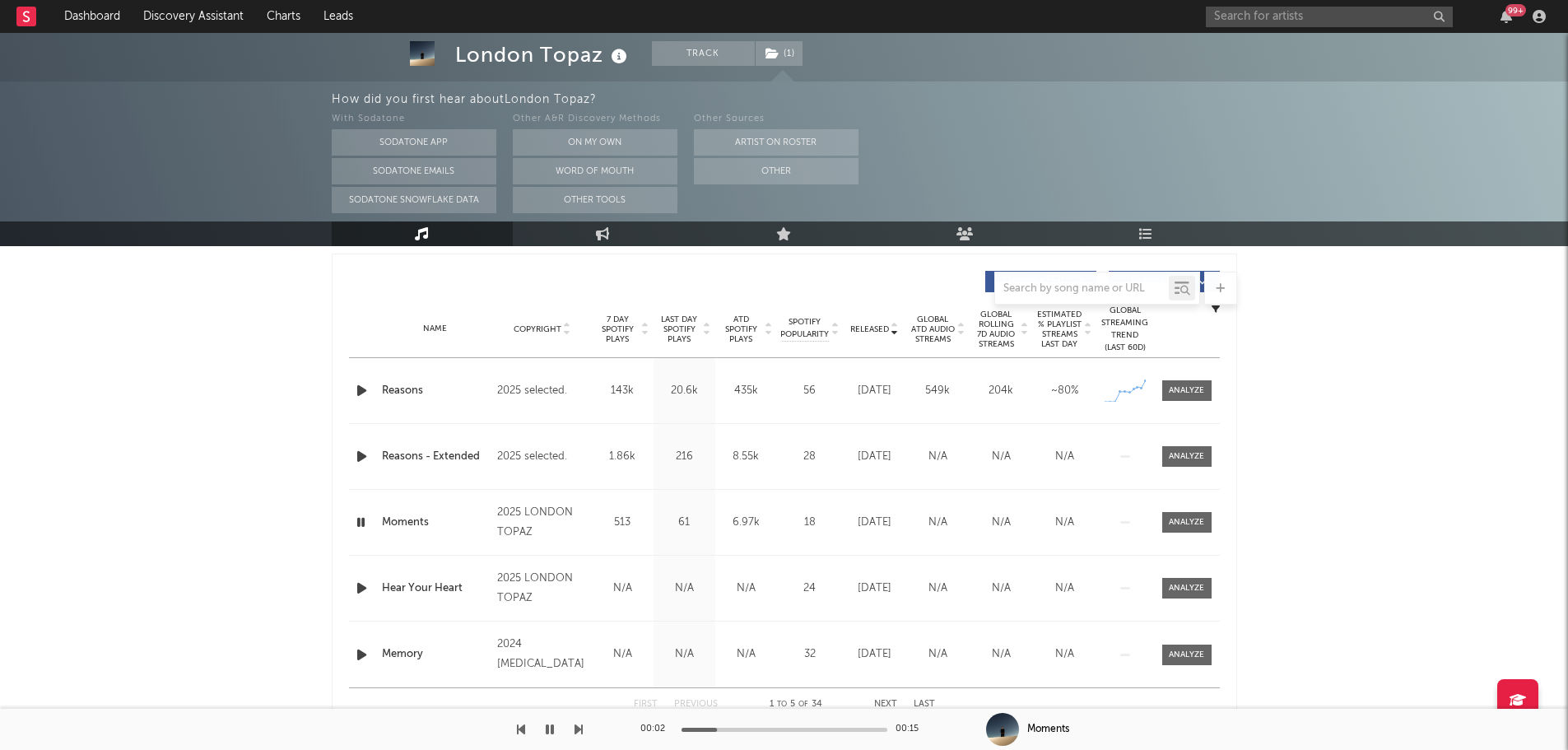
scroll to position [642, 0]
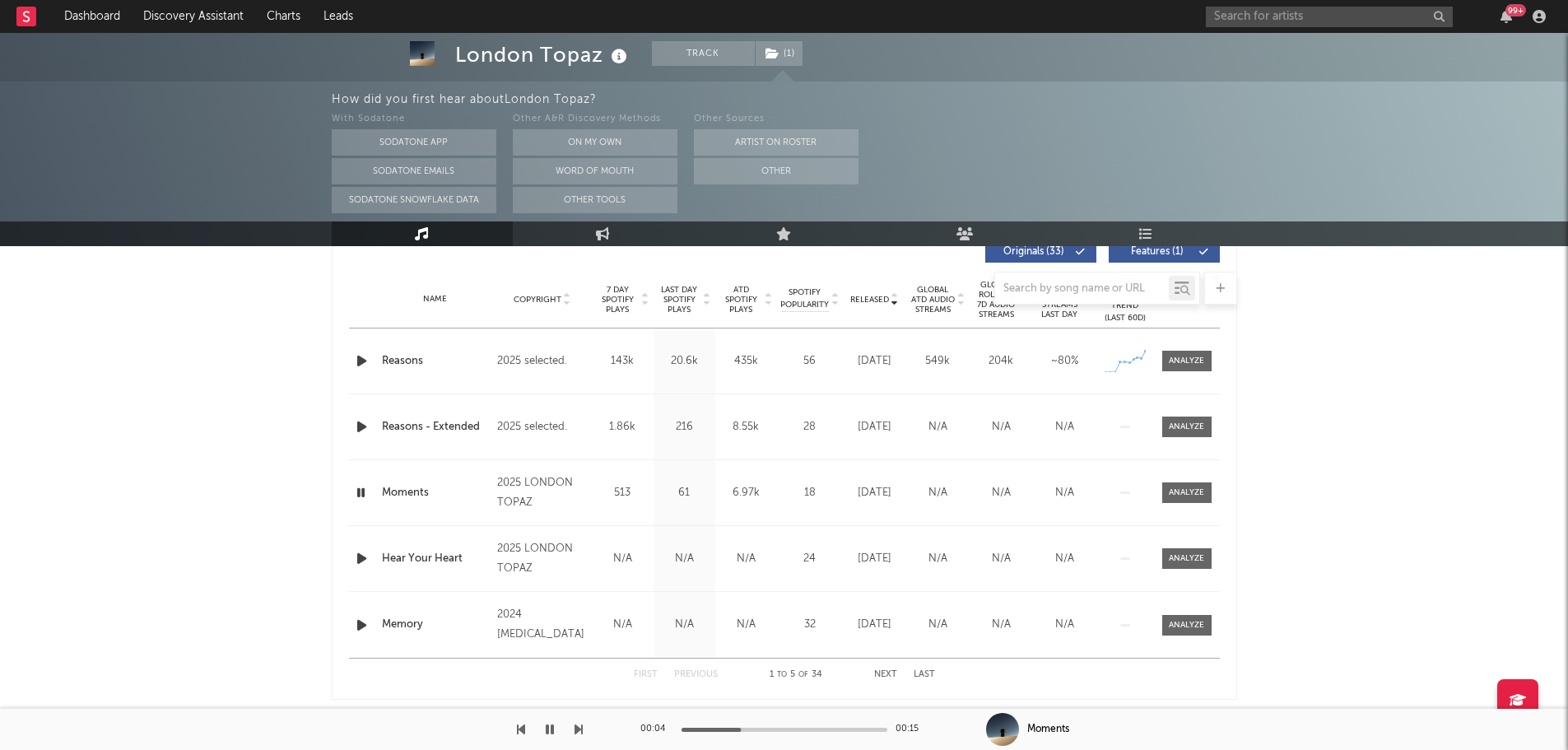
click at [787, 731] on div at bounding box center [784, 730] width 206 height 4
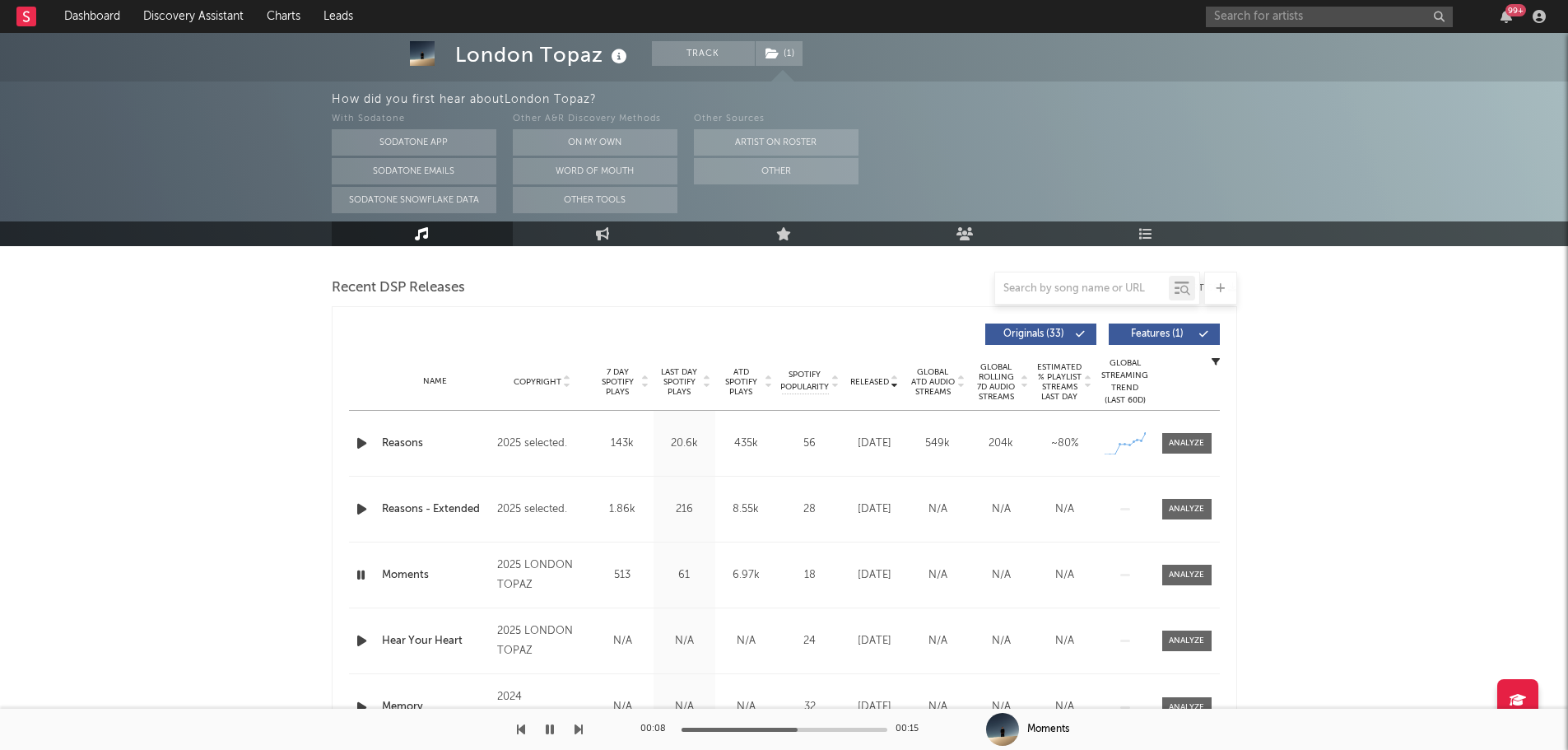
click at [679, 389] on span "Last Day Spotify Plays" at bounding box center [679, 382] width 44 height 30
click at [363, 448] on icon "button" at bounding box center [362, 443] width 18 height 20
click at [358, 444] on icon "button" at bounding box center [361, 443] width 16 height 20
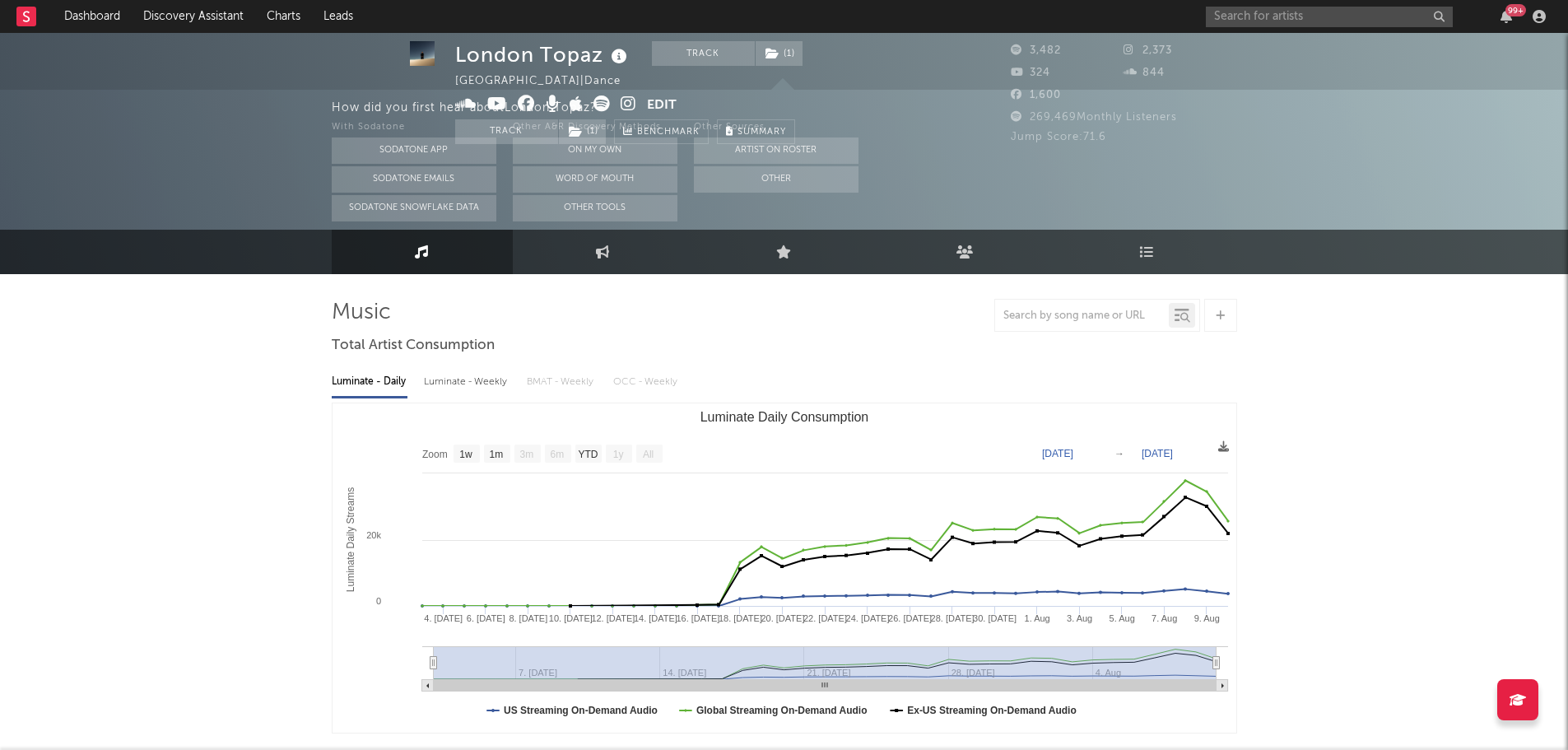
scroll to position [0, 0]
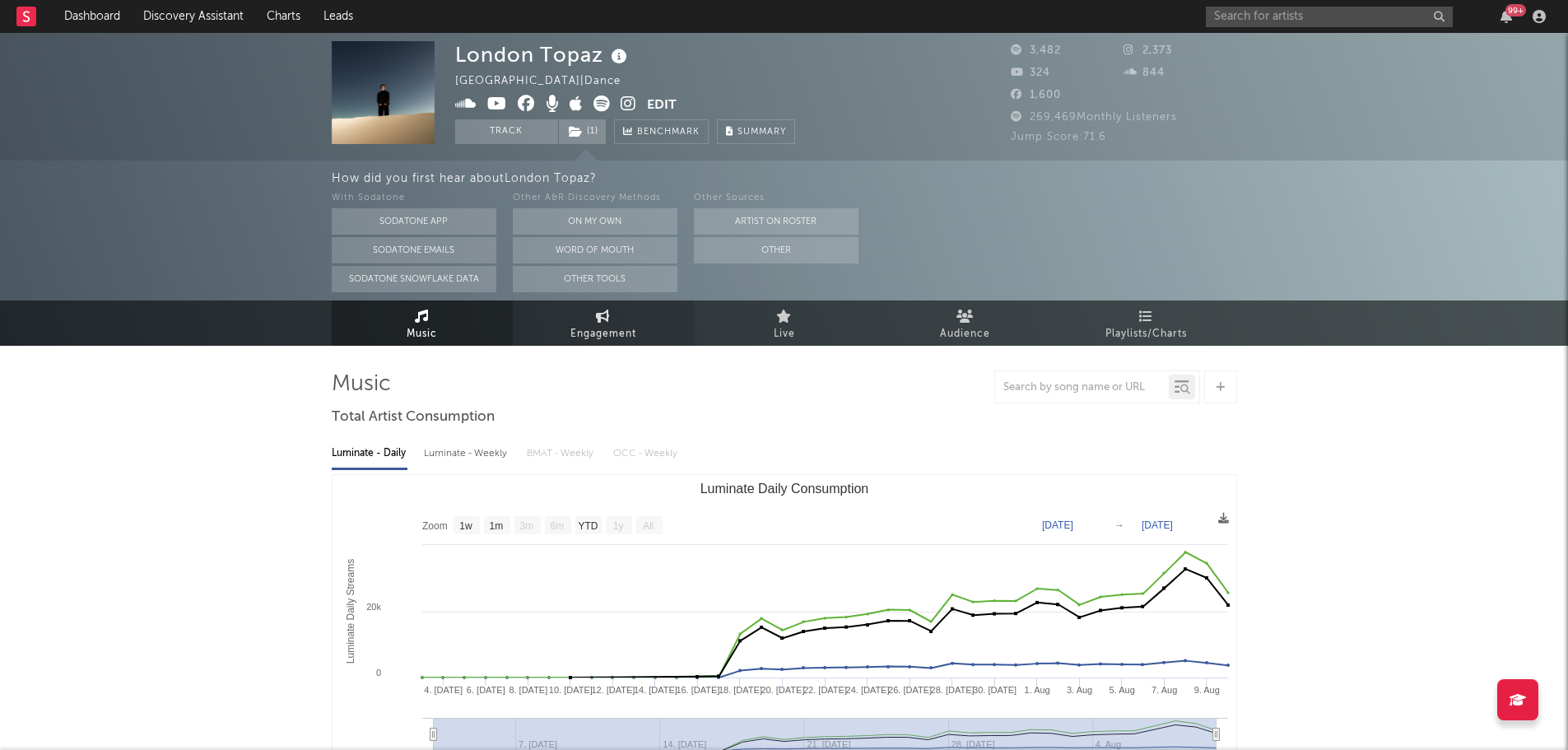
click at [633, 326] on span "Engagement" at bounding box center [603, 334] width 66 height 20
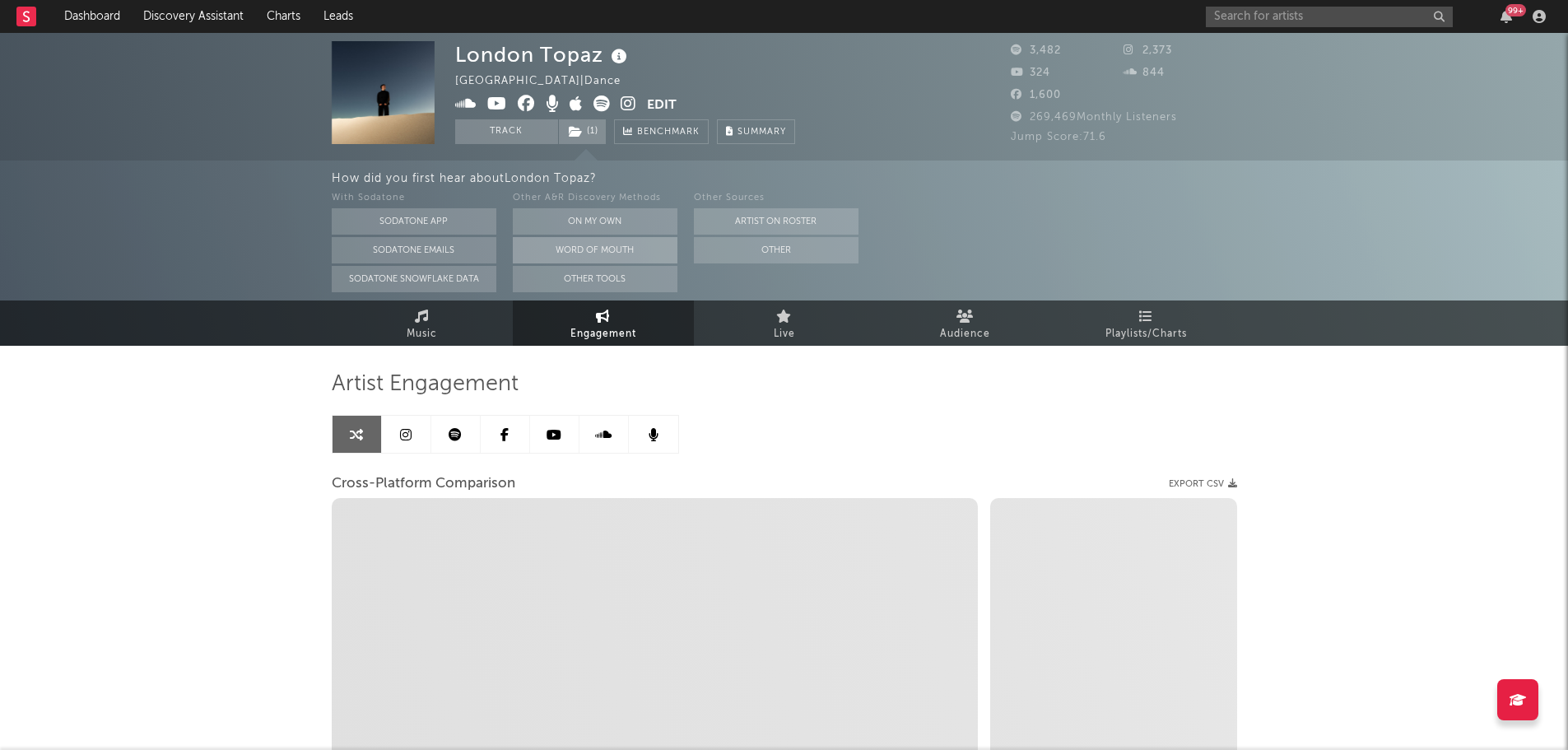
select select "1w"
click at [624, 102] on icon at bounding box center [628, 104] width 16 height 17
select select "1m"
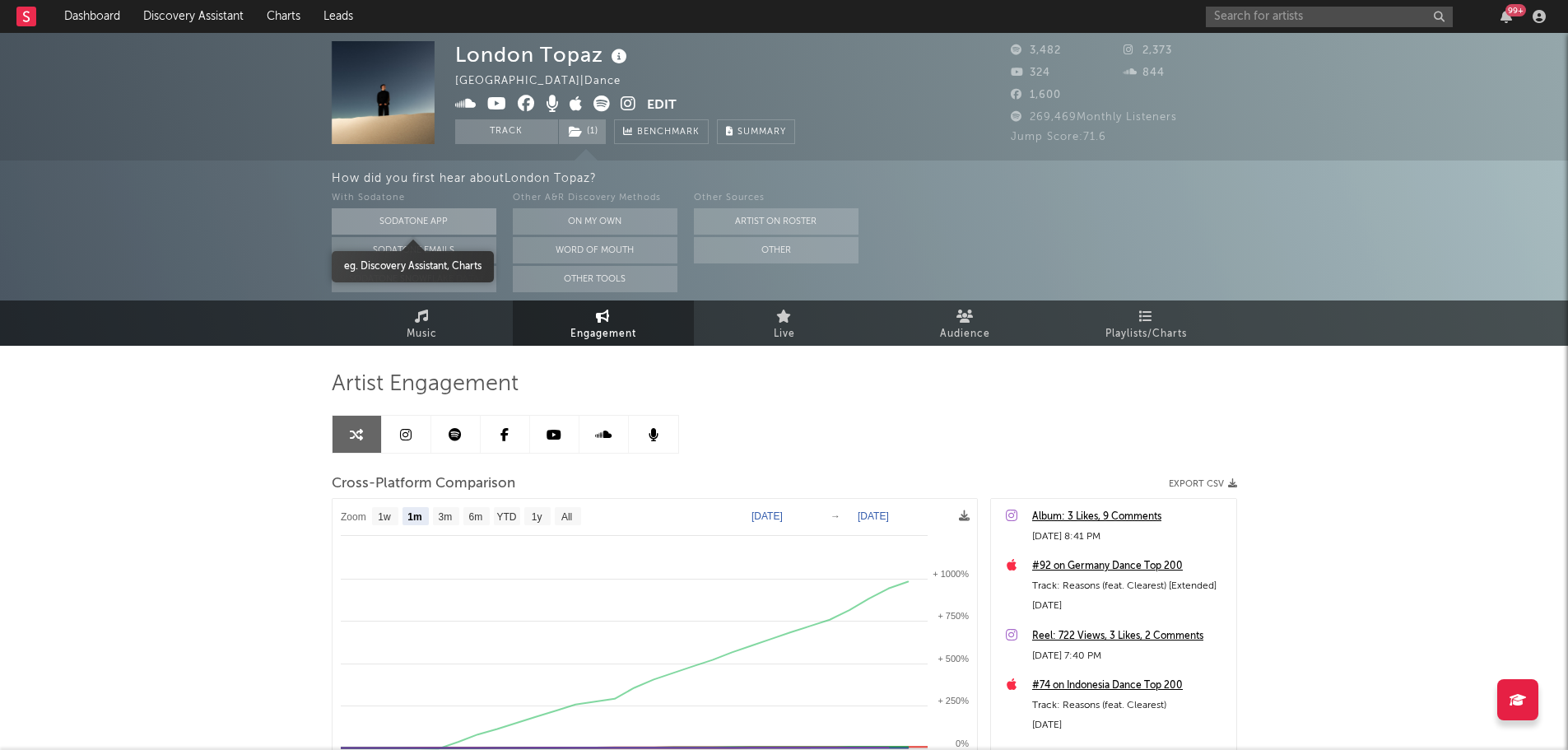
click at [423, 224] on button "Sodatone App" at bounding box center [414, 221] width 165 height 26
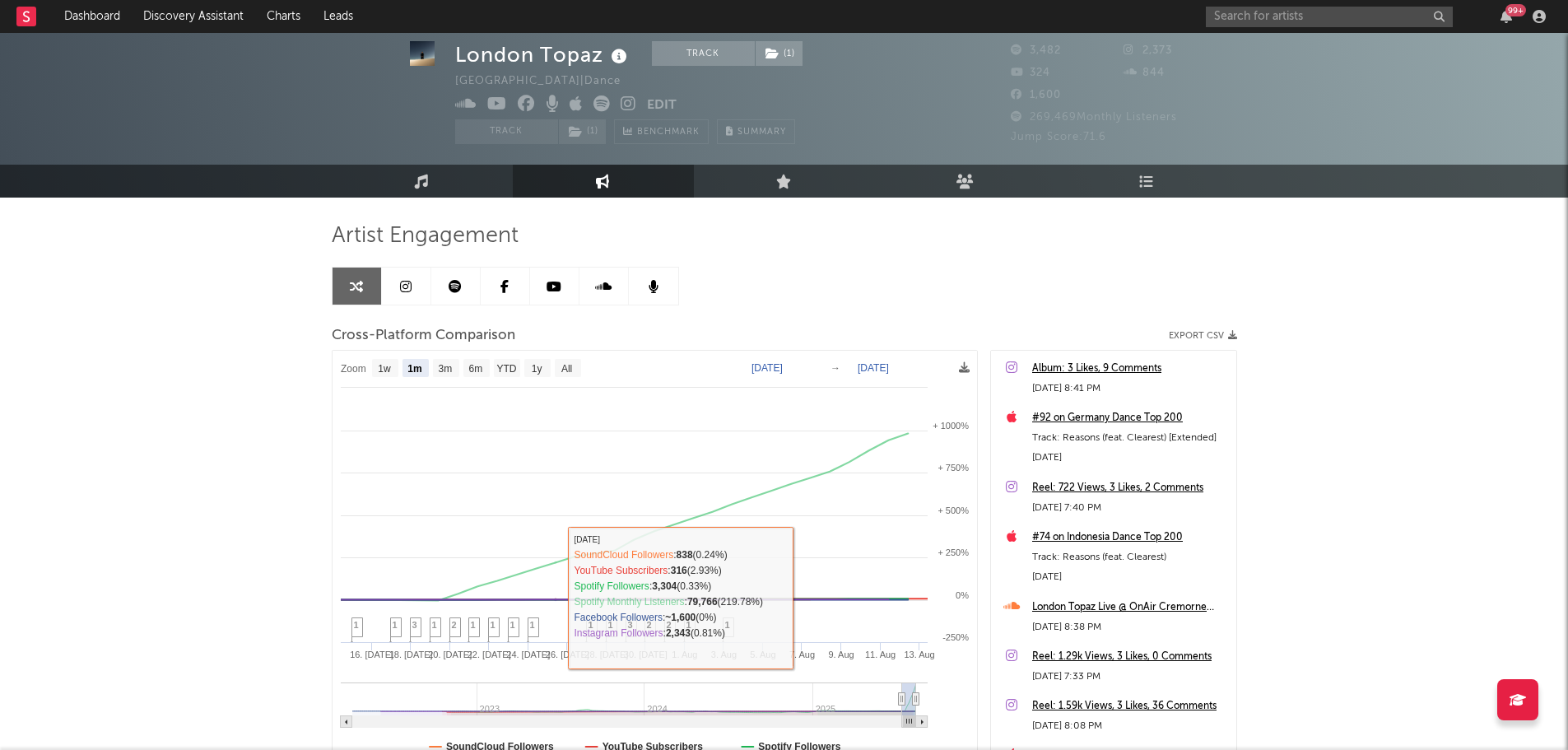
scroll to position [82, 0]
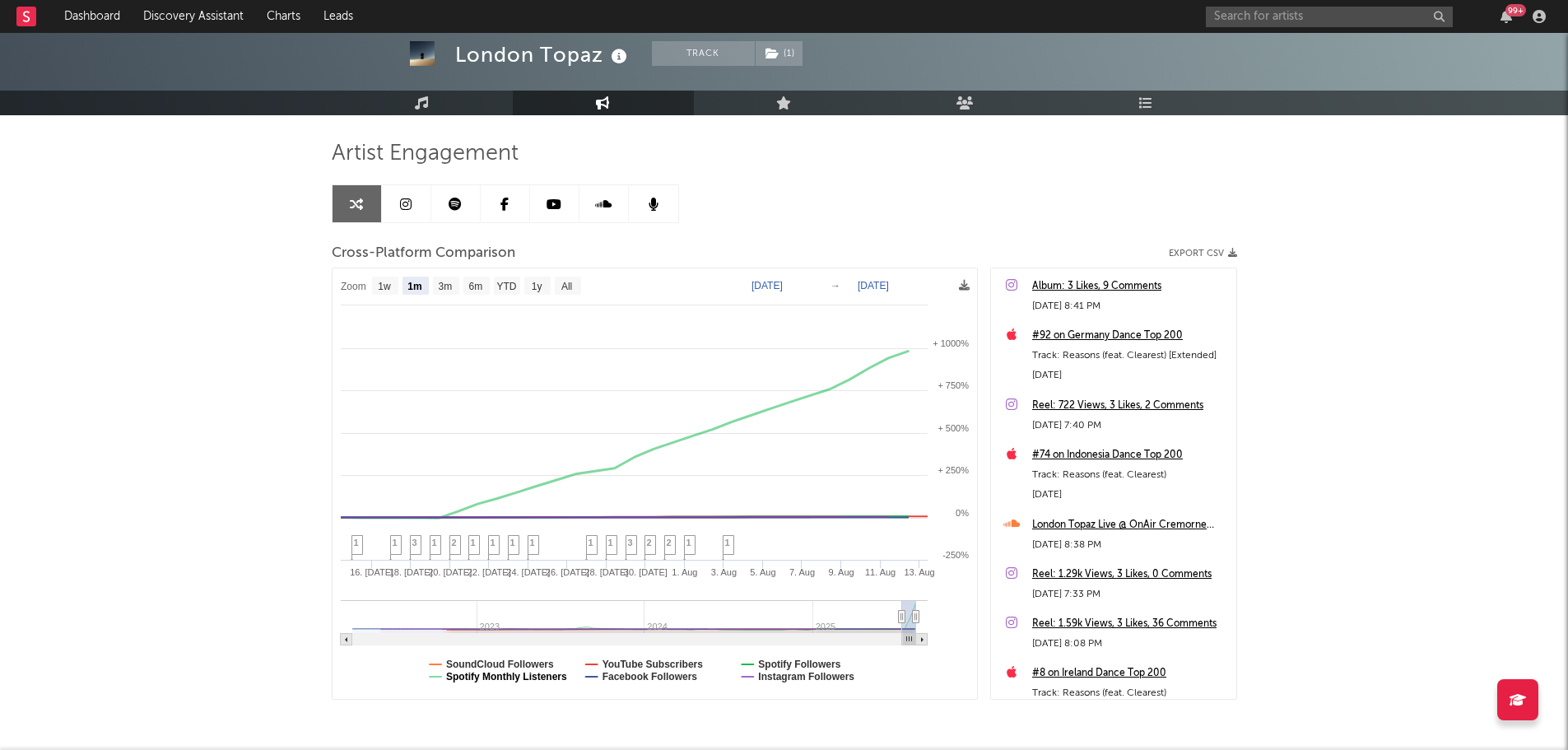
click at [537, 678] on text "Spotify Monthly Listeners" at bounding box center [506, 676] width 121 height 11
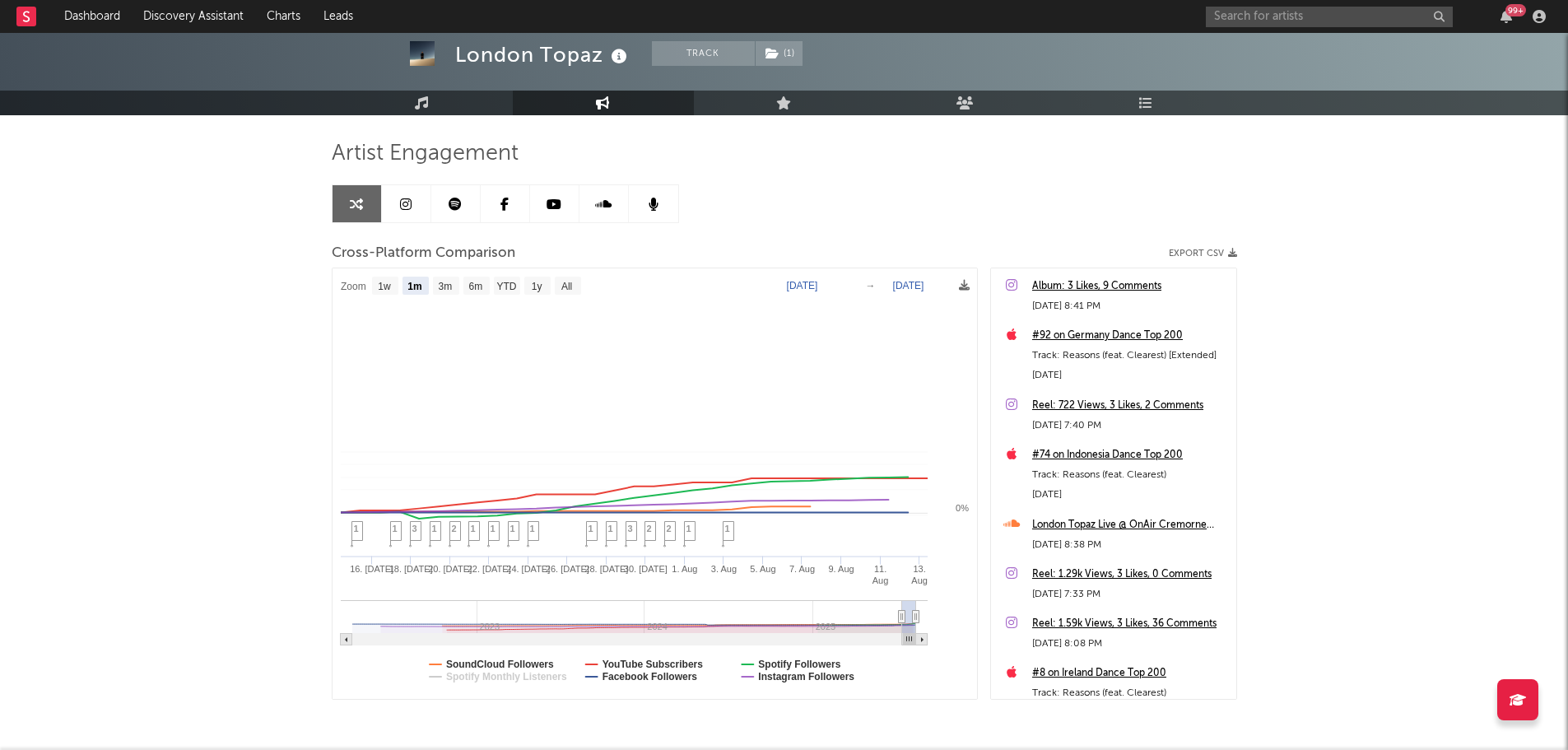
select select "1m"
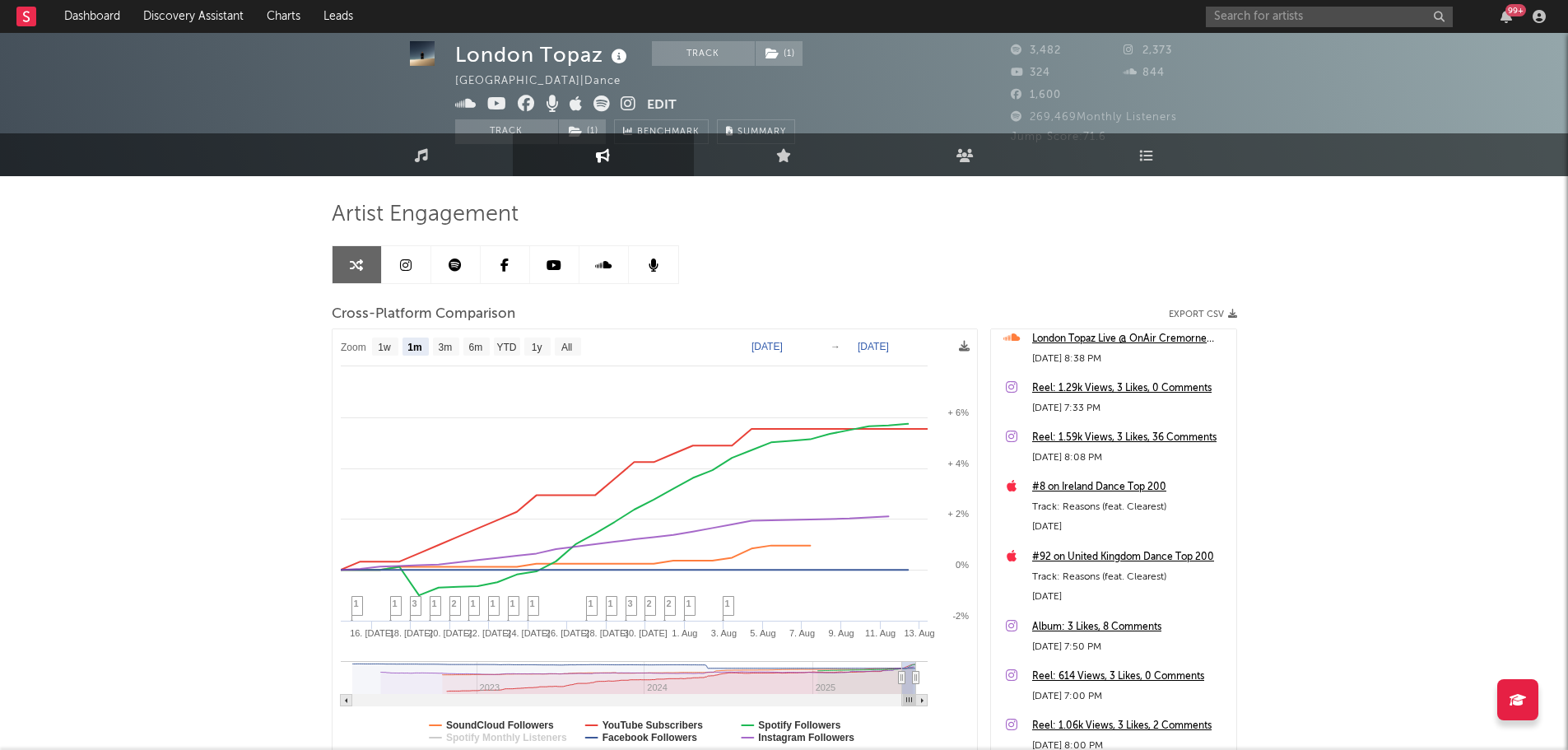
scroll to position [0, 0]
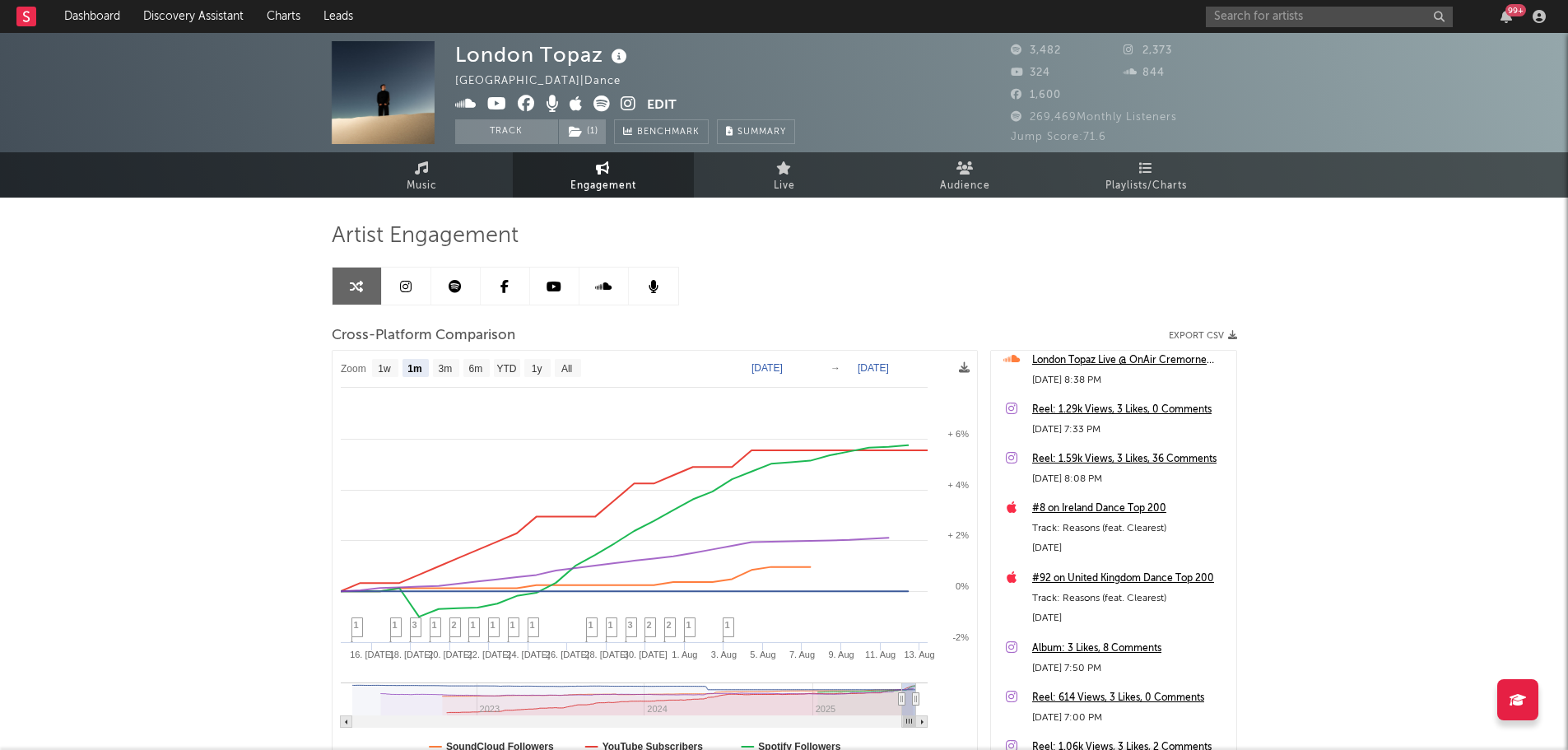
click at [671, 100] on button "Edit" at bounding box center [662, 106] width 30 height 20
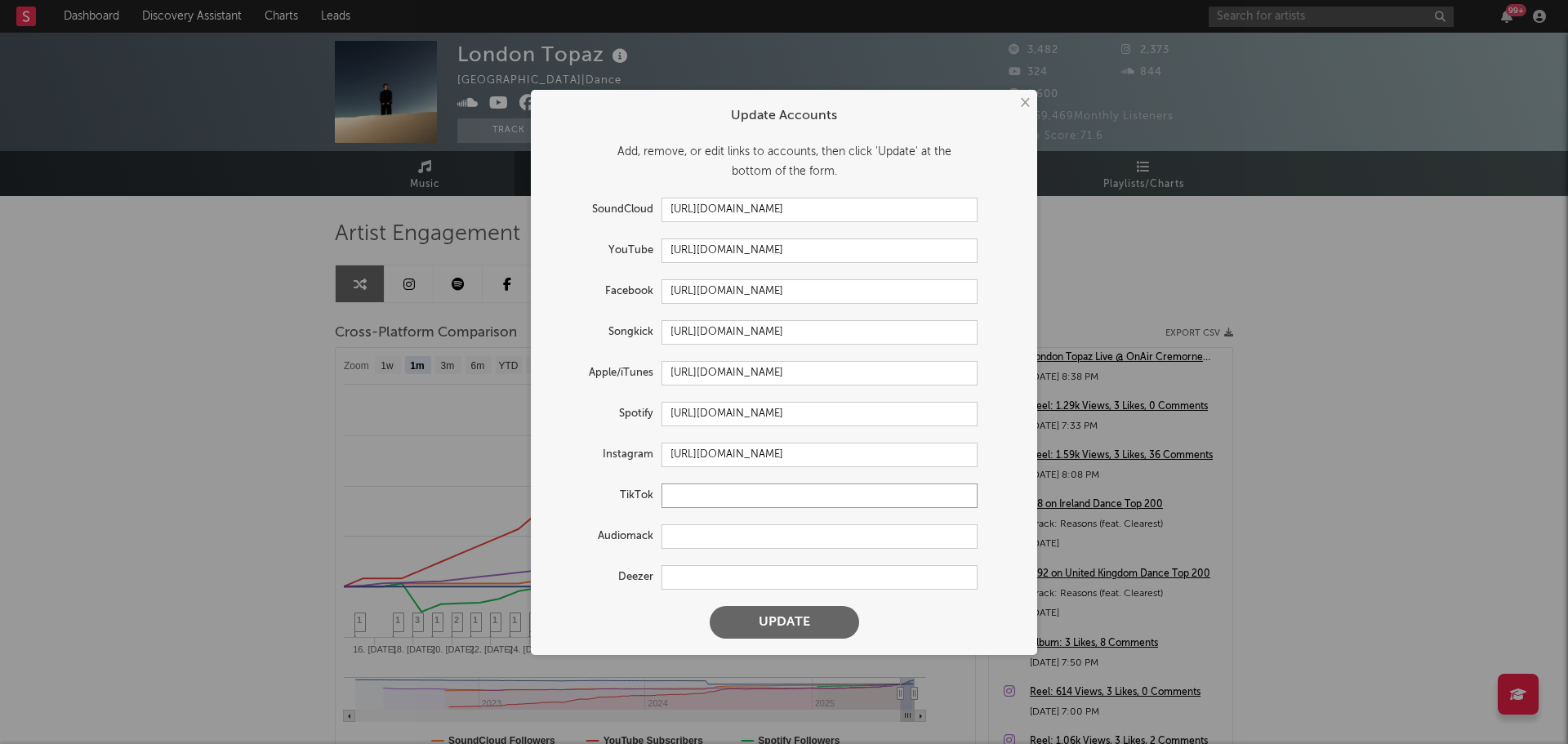
click at [722, 494] on input "text" at bounding box center [820, 496] width 316 height 25
paste input "[URL][DOMAIN_NAME]"
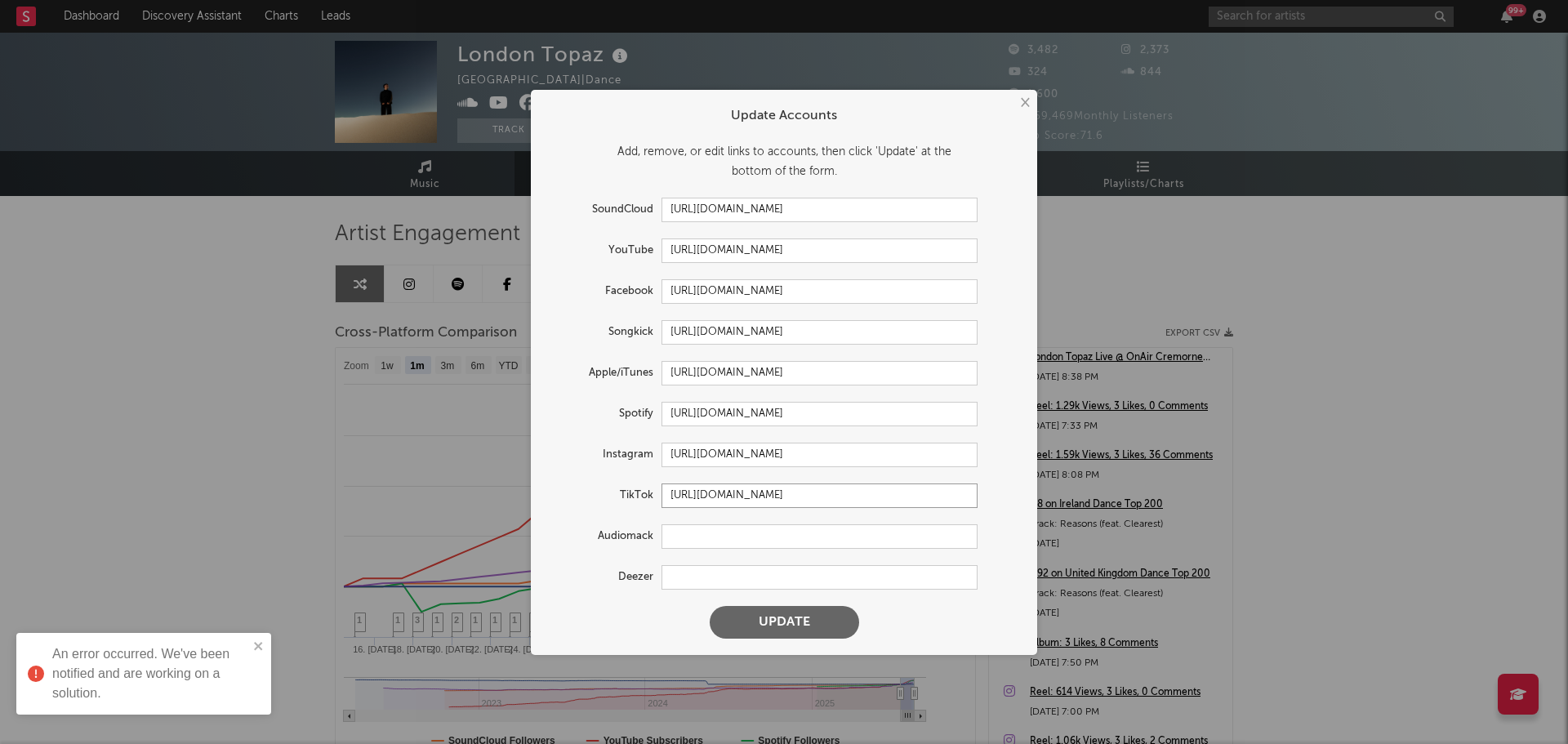
type input "[URL][DOMAIN_NAME]"
click at [793, 618] on button "Update" at bounding box center [784, 621] width 150 height 32
select select "1w"
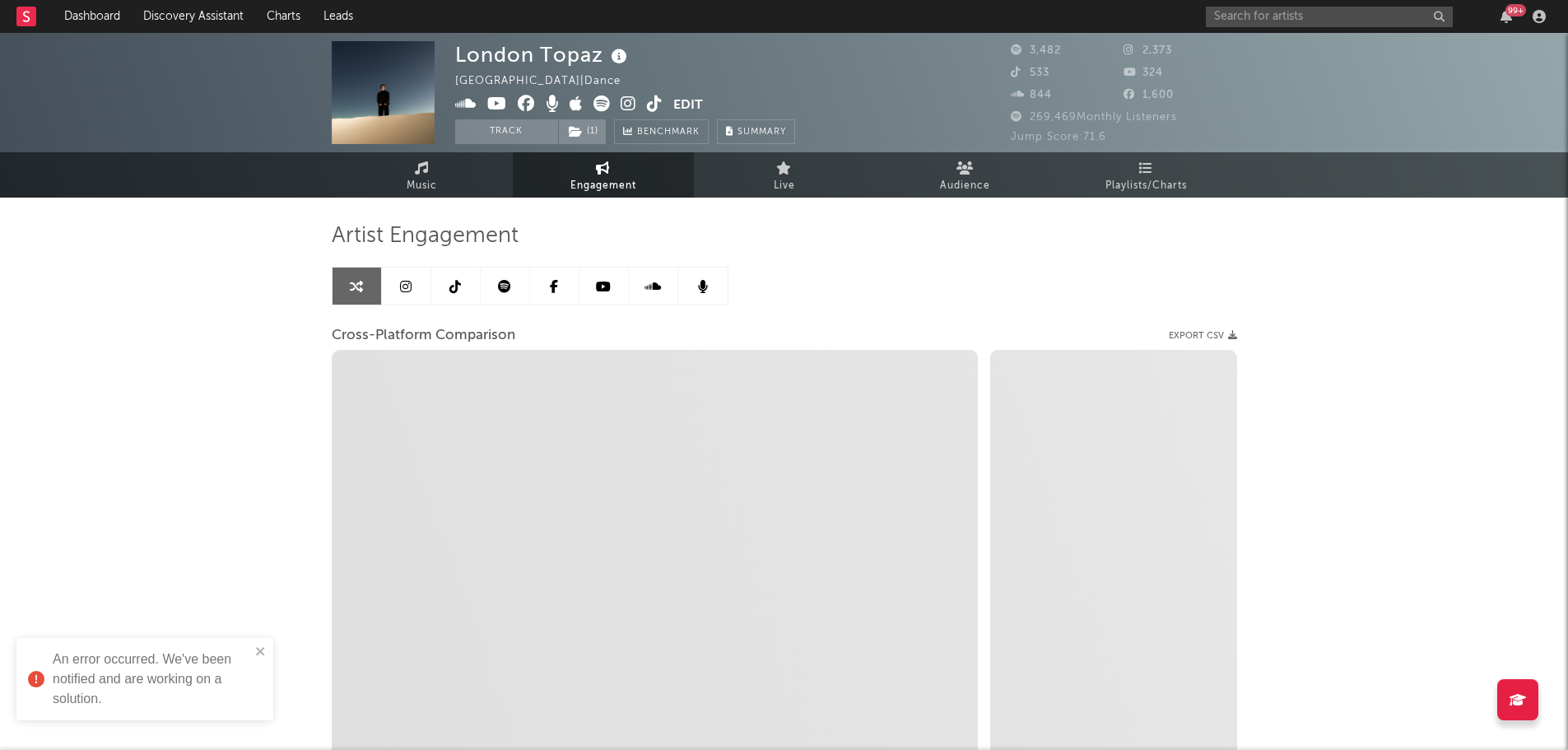
click at [272, 333] on div "London Topaz Australia | Dance Edit Track ( 1 ) Benchmark Summary 3,482 2,373 5…" at bounding box center [784, 464] width 1568 height 864
click at [477, 168] on link "Music" at bounding box center [422, 175] width 181 height 46
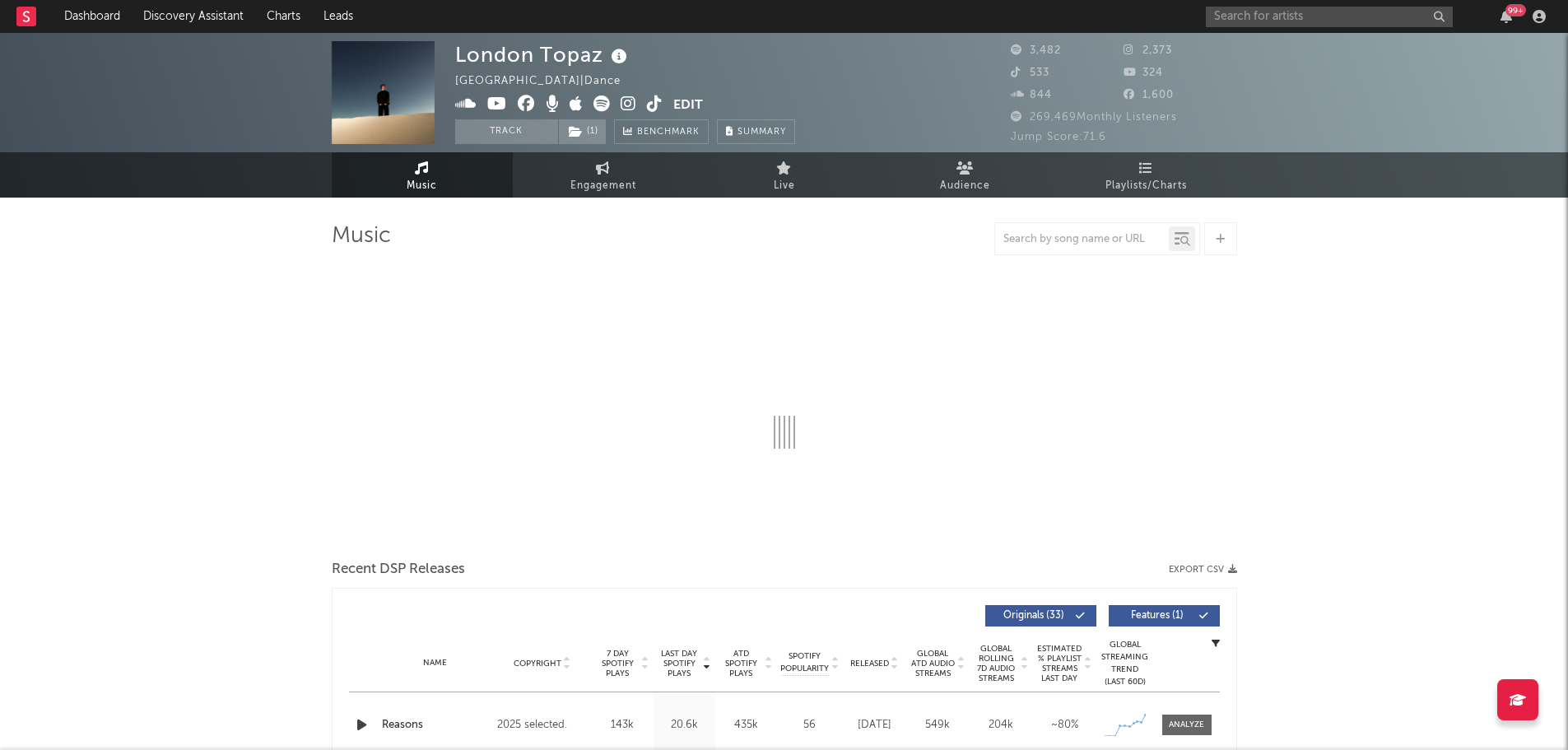
select select "1w"
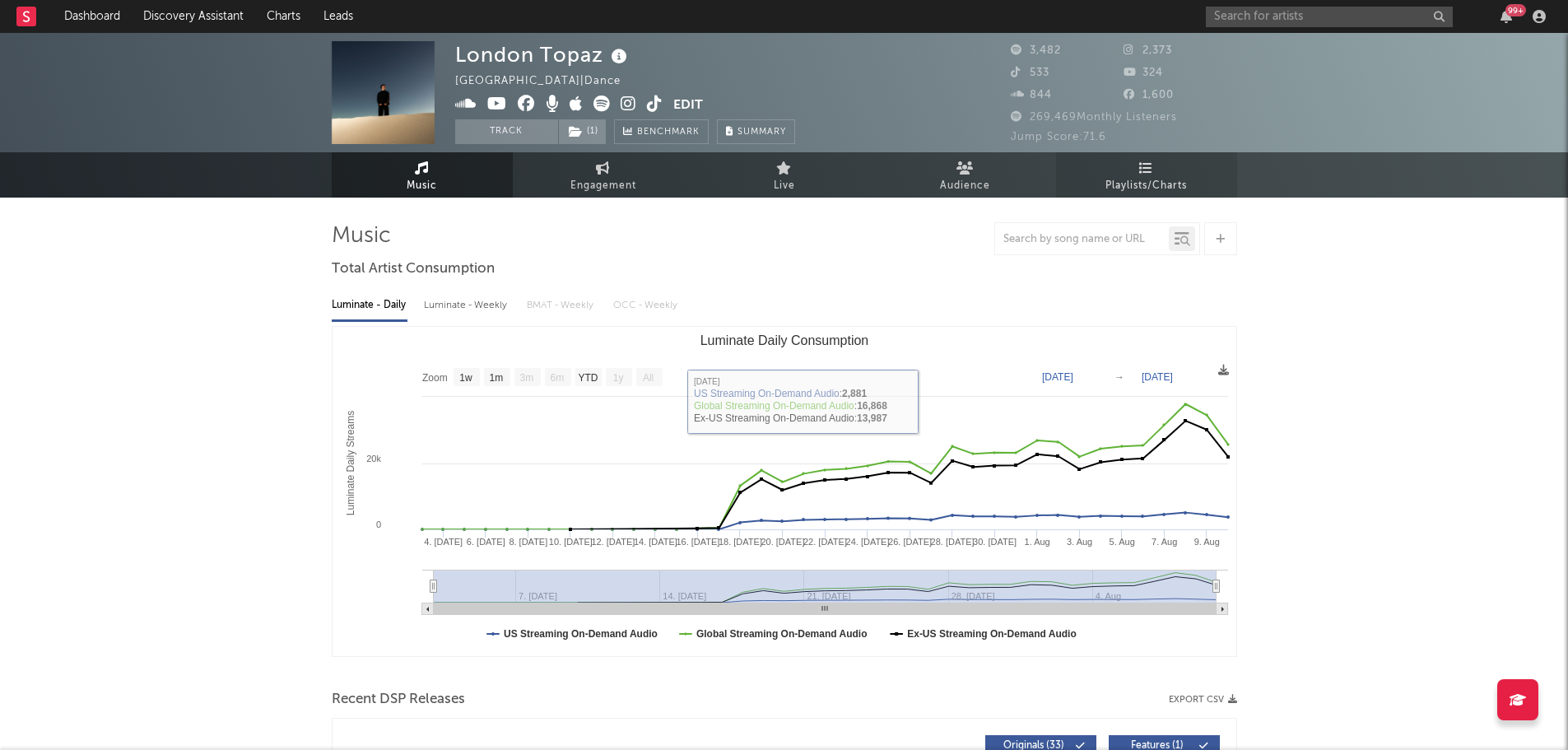
click at [1186, 162] on link "Playlists/Charts" at bounding box center [1146, 175] width 181 height 46
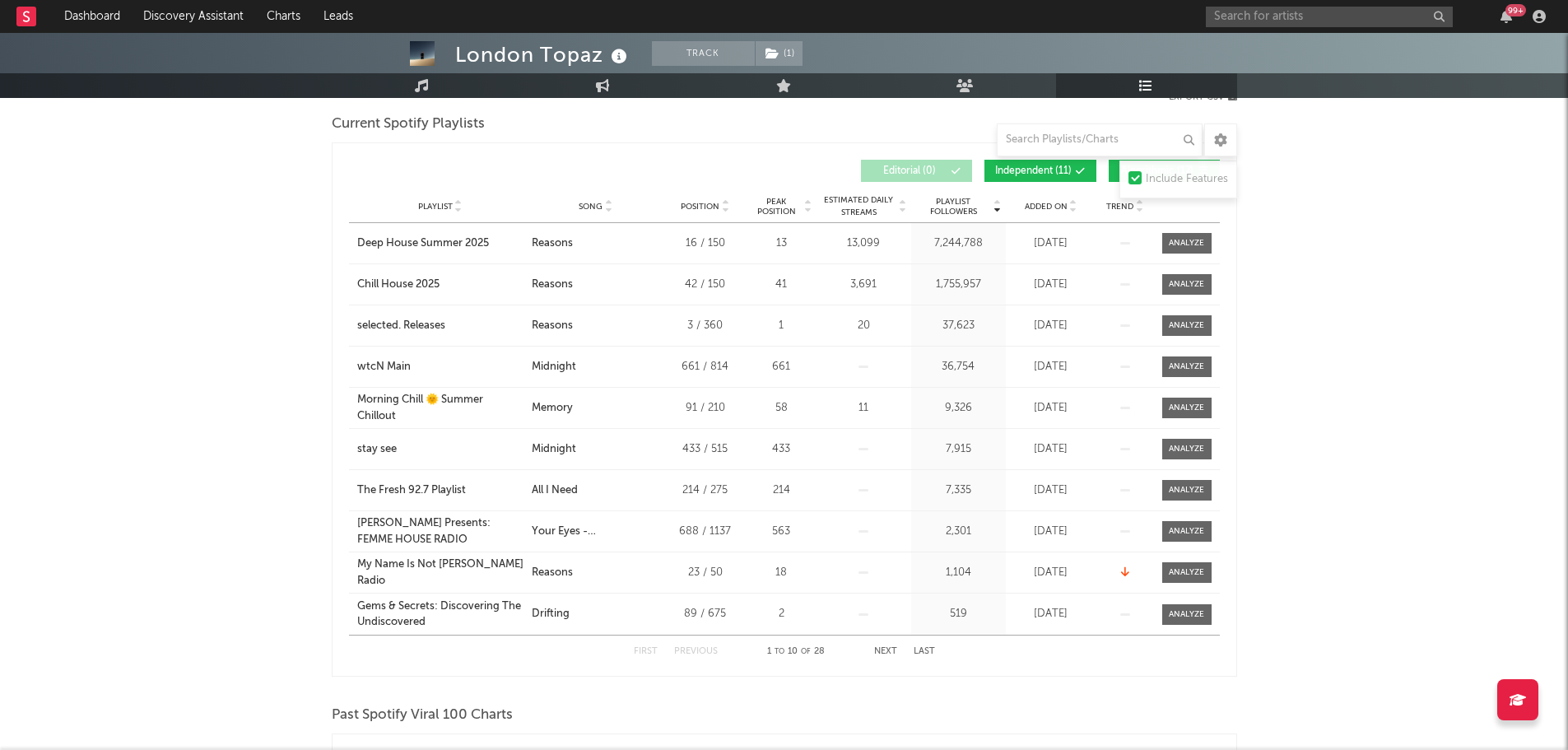
scroll to position [165, 0]
